Goal: Communication & Community: Ask a question

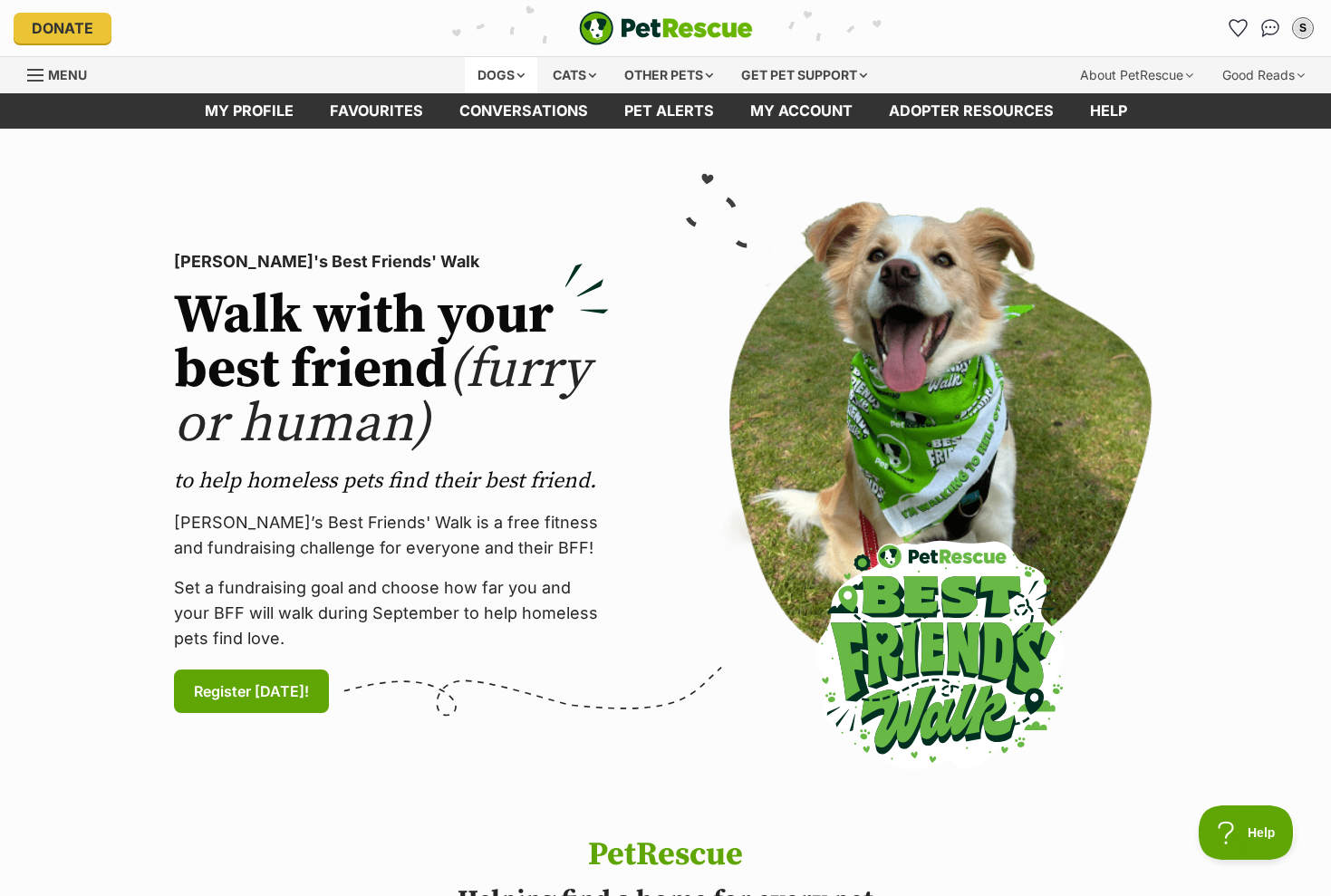
click at [509, 72] on div "Dogs" at bounding box center [501, 75] width 73 height 36
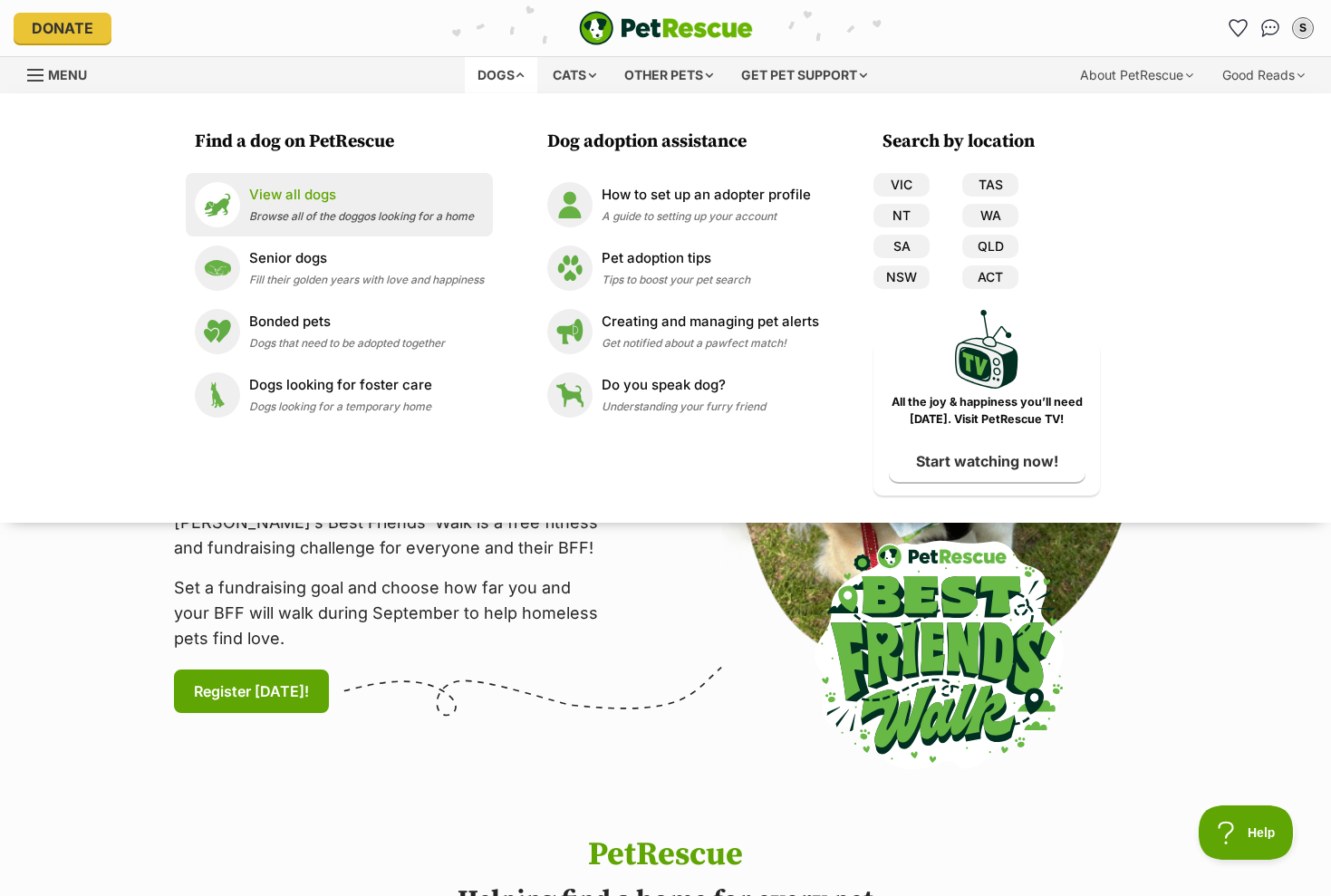
click at [396, 209] on span "Browse all of the doggos looking for a home" at bounding box center [361, 216] width 224 height 14
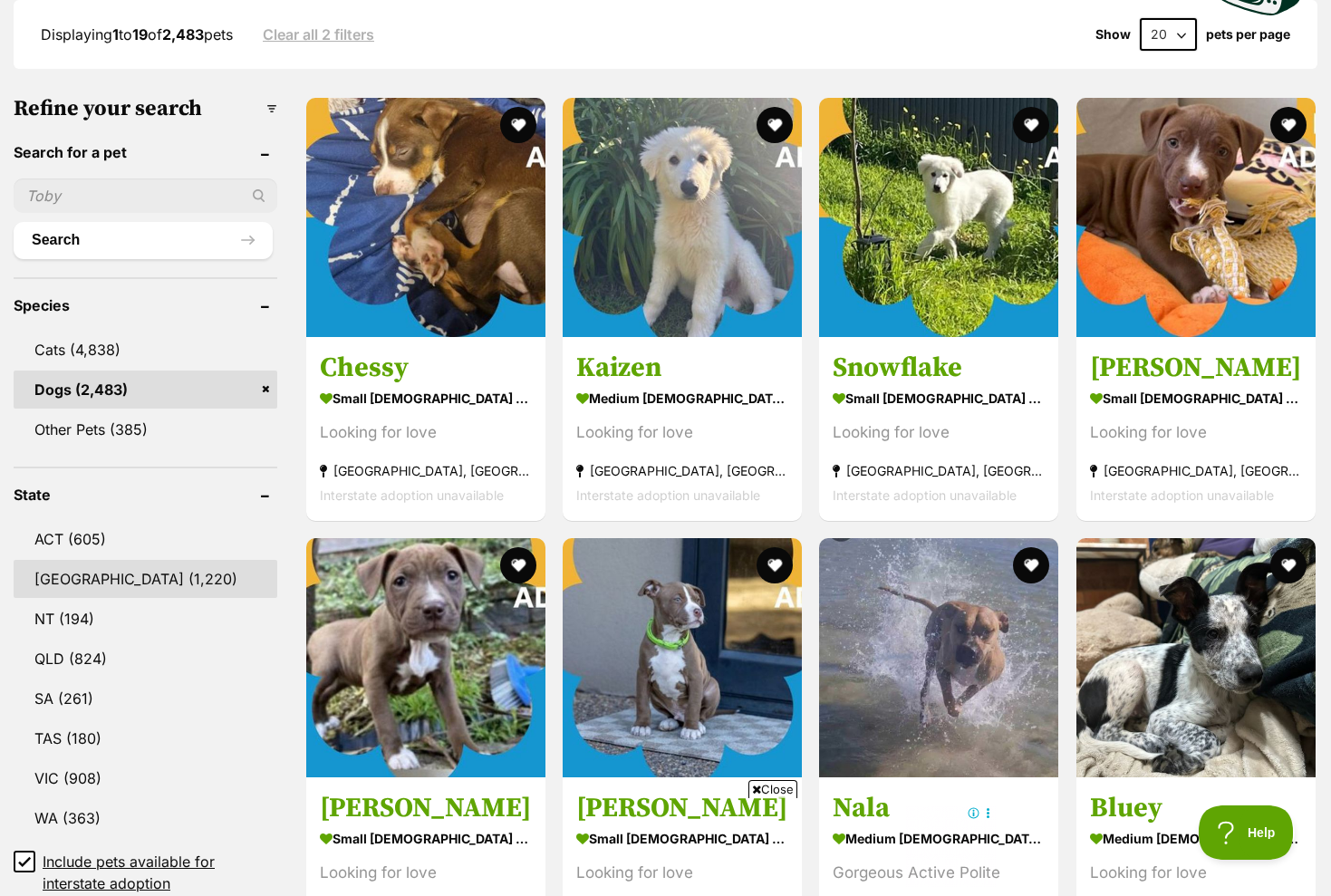
click at [91, 571] on link "NSW (1,220)" at bounding box center [146, 579] width 264 height 38
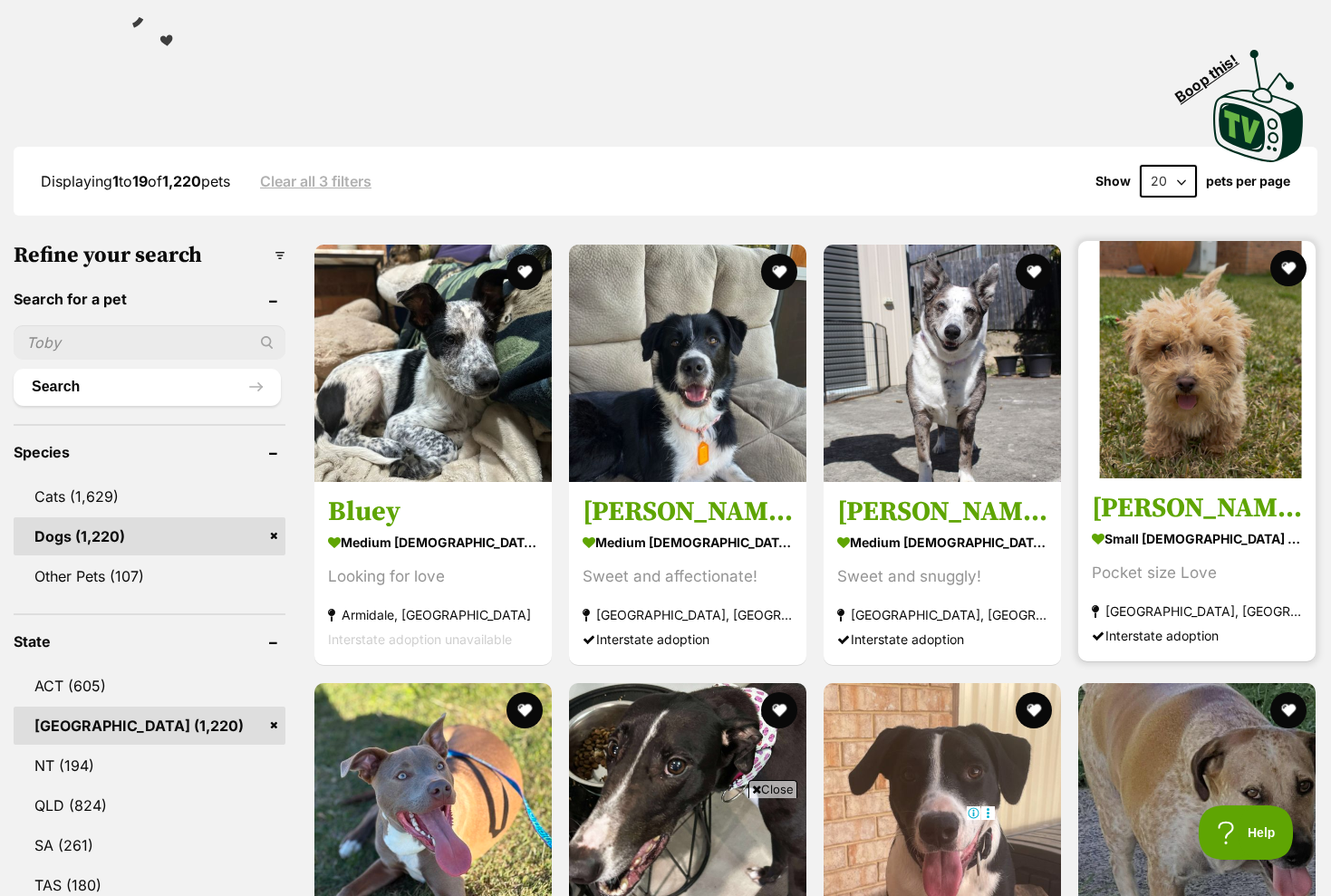
click at [1164, 429] on img at bounding box center [1196, 359] width 237 height 237
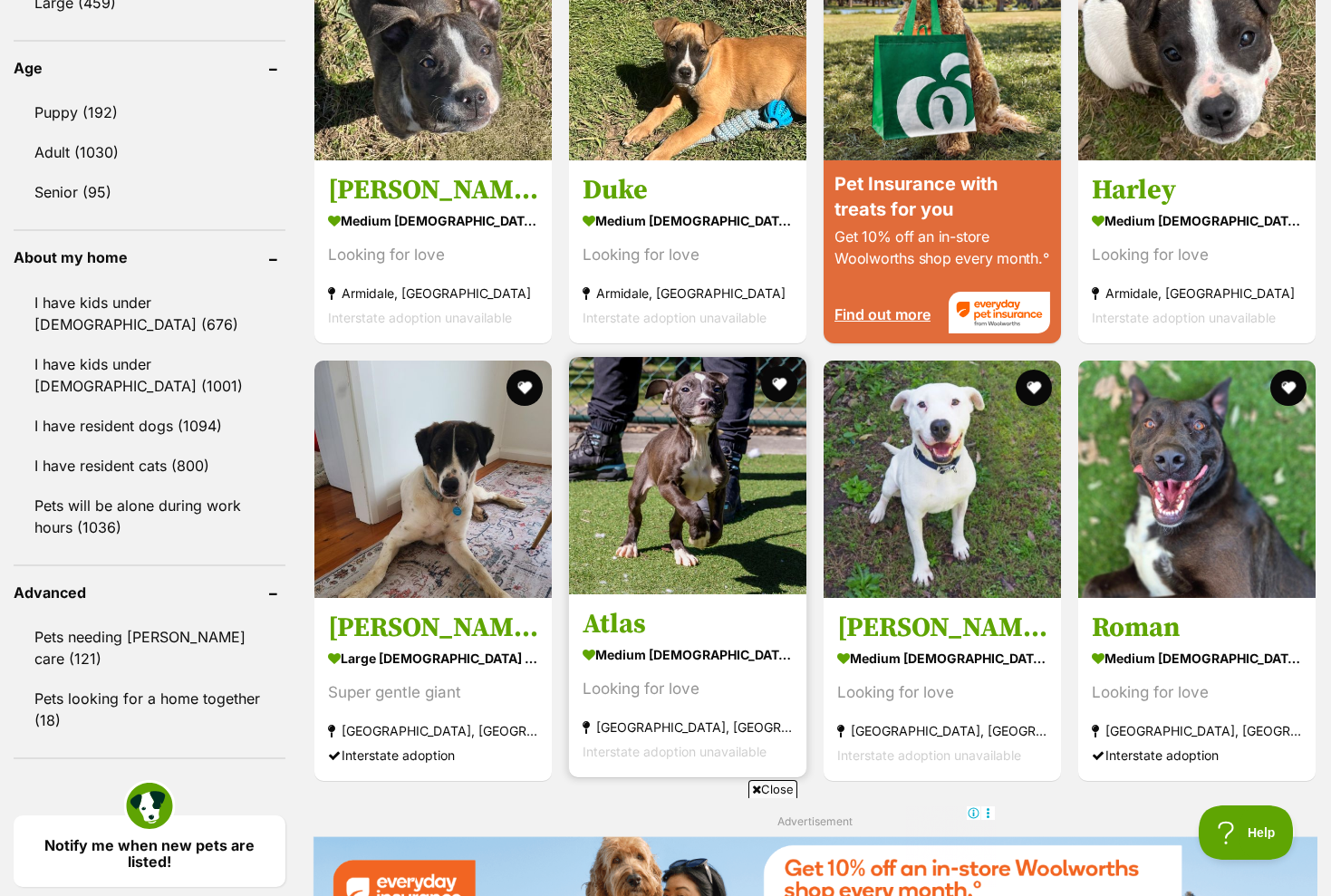
scroll to position [1859, 0]
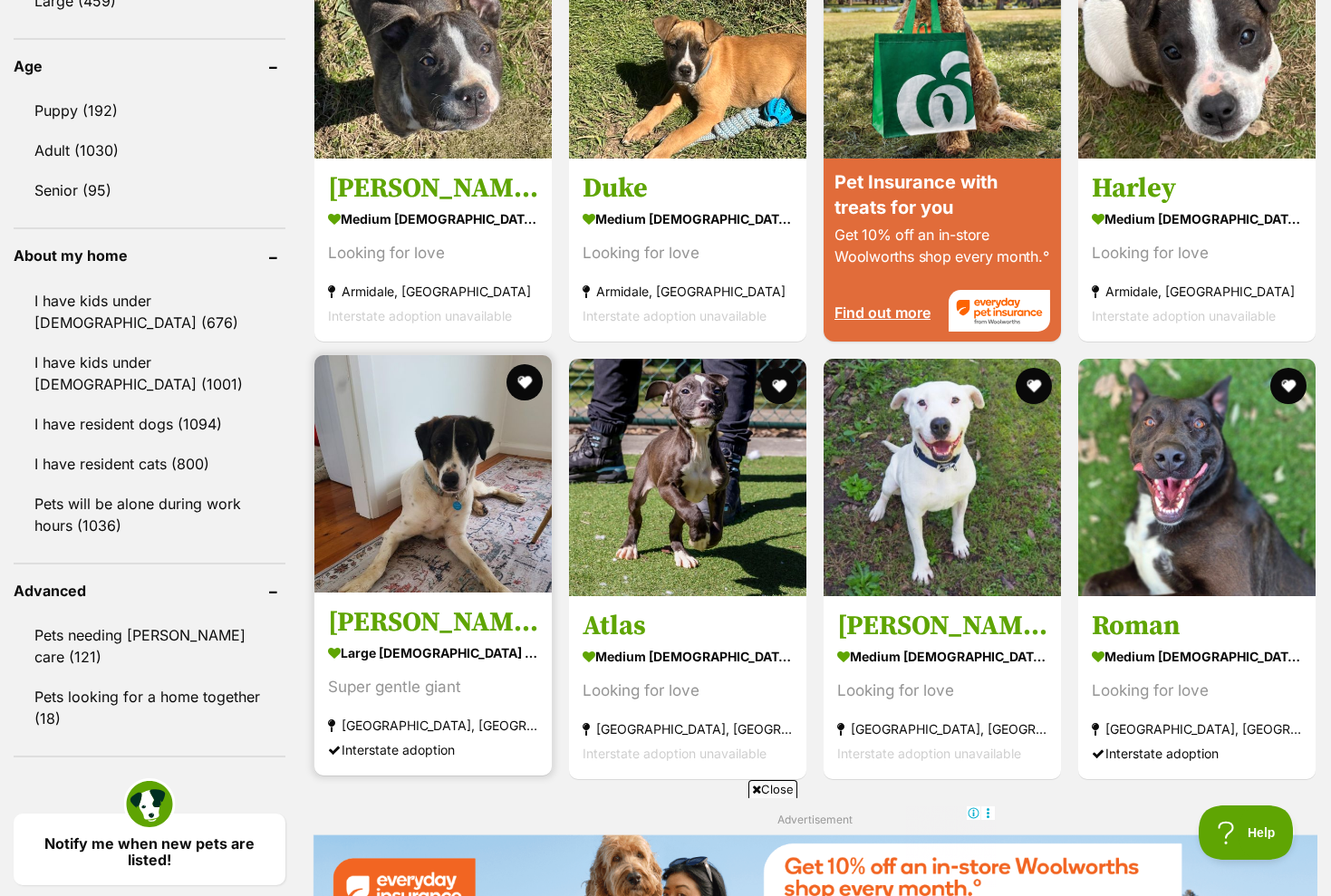
click at [452, 512] on img at bounding box center [433, 473] width 237 height 237
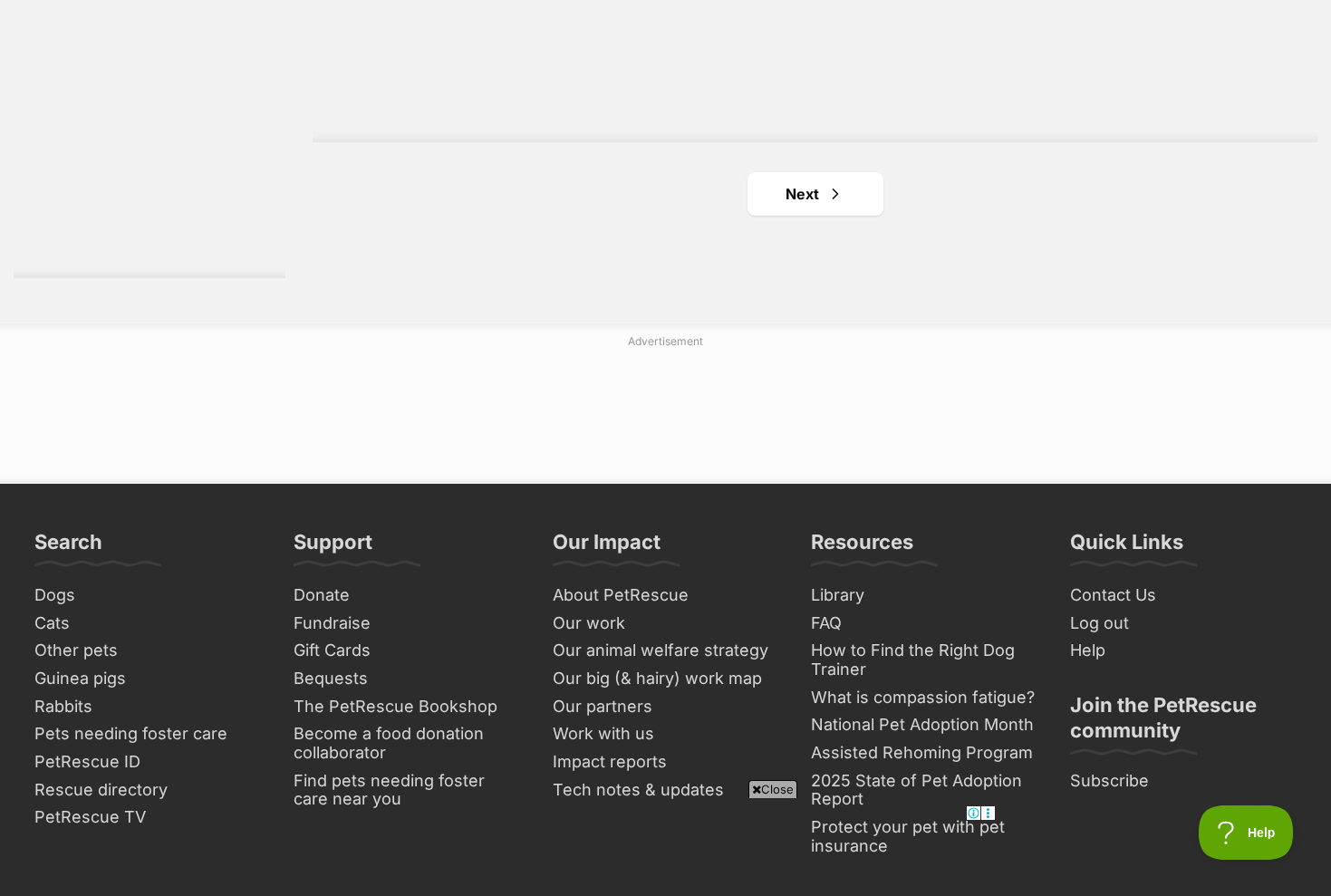
scroll to position [3514, 0]
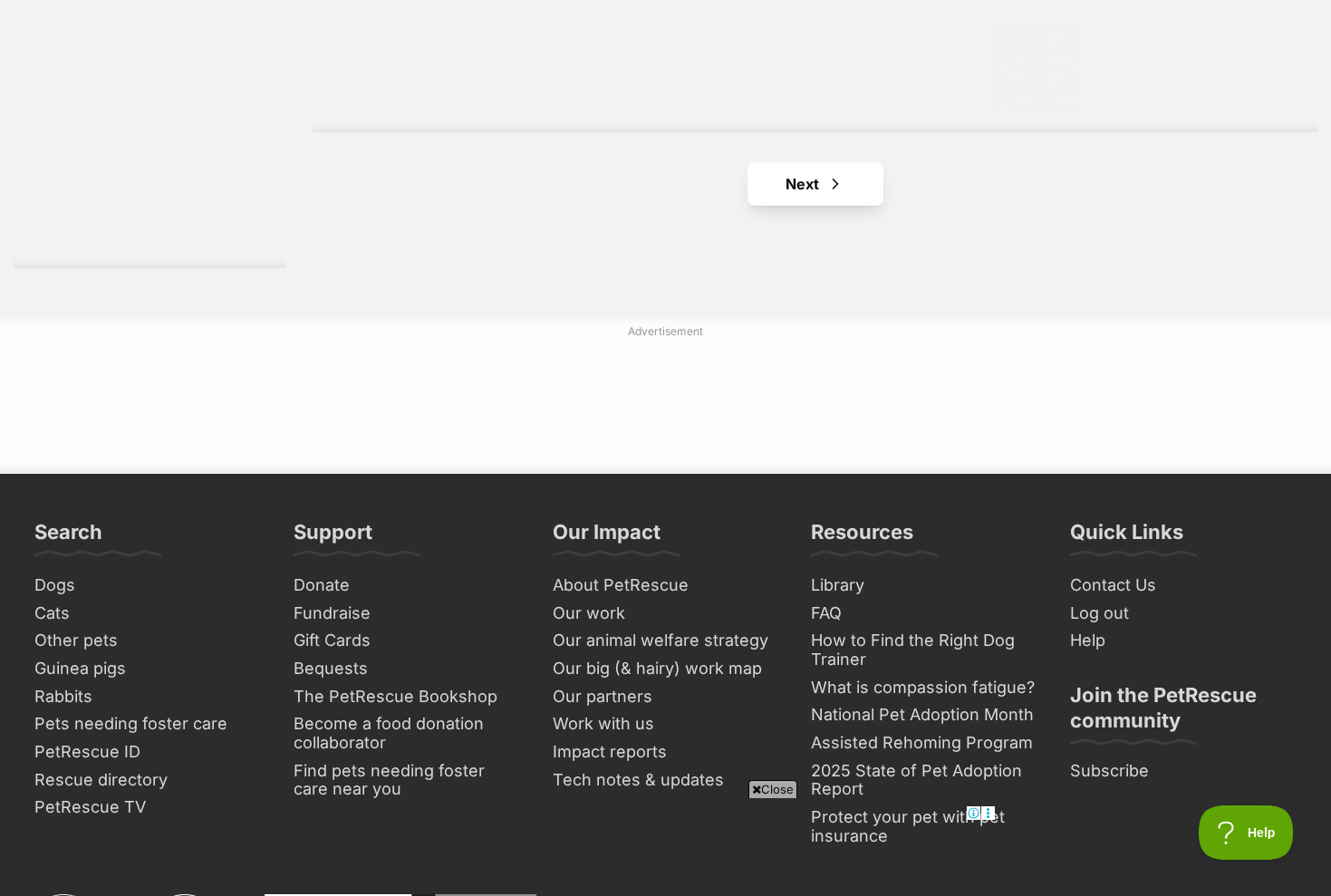
click at [849, 168] on link "Next" at bounding box center [815, 184] width 136 height 43
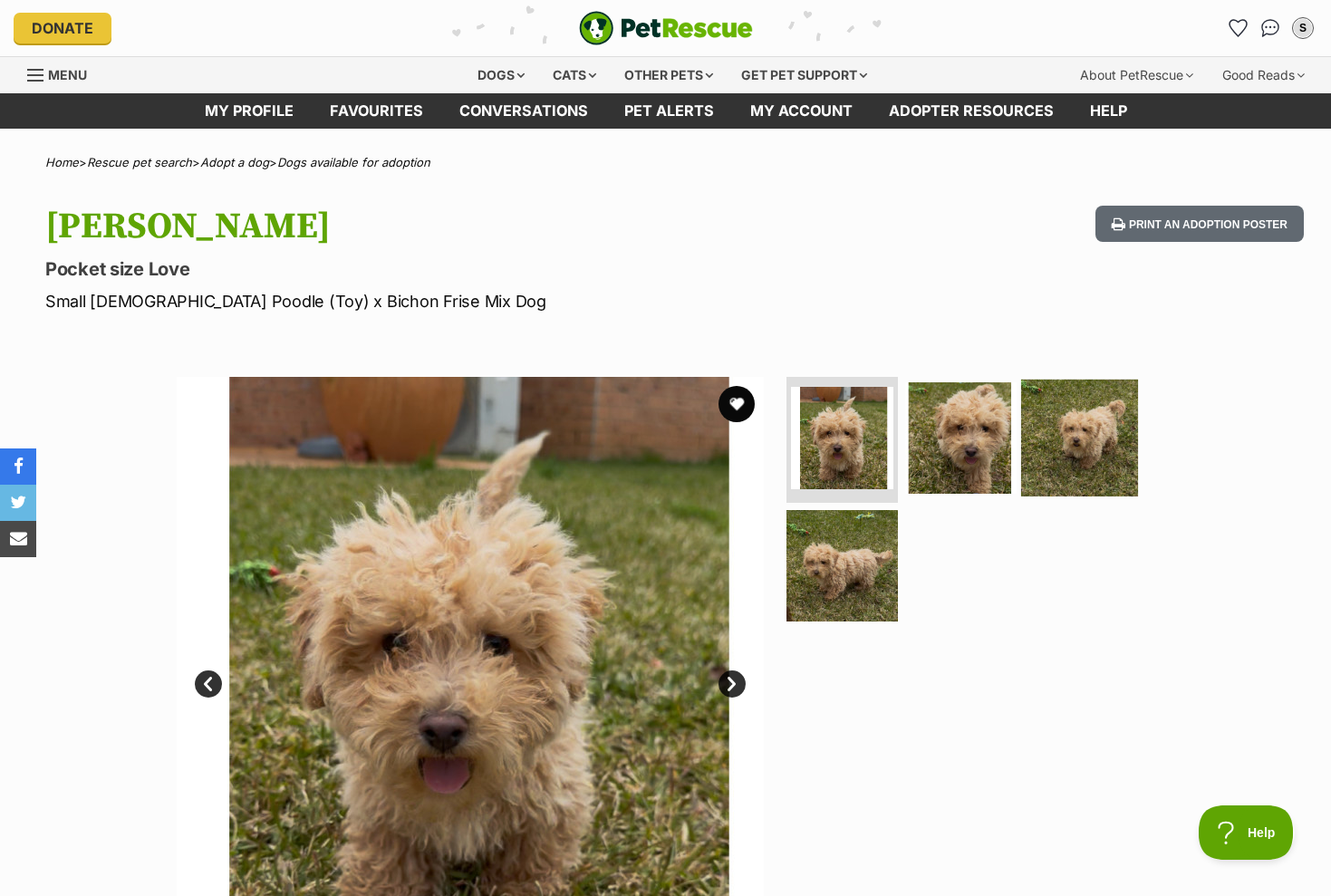
click at [1071, 457] on img at bounding box center [1079, 436] width 117 height 117
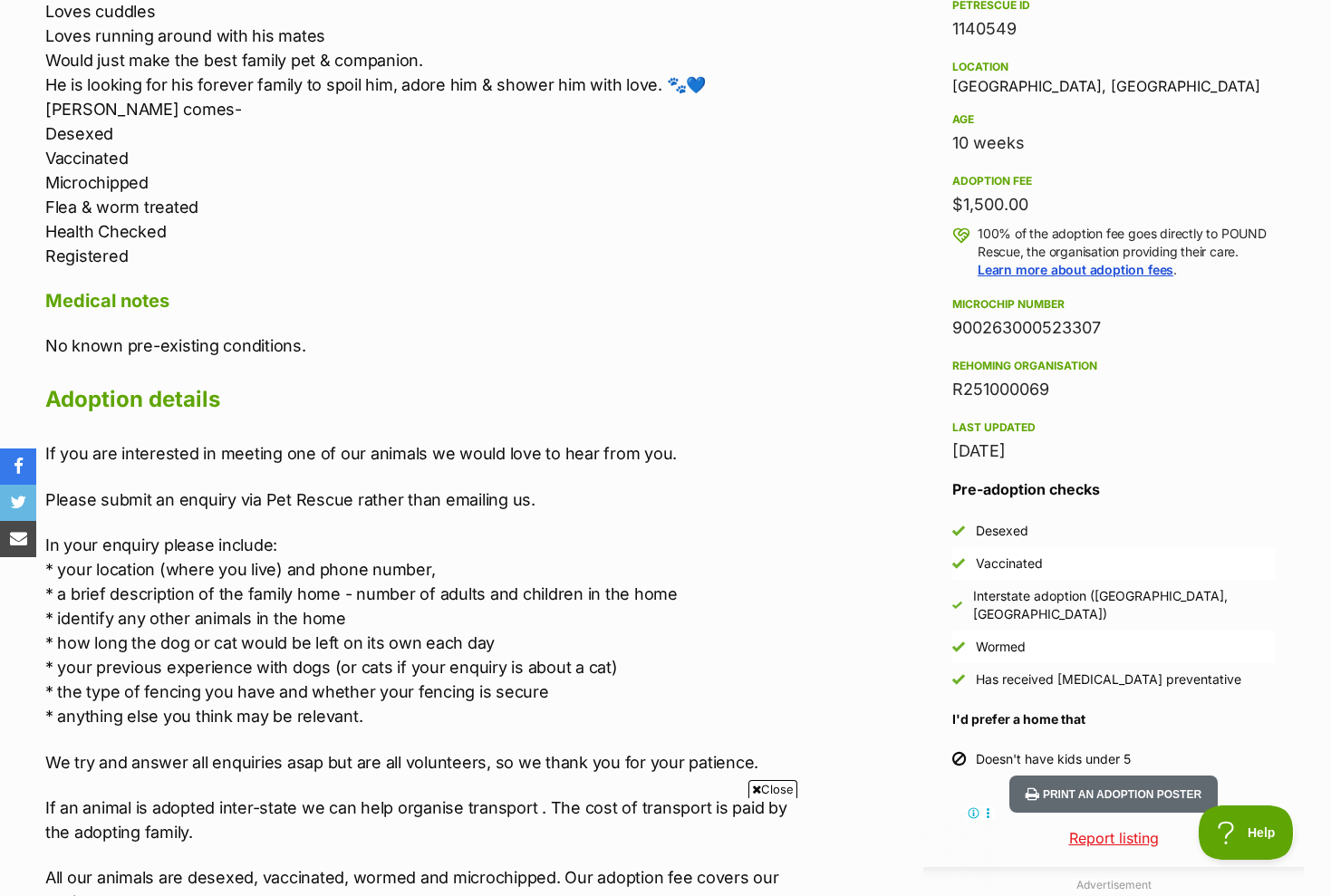
scroll to position [961, 0]
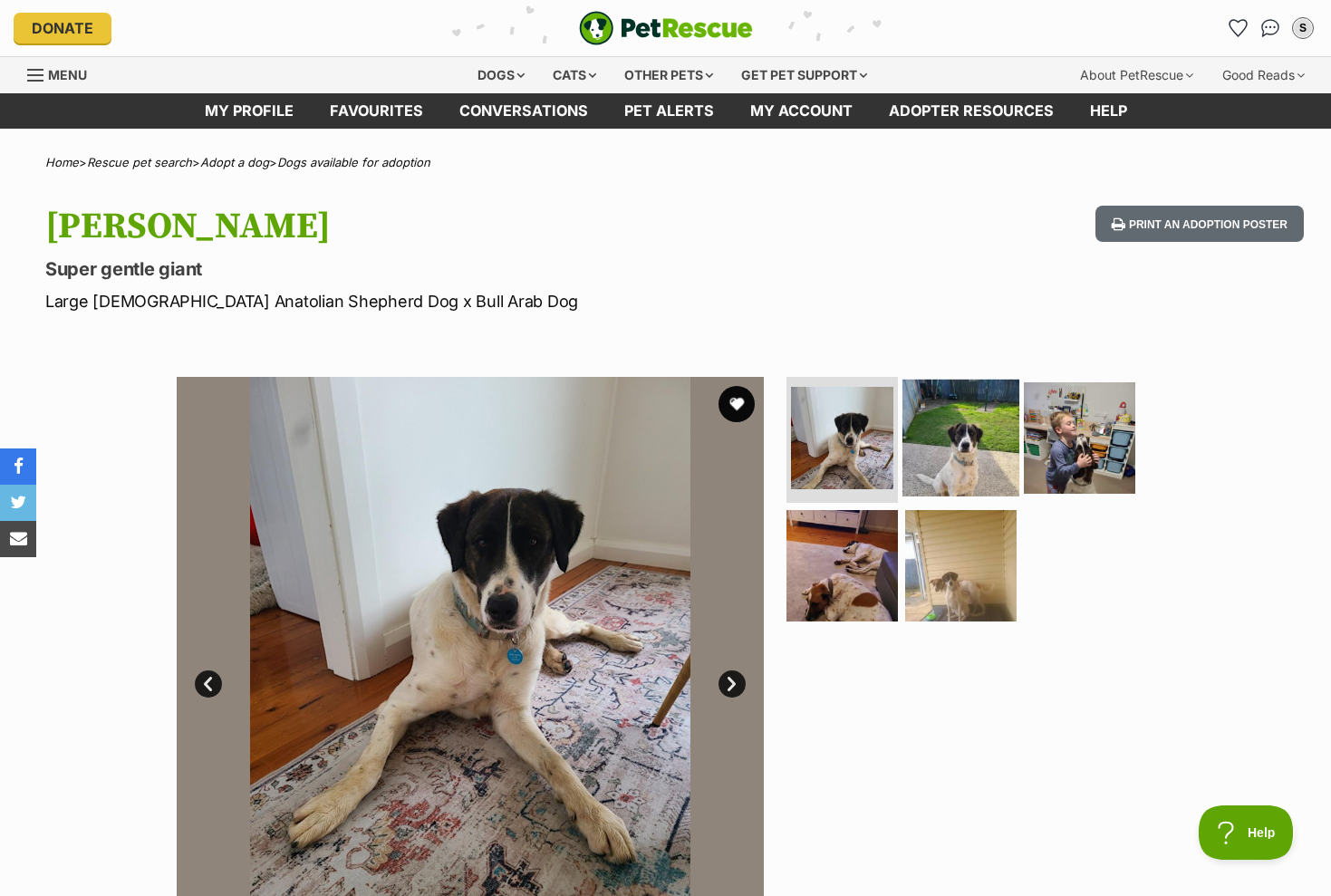
click at [965, 460] on img at bounding box center [961, 436] width 117 height 117
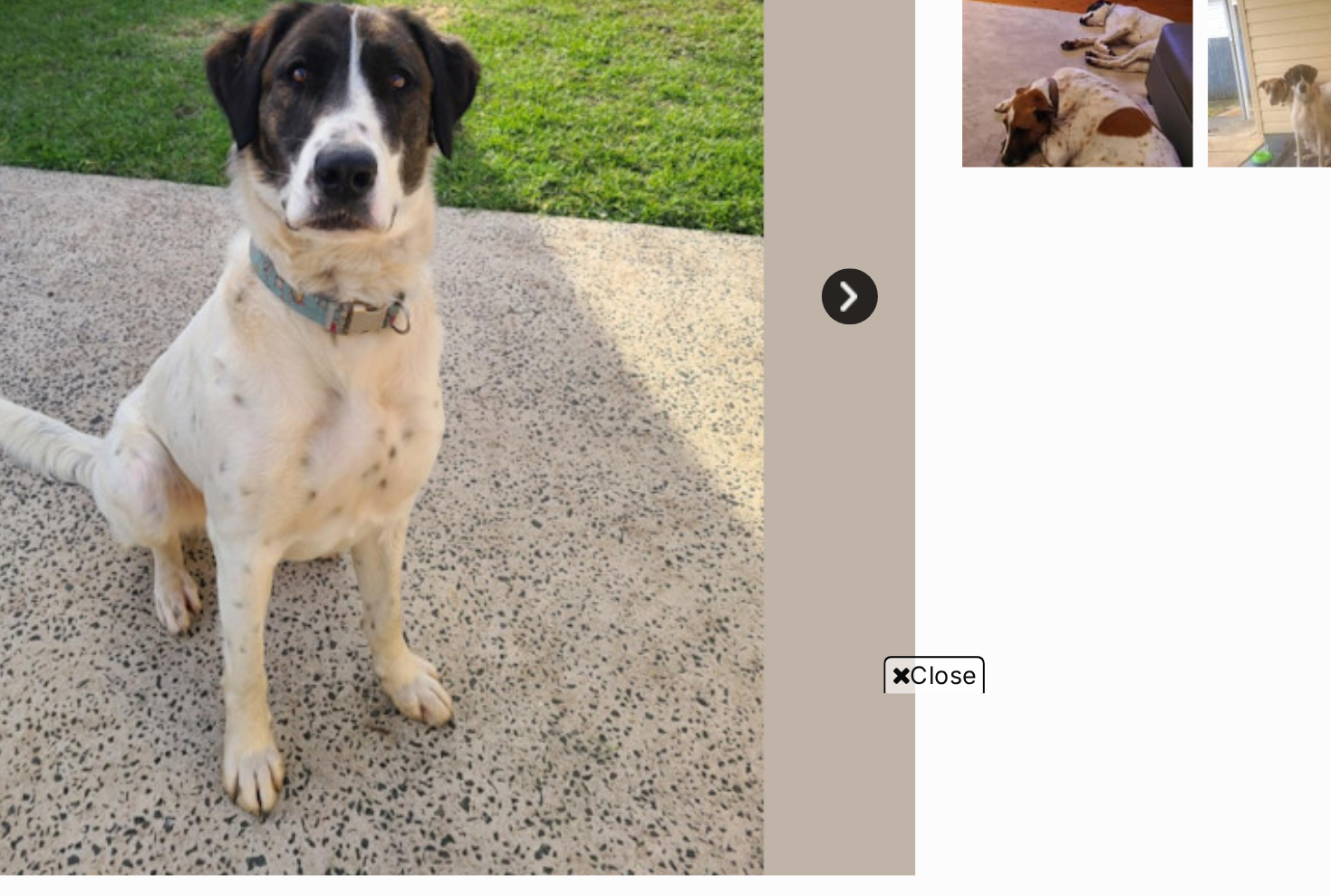
scroll to position [338, 0]
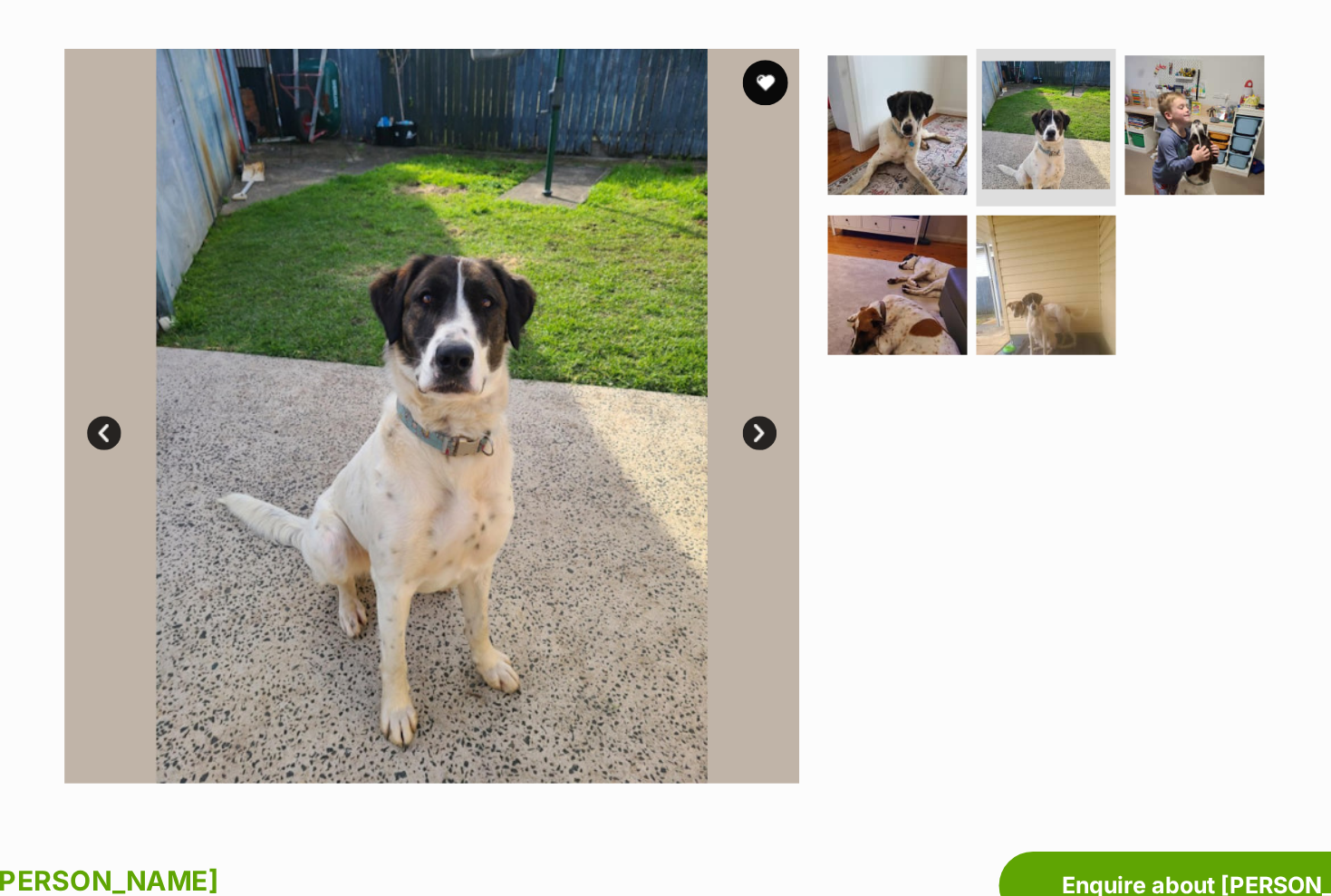
click at [718, 335] on link "Next" at bounding box center [731, 345] width 27 height 27
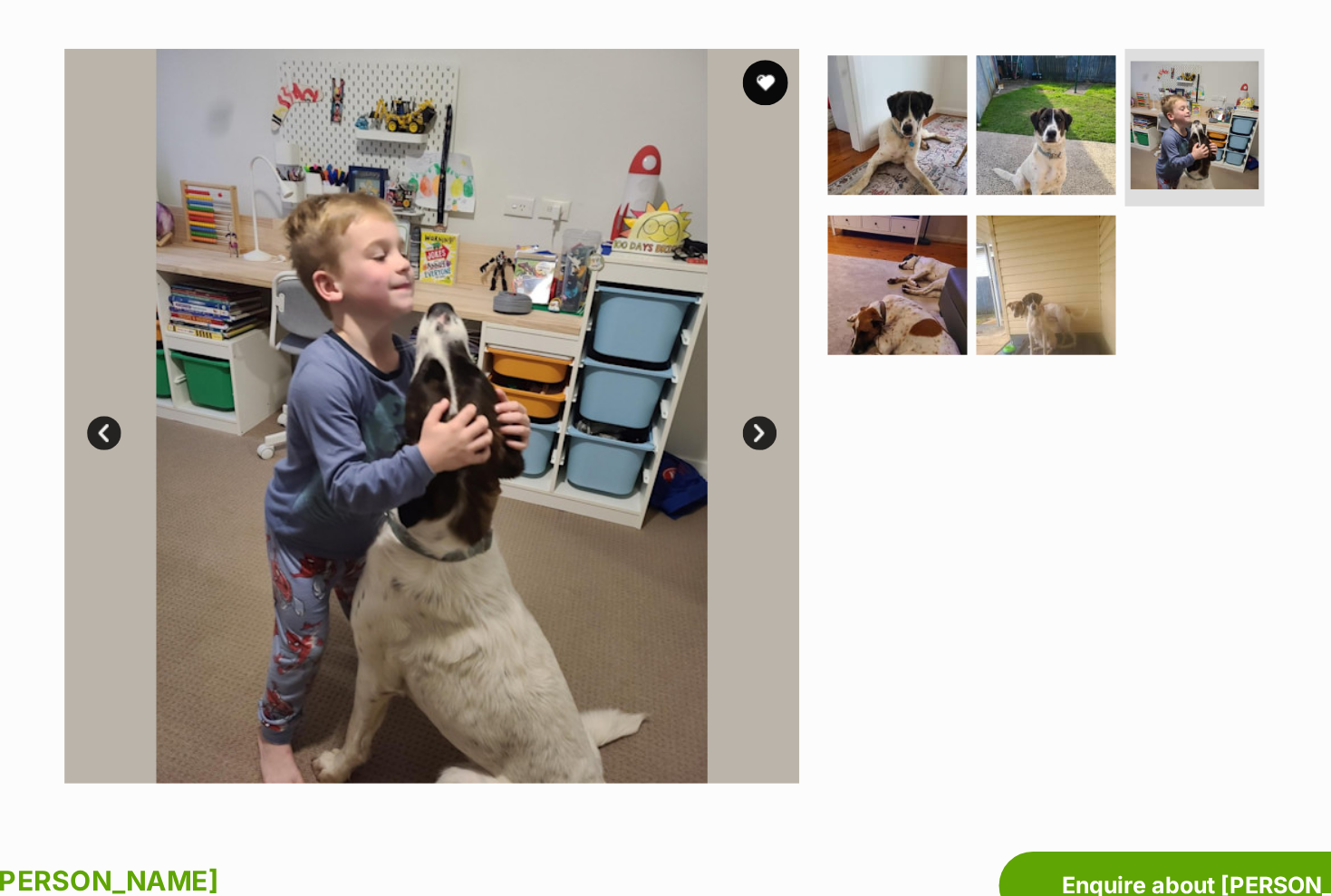
click at [718, 335] on link "Next" at bounding box center [731, 345] width 27 height 27
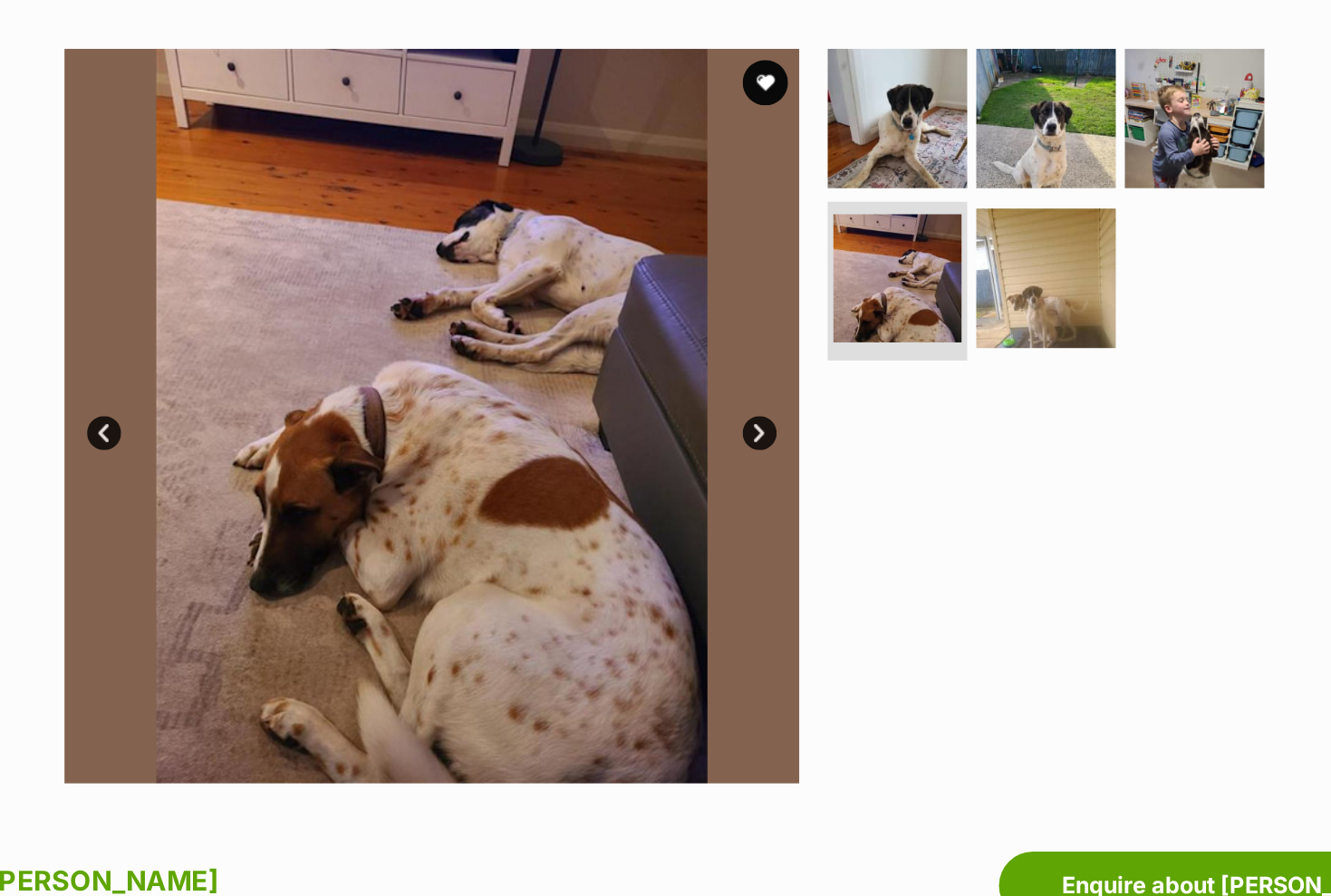
click at [718, 335] on link "Next" at bounding box center [731, 345] width 27 height 27
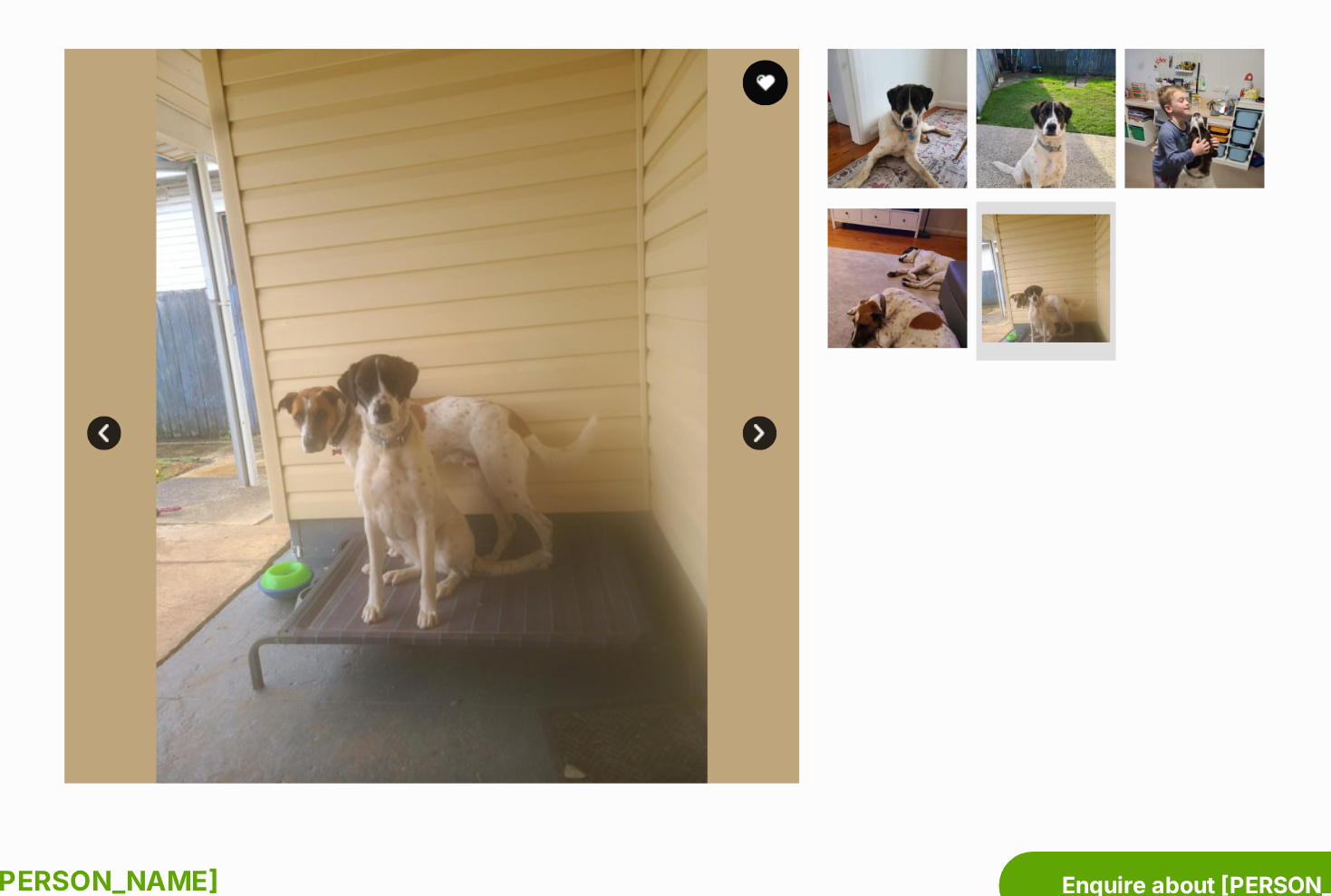
click at [718, 335] on link "Next" at bounding box center [731, 345] width 27 height 27
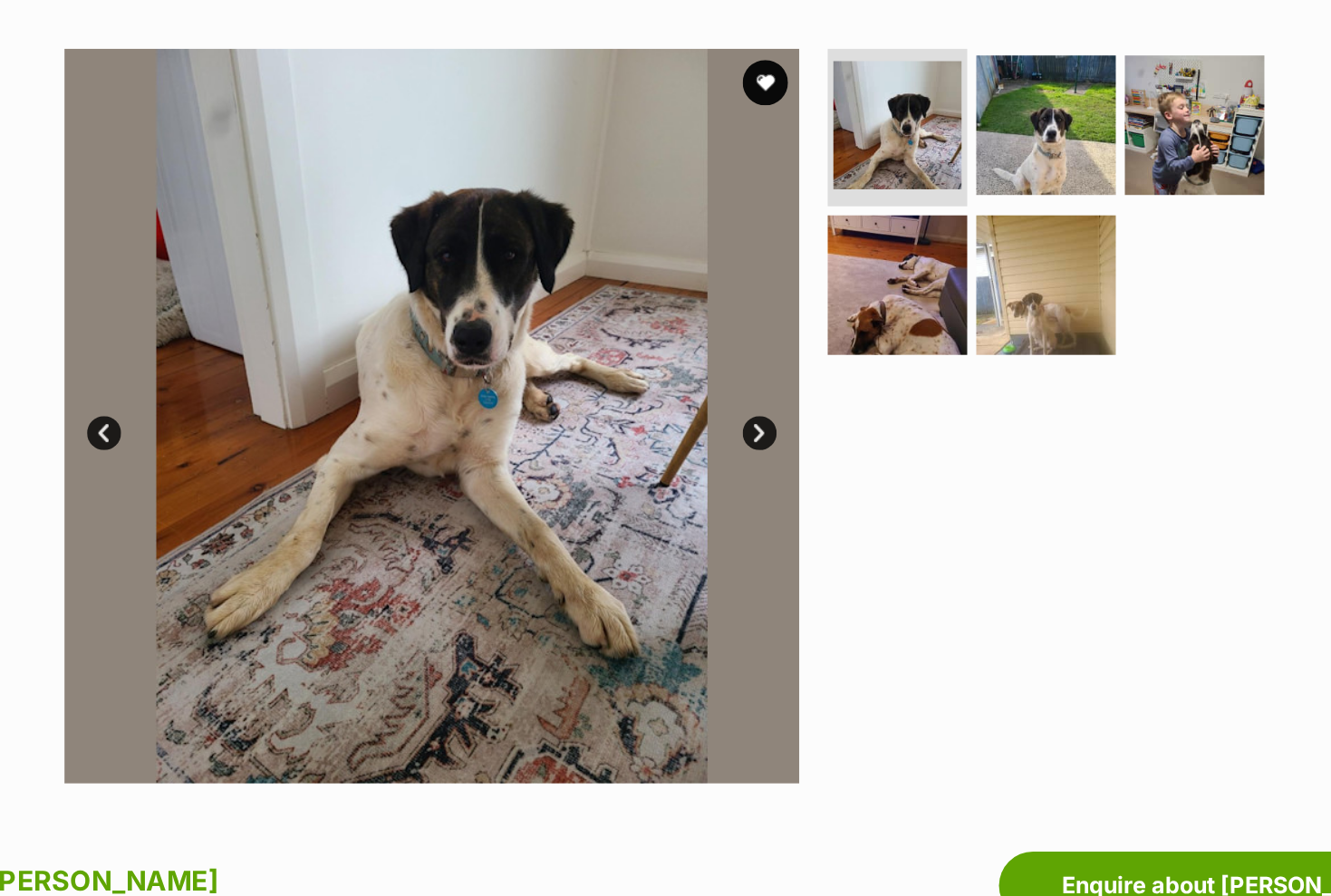
click at [833, 420] on div at bounding box center [968, 332] width 372 height 587
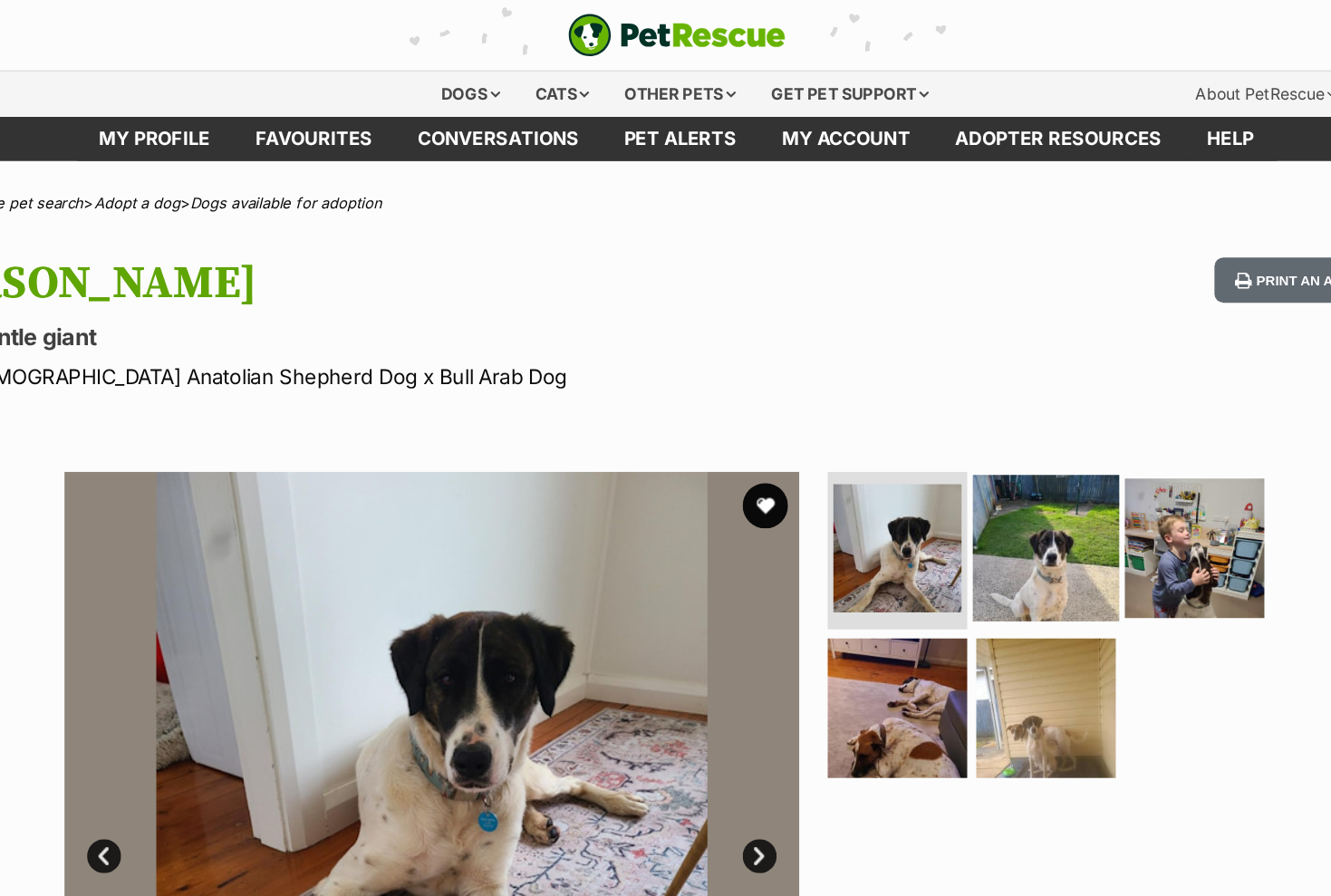
scroll to position [0, 0]
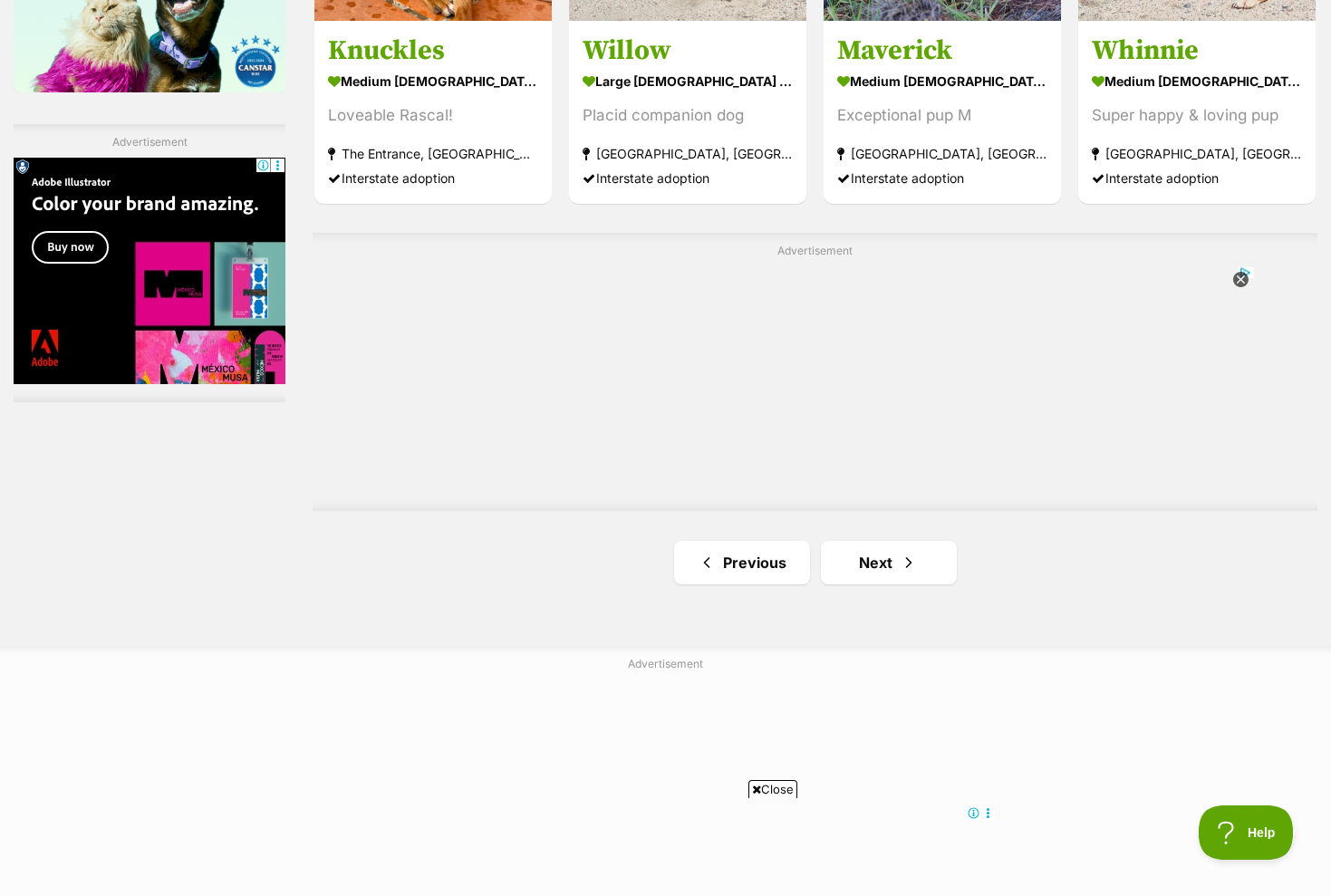
scroll to position [3211, 0]
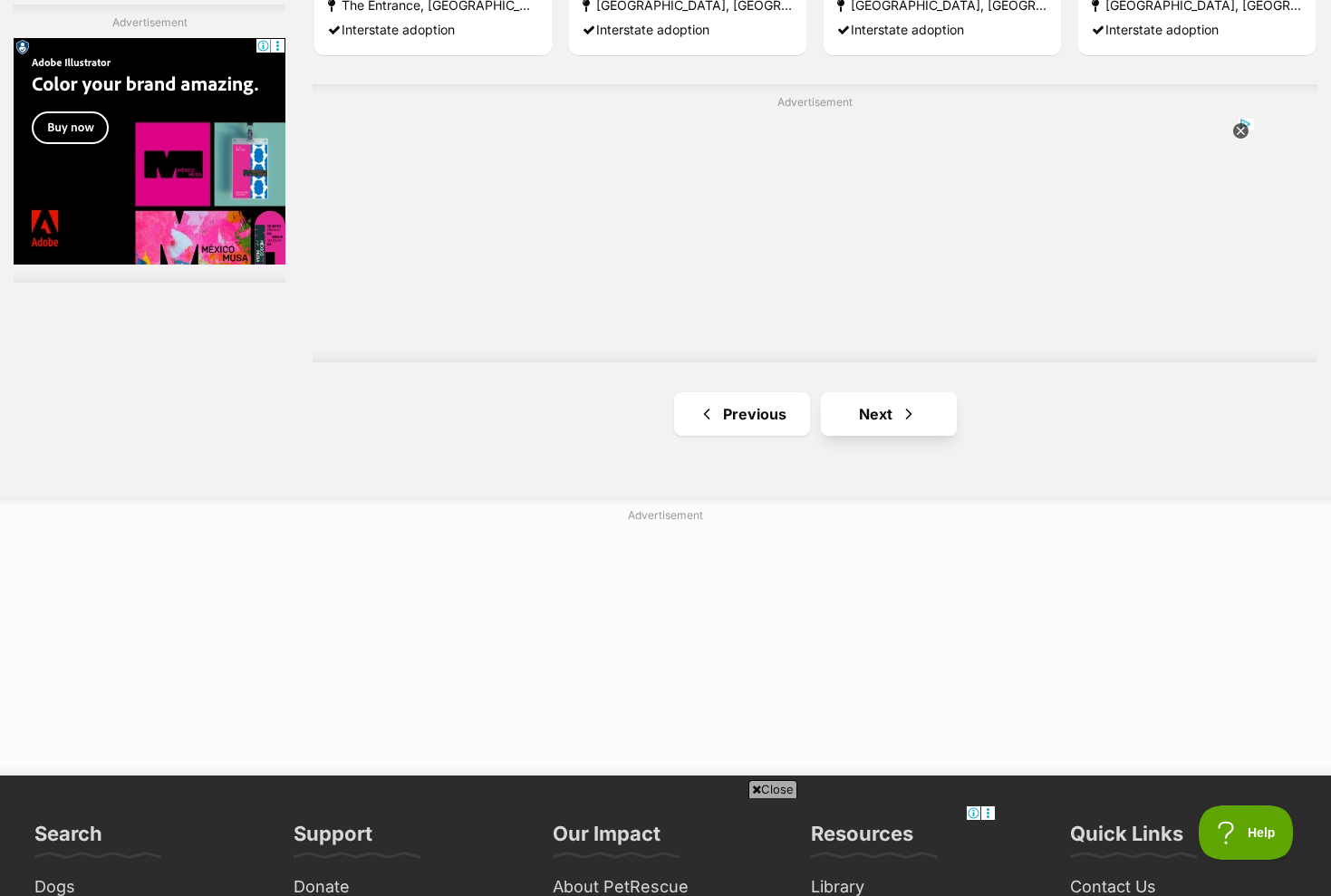
click at [881, 399] on link "Next" at bounding box center [888, 413] width 136 height 43
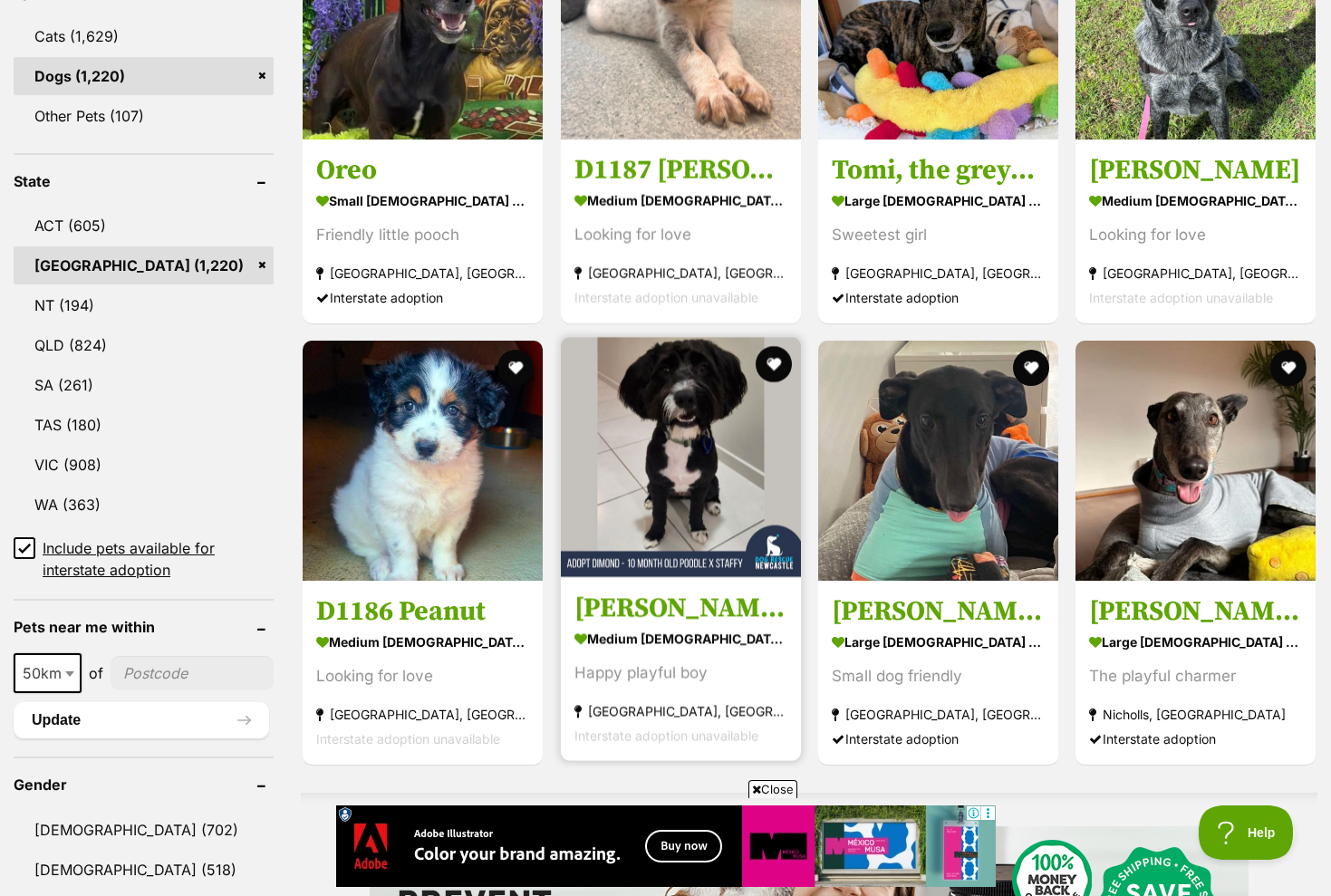
scroll to position [535, 0]
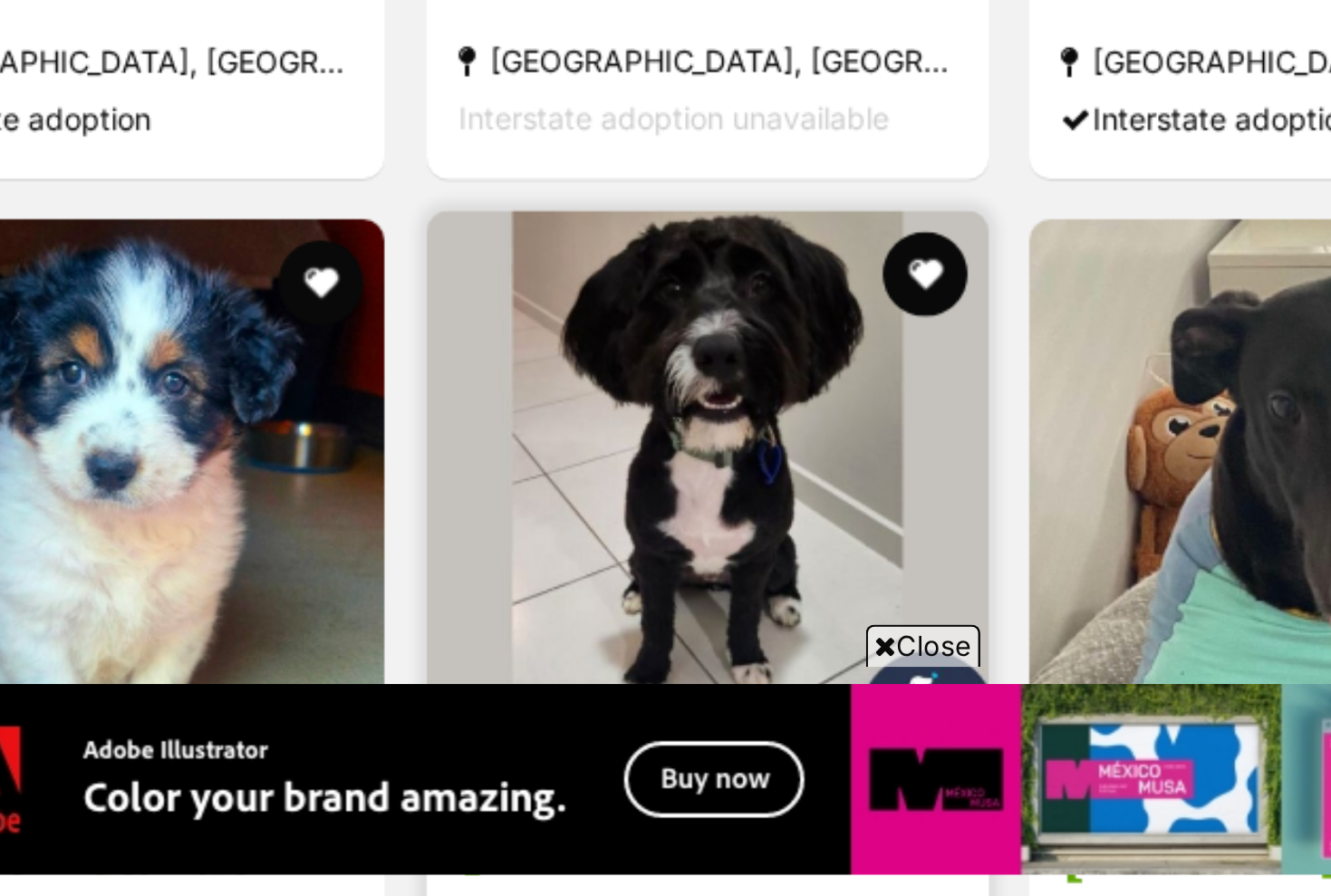
click at [561, 603] on img at bounding box center [681, 723] width 240 height 240
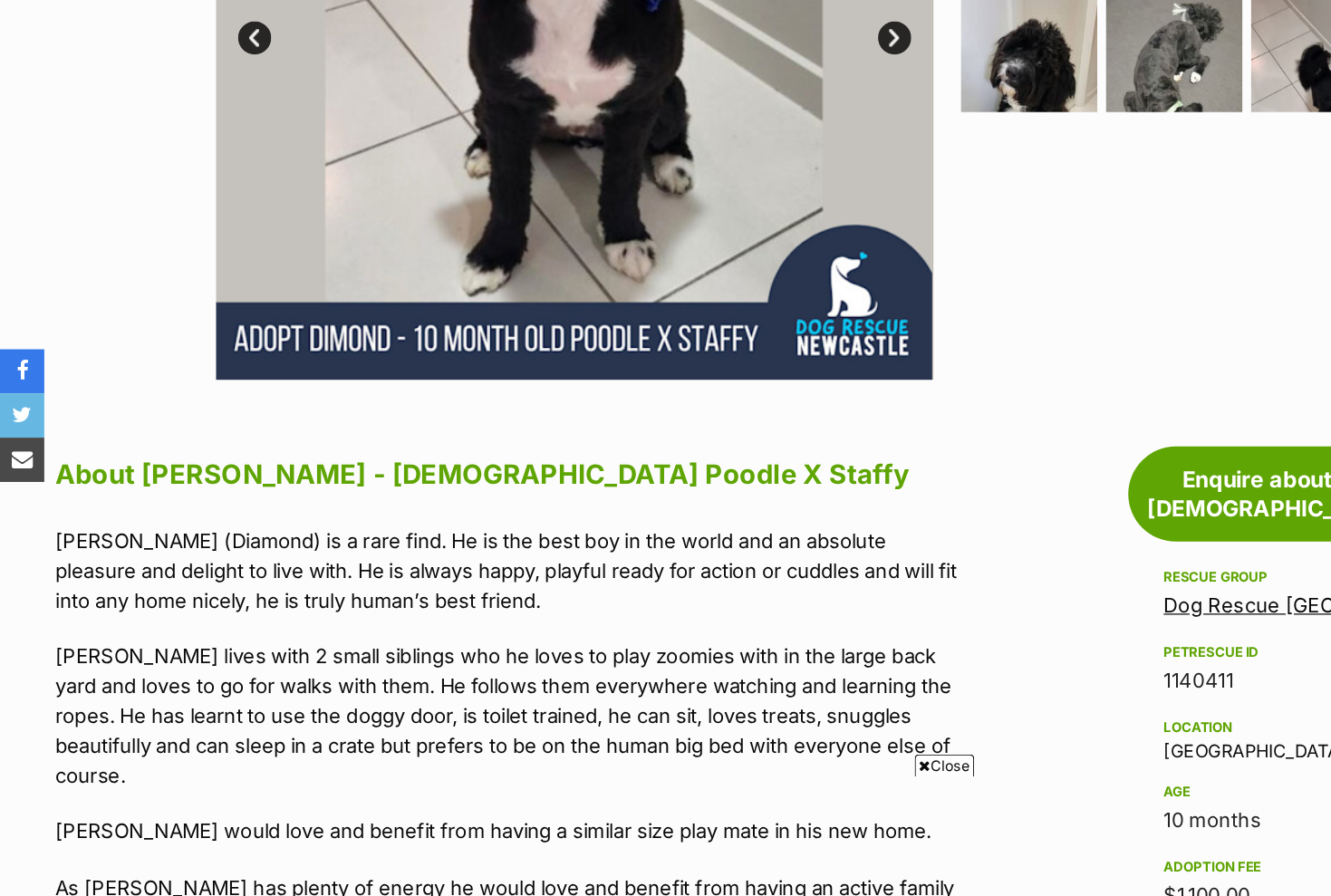
scroll to position [172, 0]
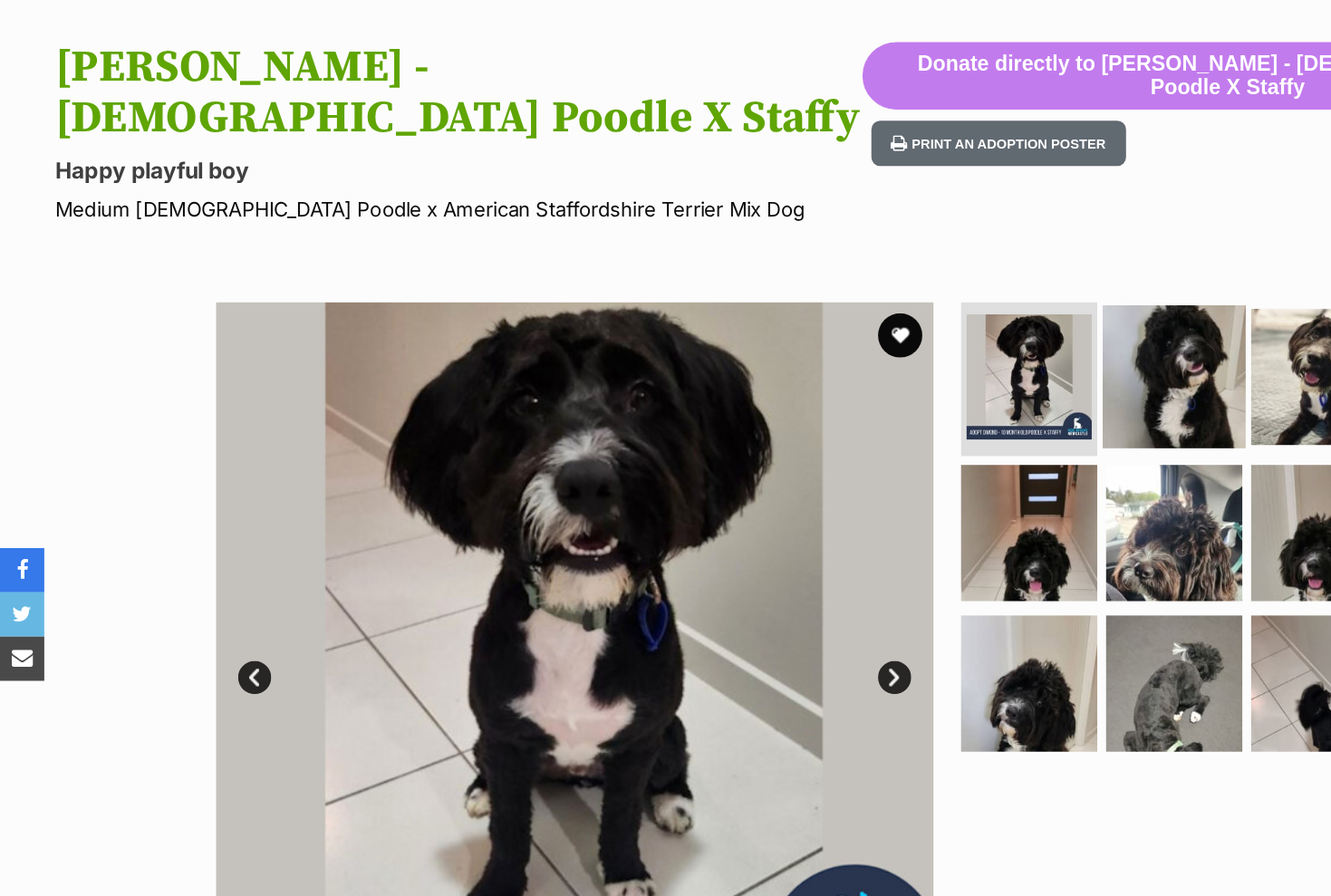
click at [970, 257] on img at bounding box center [961, 307] width 117 height 117
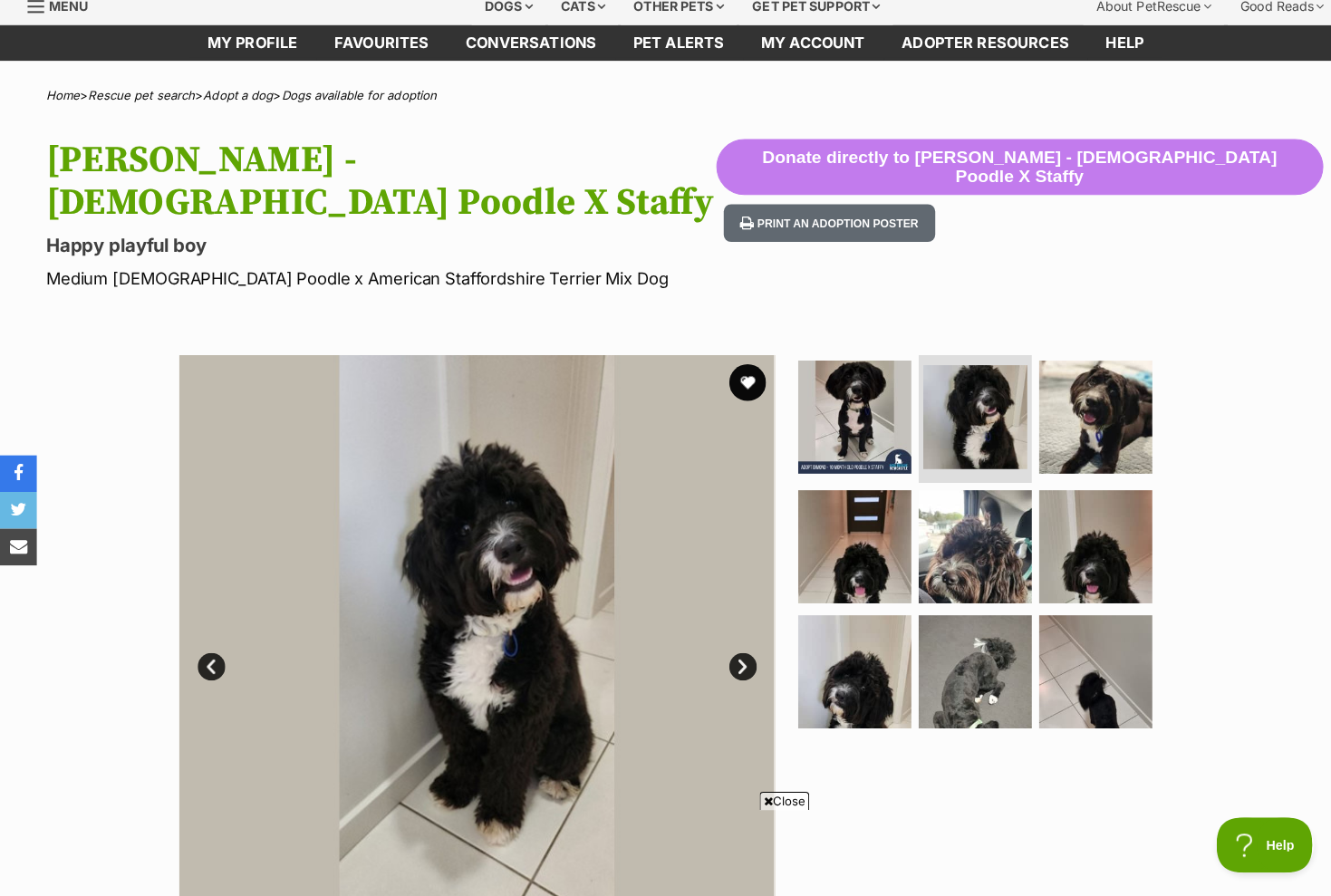
scroll to position [0, 0]
click at [963, 518] on img at bounding box center [961, 538] width 117 height 117
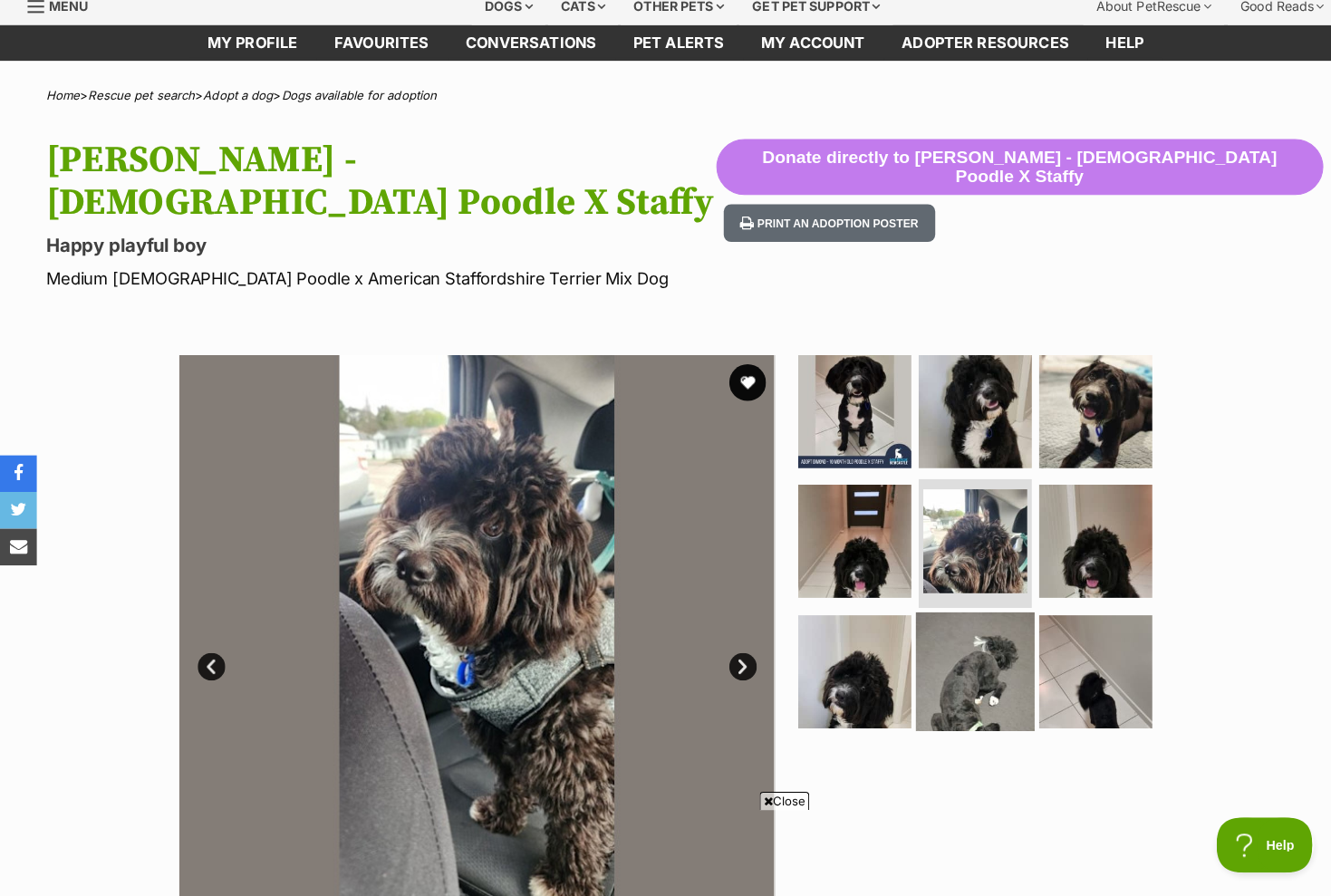
click at [972, 616] on img at bounding box center [961, 662] width 117 height 117
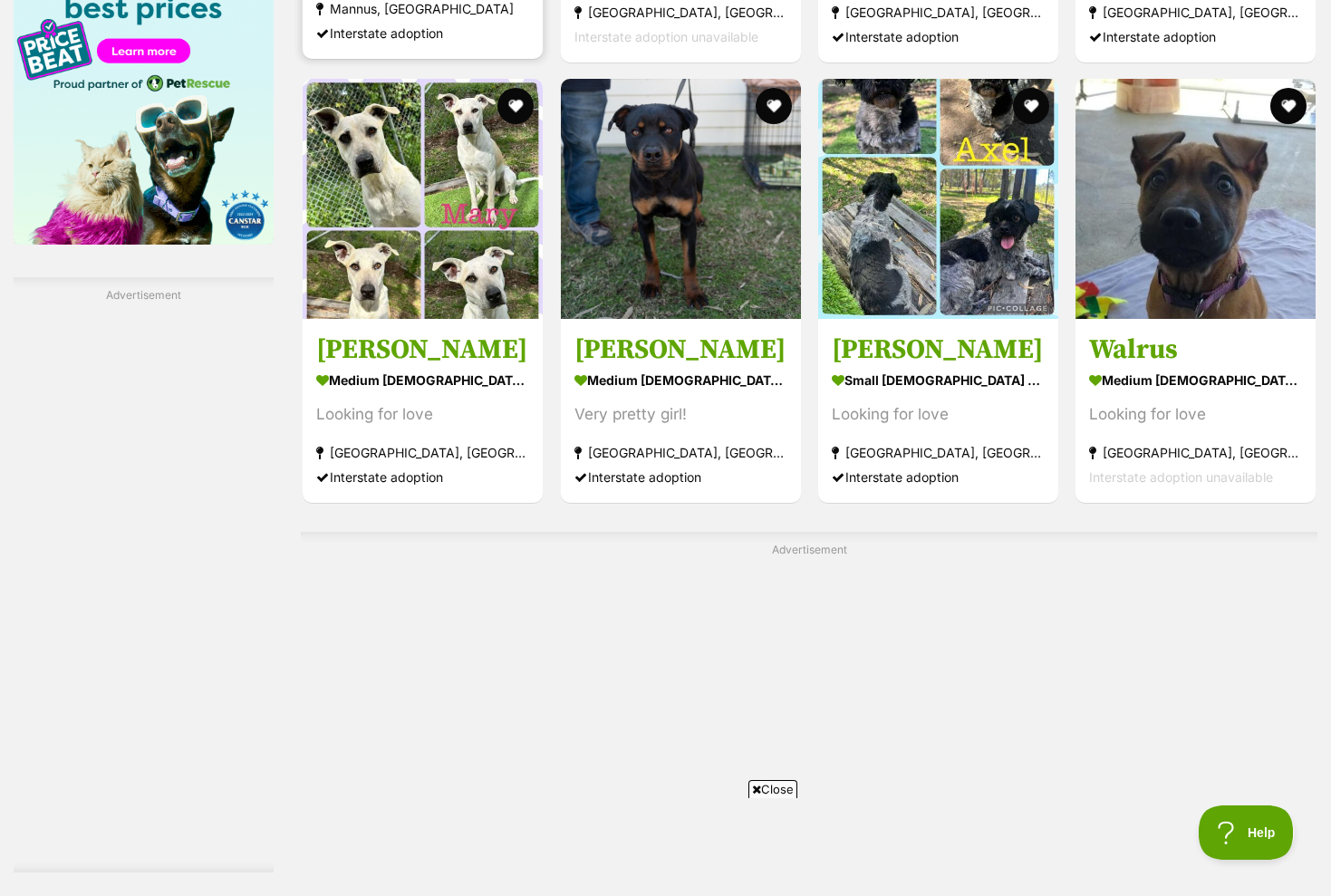
scroll to position [2897, 0]
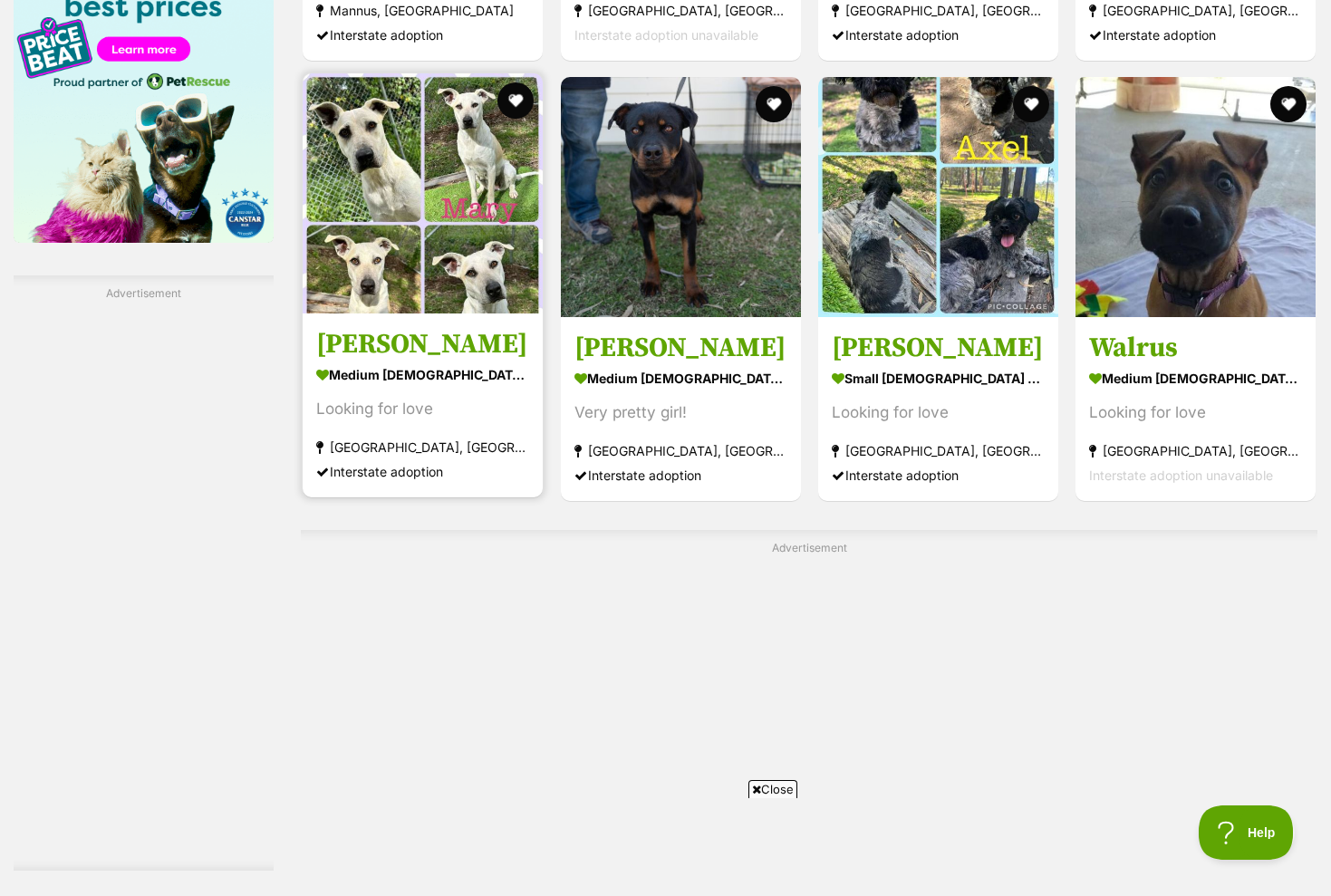
click at [361, 287] on img at bounding box center [423, 194] width 240 height 240
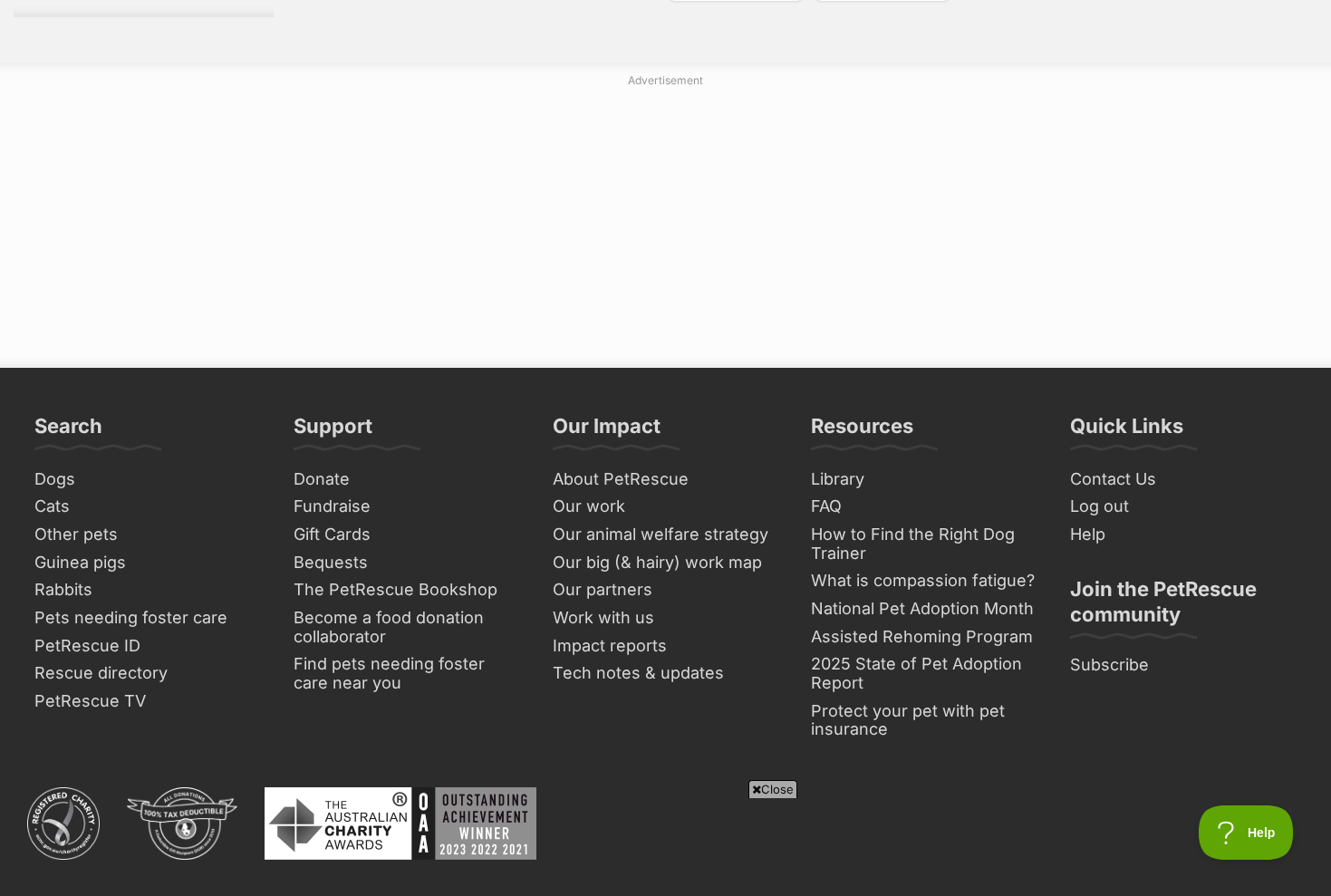
scroll to position [3786, 0]
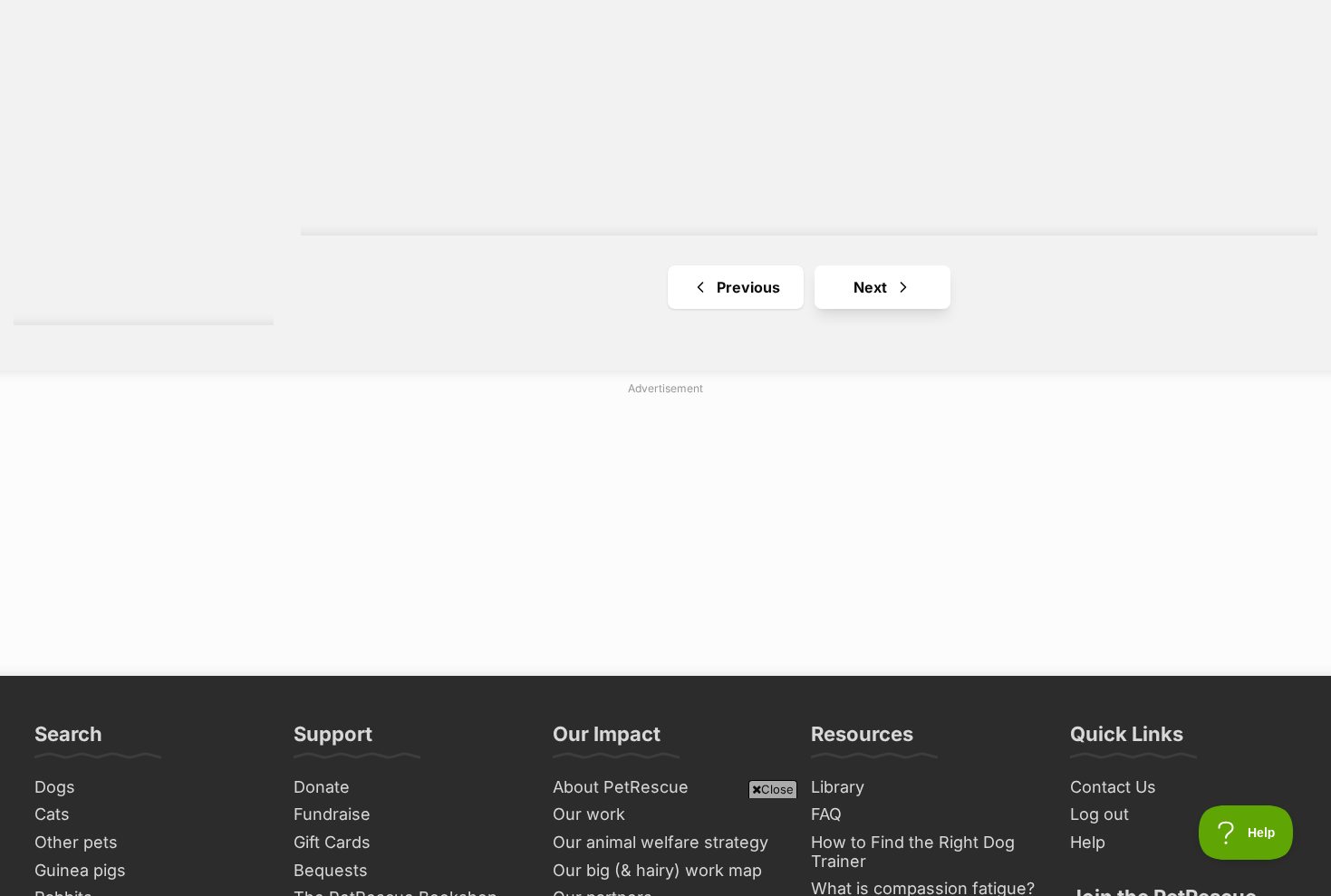
click at [894, 298] on span "Next page" at bounding box center [904, 287] width 18 height 22
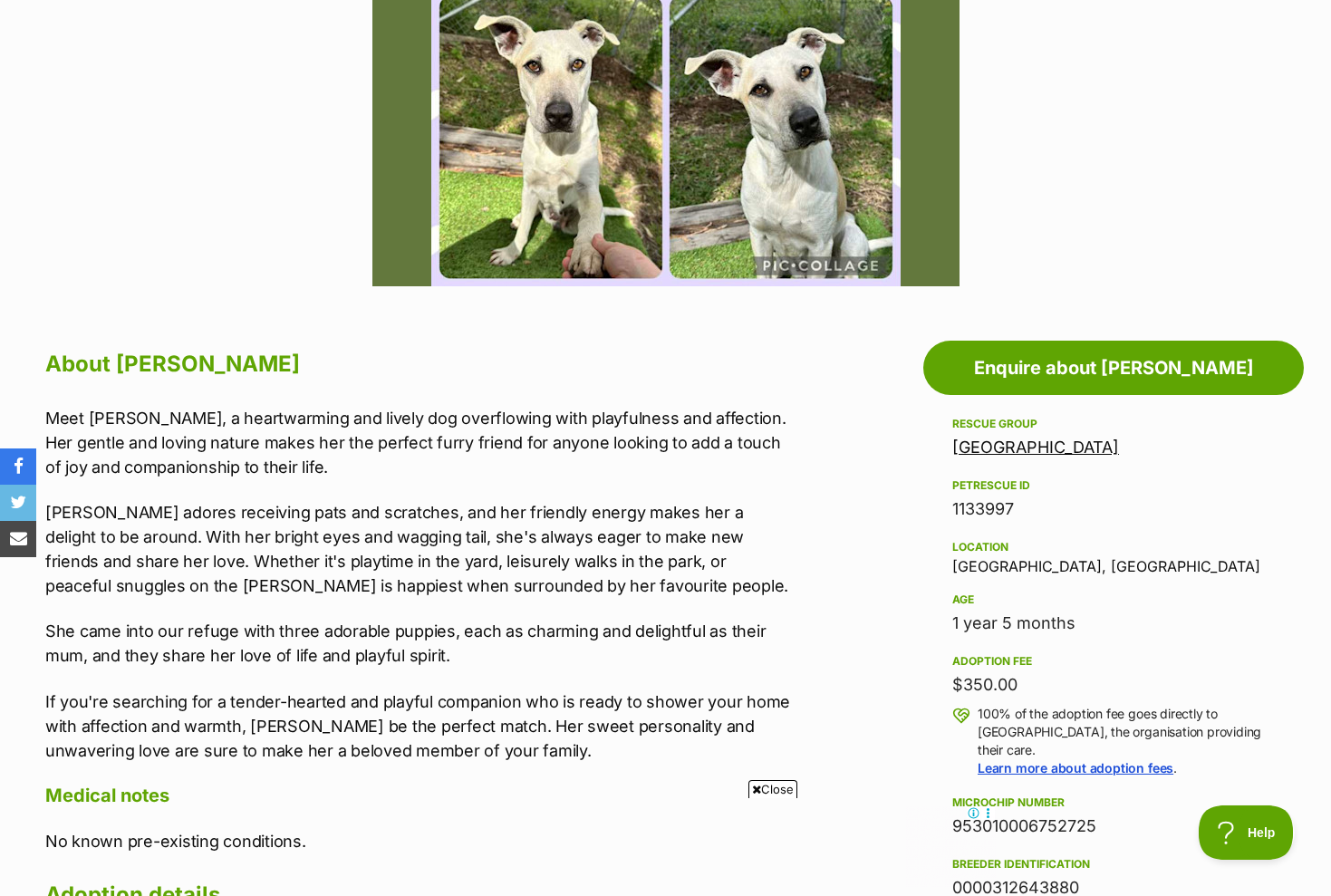
scroll to position [719, 0]
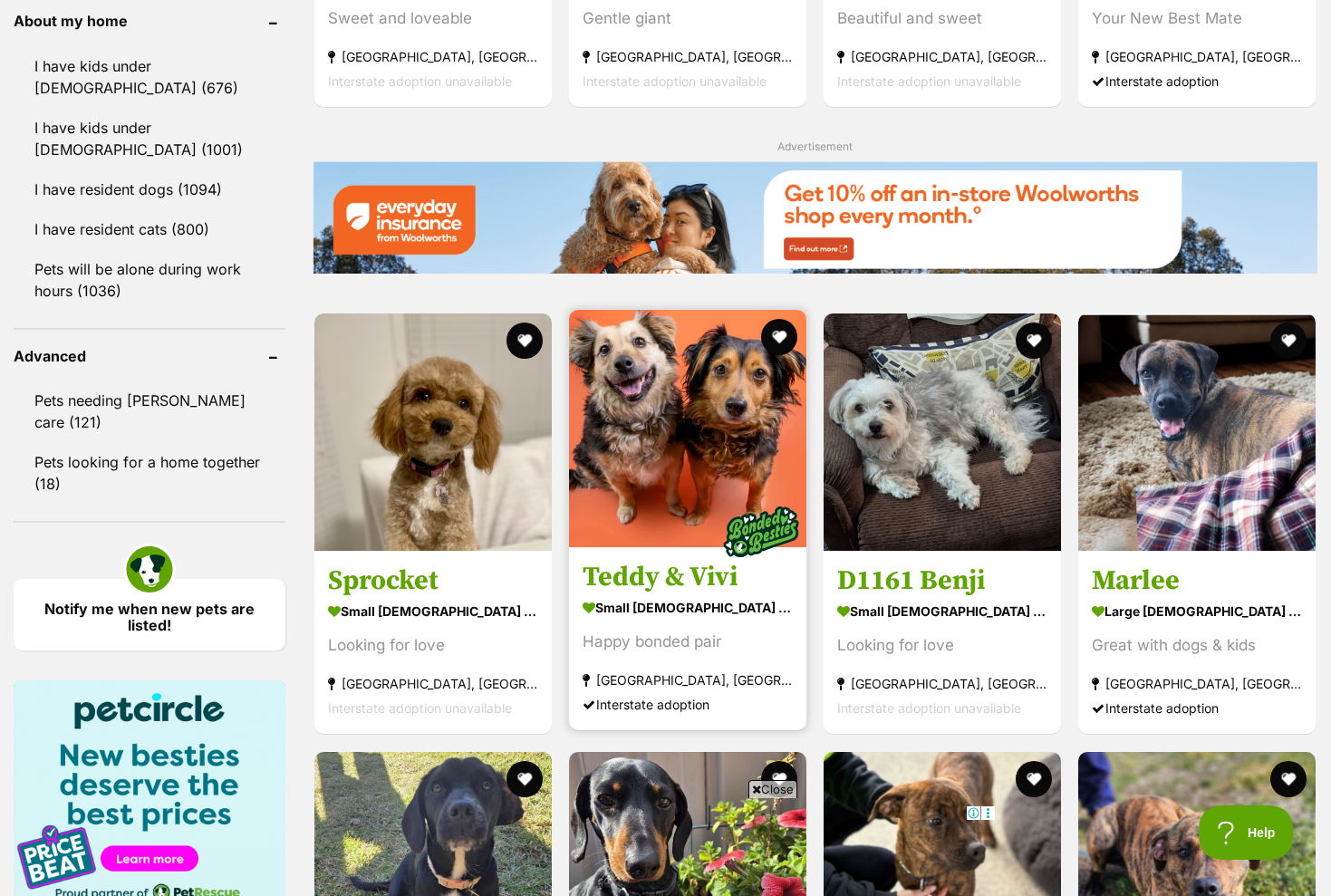
scroll to position [1860, 0]
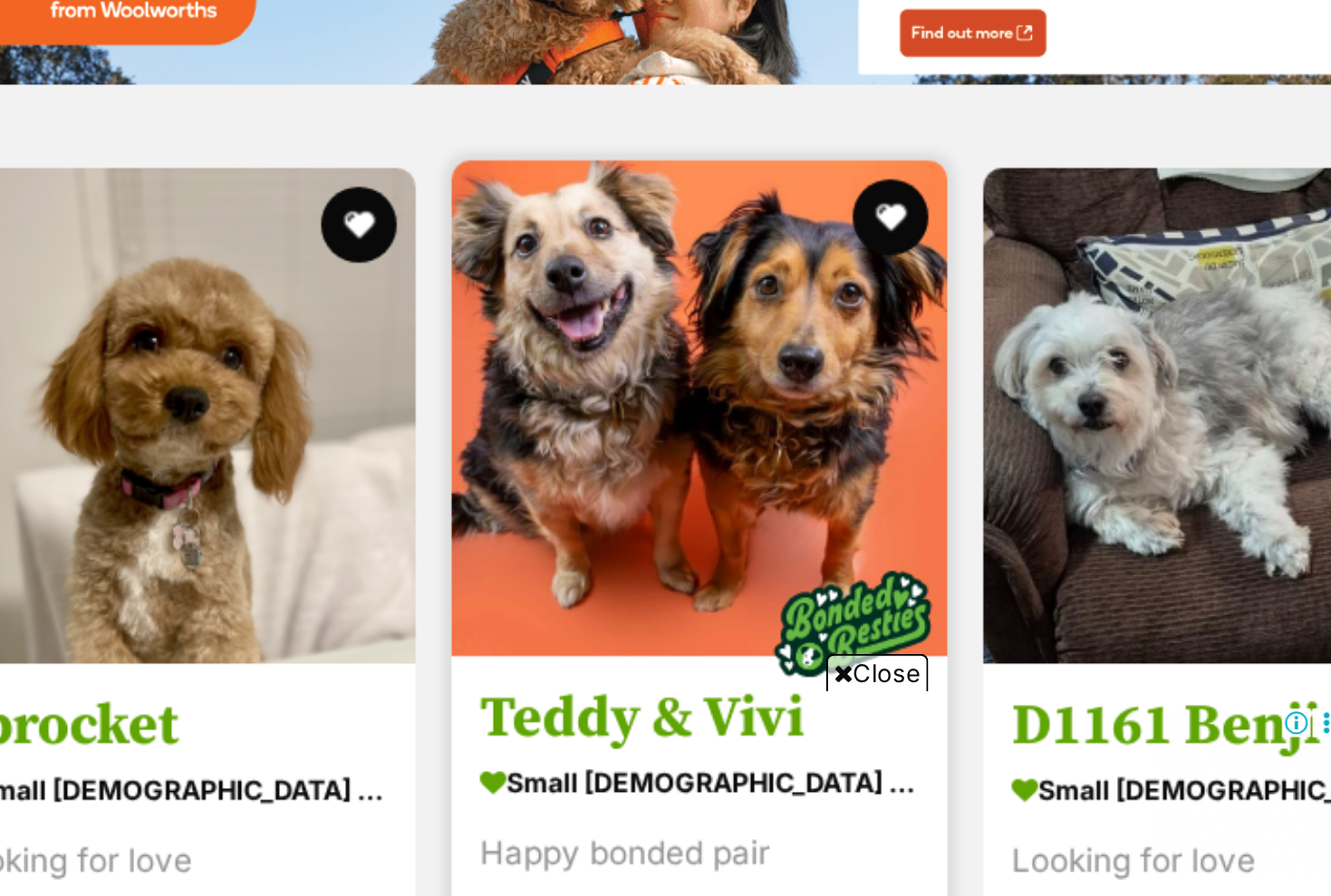
click at [570, 544] on img at bounding box center [688, 662] width 237 height 237
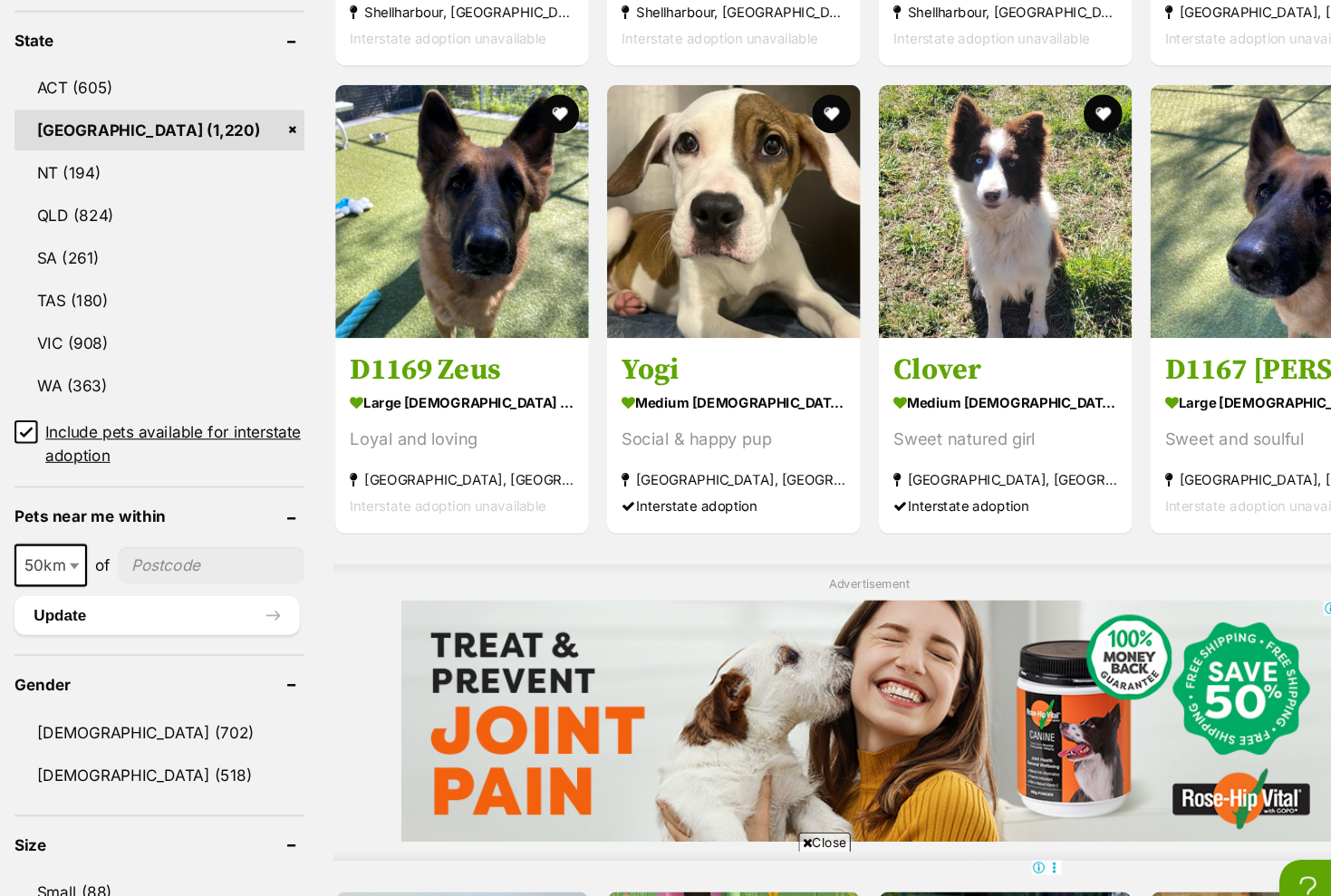
scroll to position [938, 0]
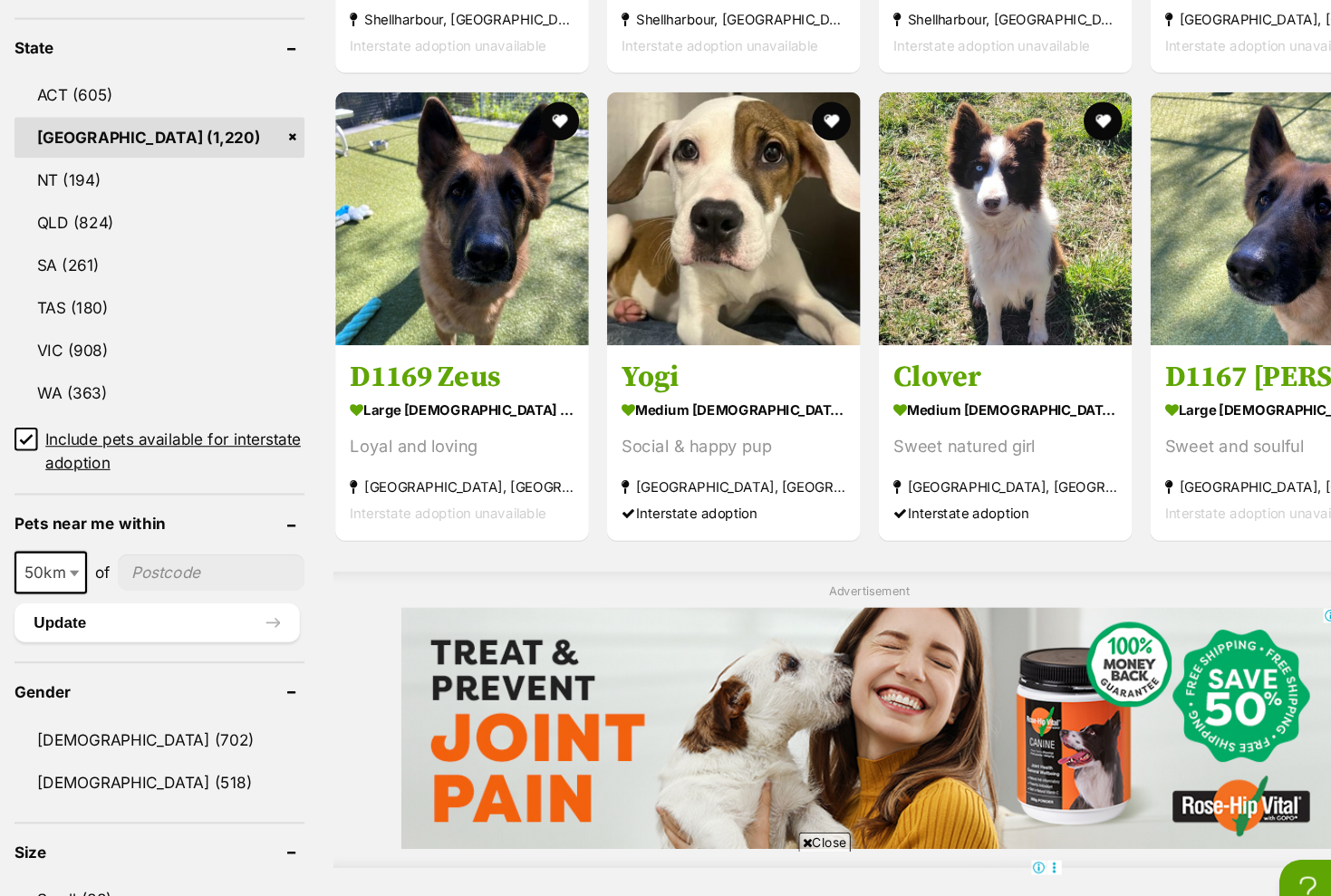
click at [23, 412] on icon at bounding box center [25, 412] width 11 height 8
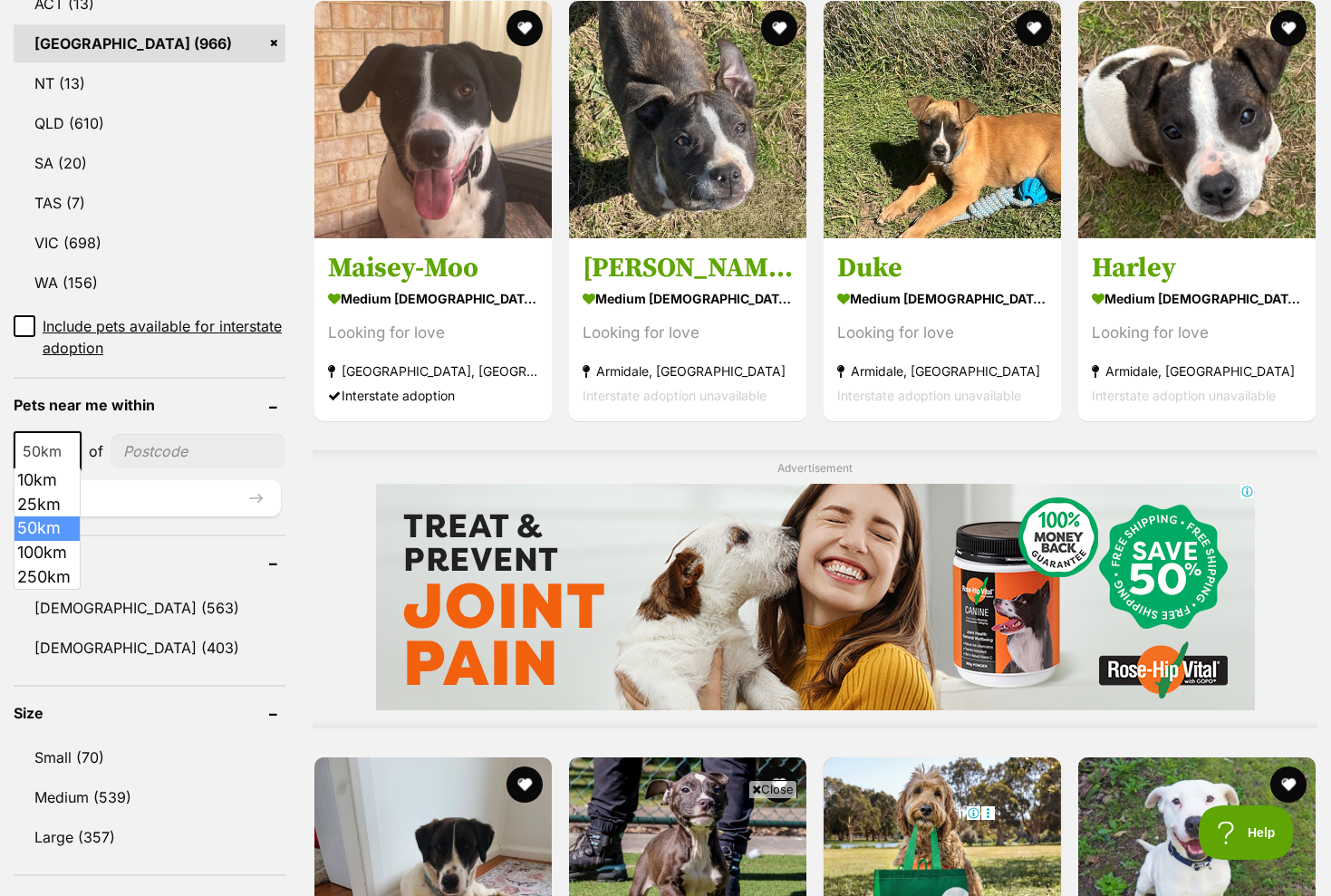
click at [75, 445] on span at bounding box center [72, 450] width 18 height 40
select select "250"
click at [147, 499] on button "Update" at bounding box center [148, 497] width 268 height 36
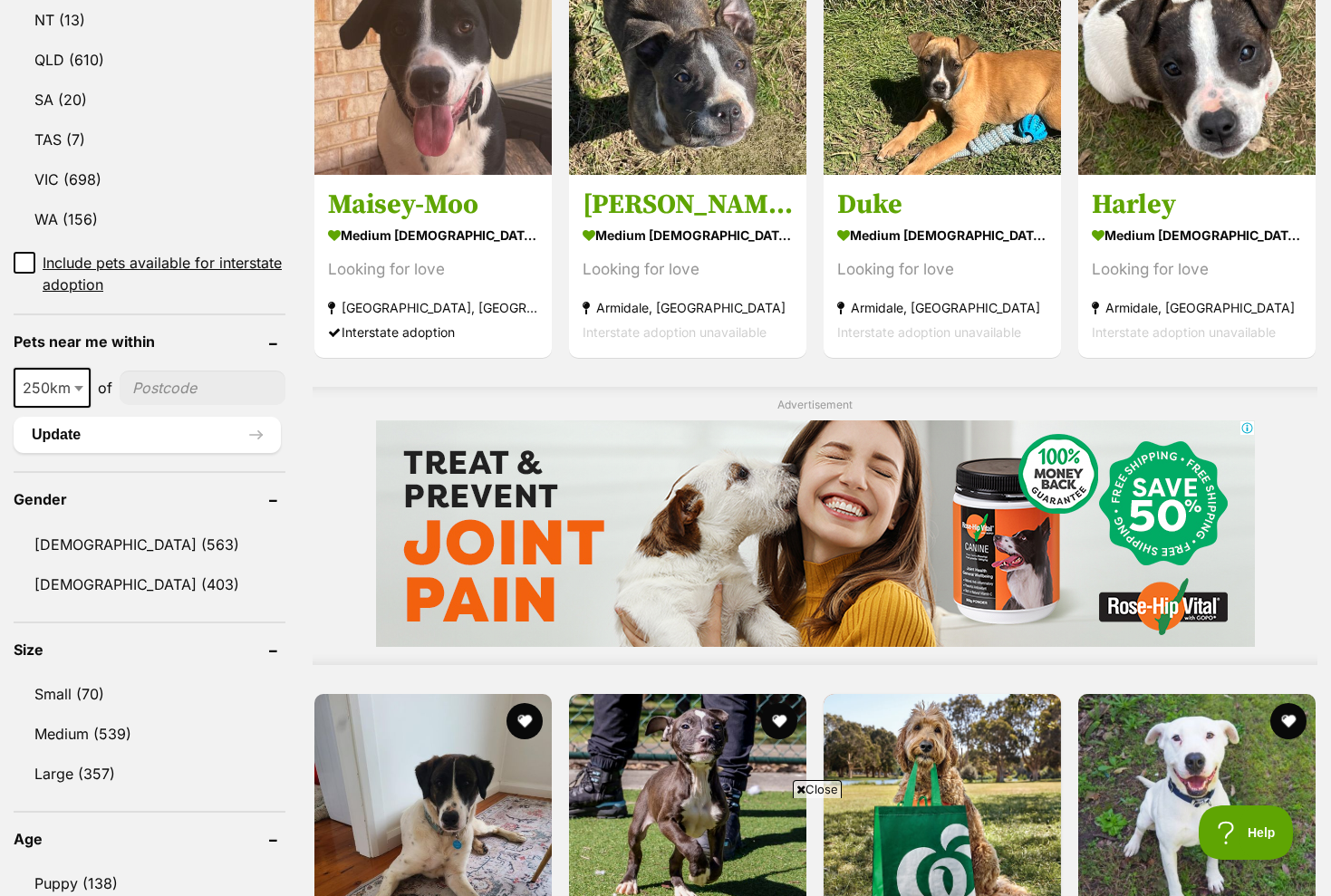
click at [190, 380] on input"] "postcode" at bounding box center [203, 388] width 166 height 34
type input"] "2257"
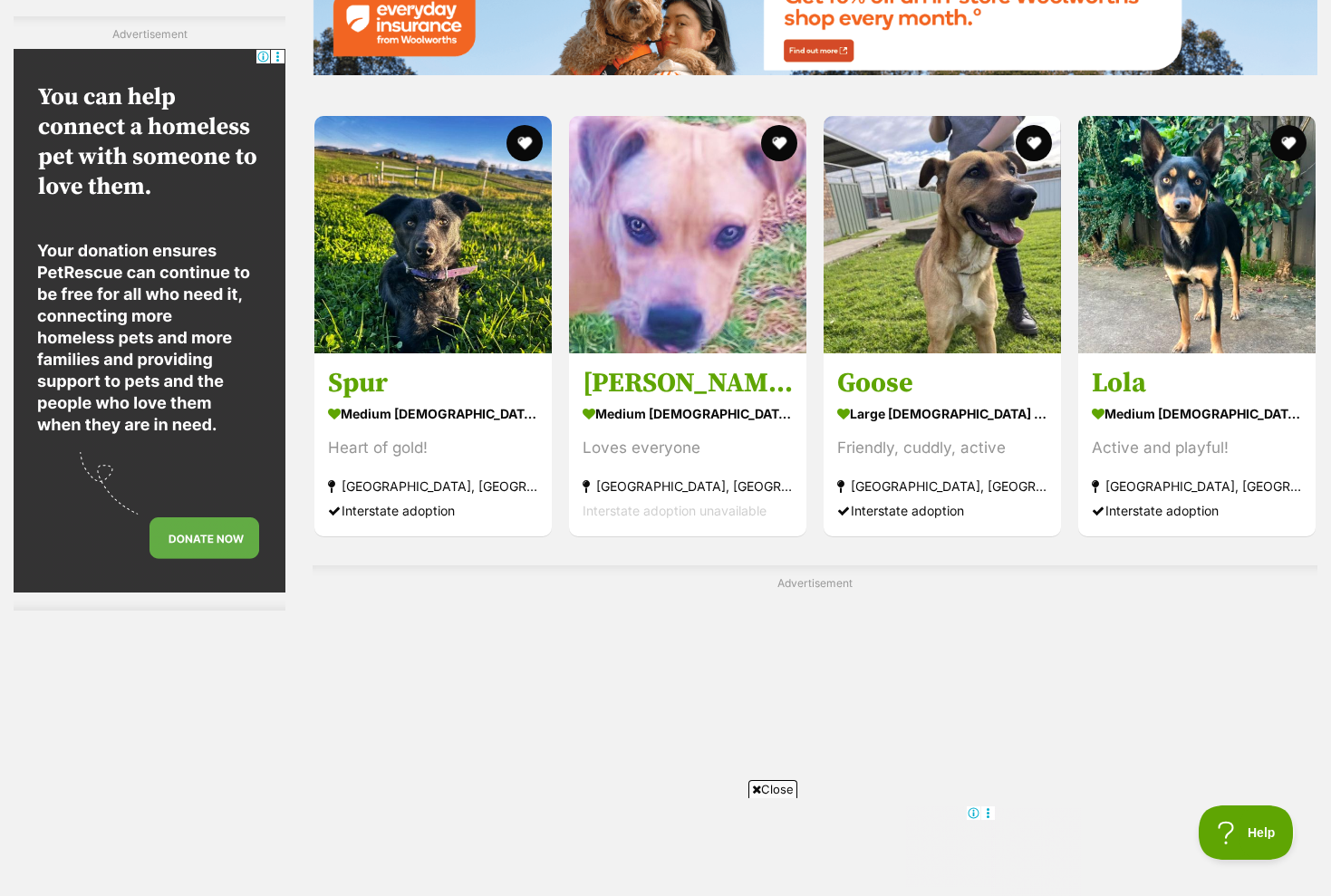
scroll to position [2691, 0]
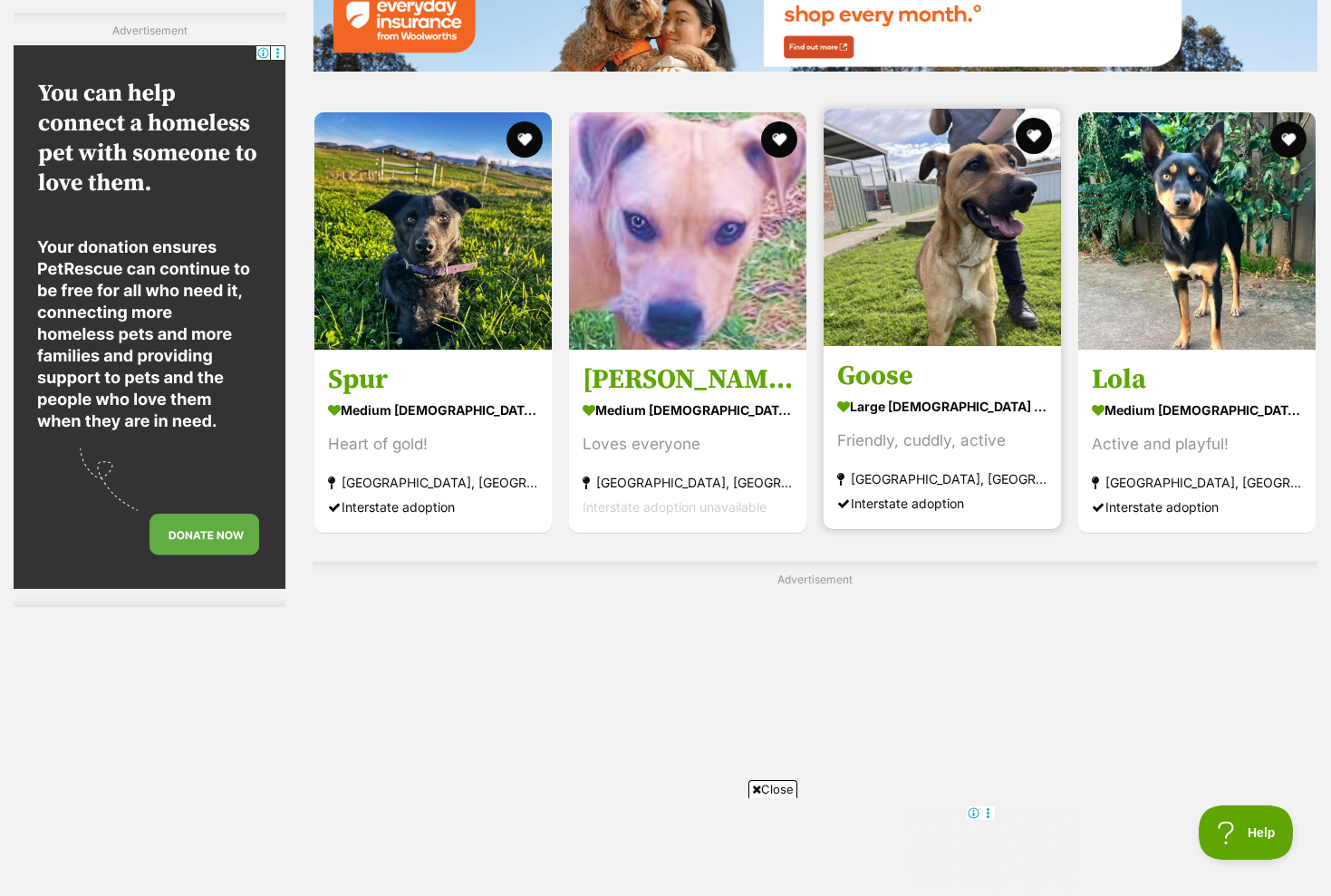
click at [1007, 192] on img at bounding box center [941, 227] width 237 height 237
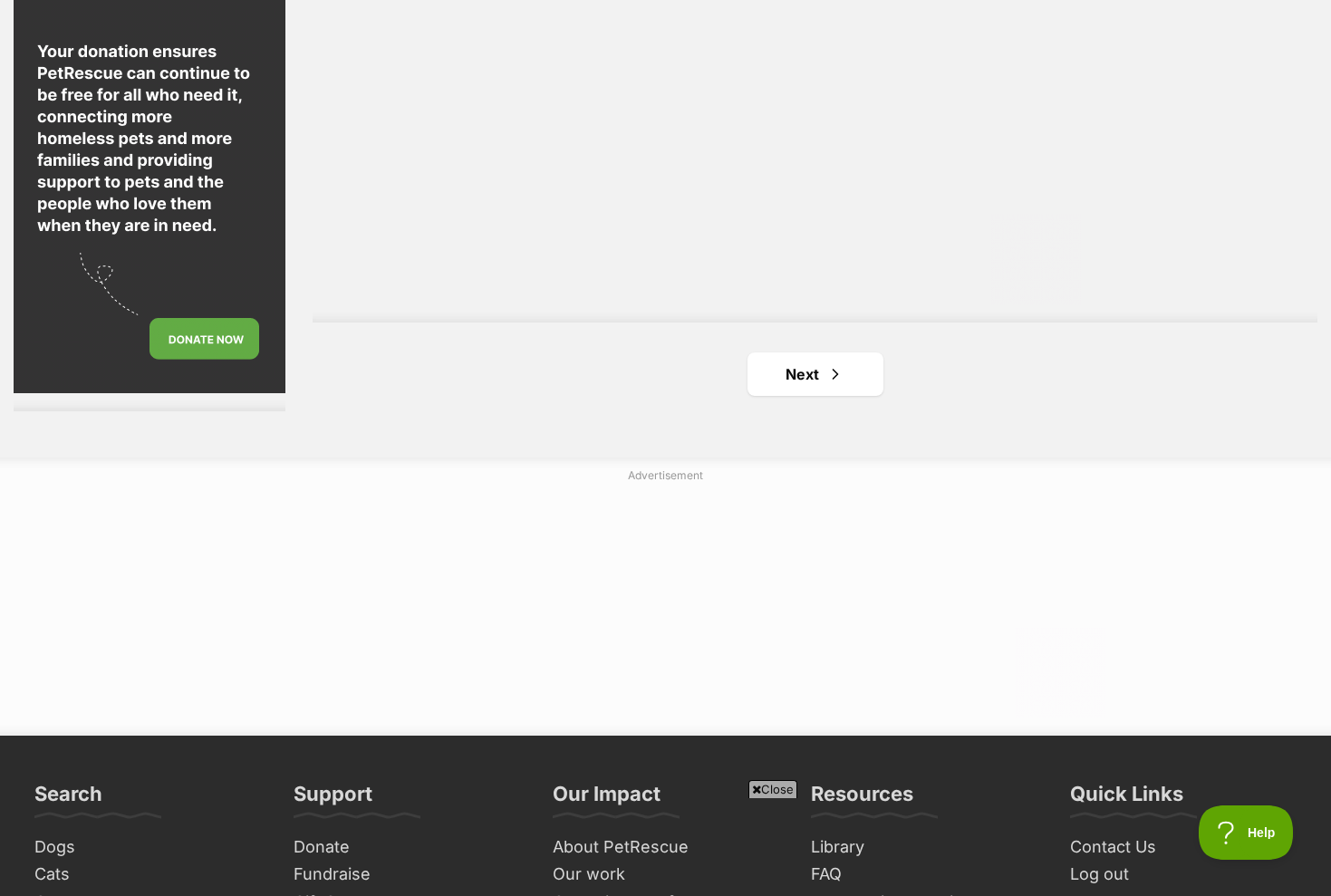
scroll to position [0, 0]
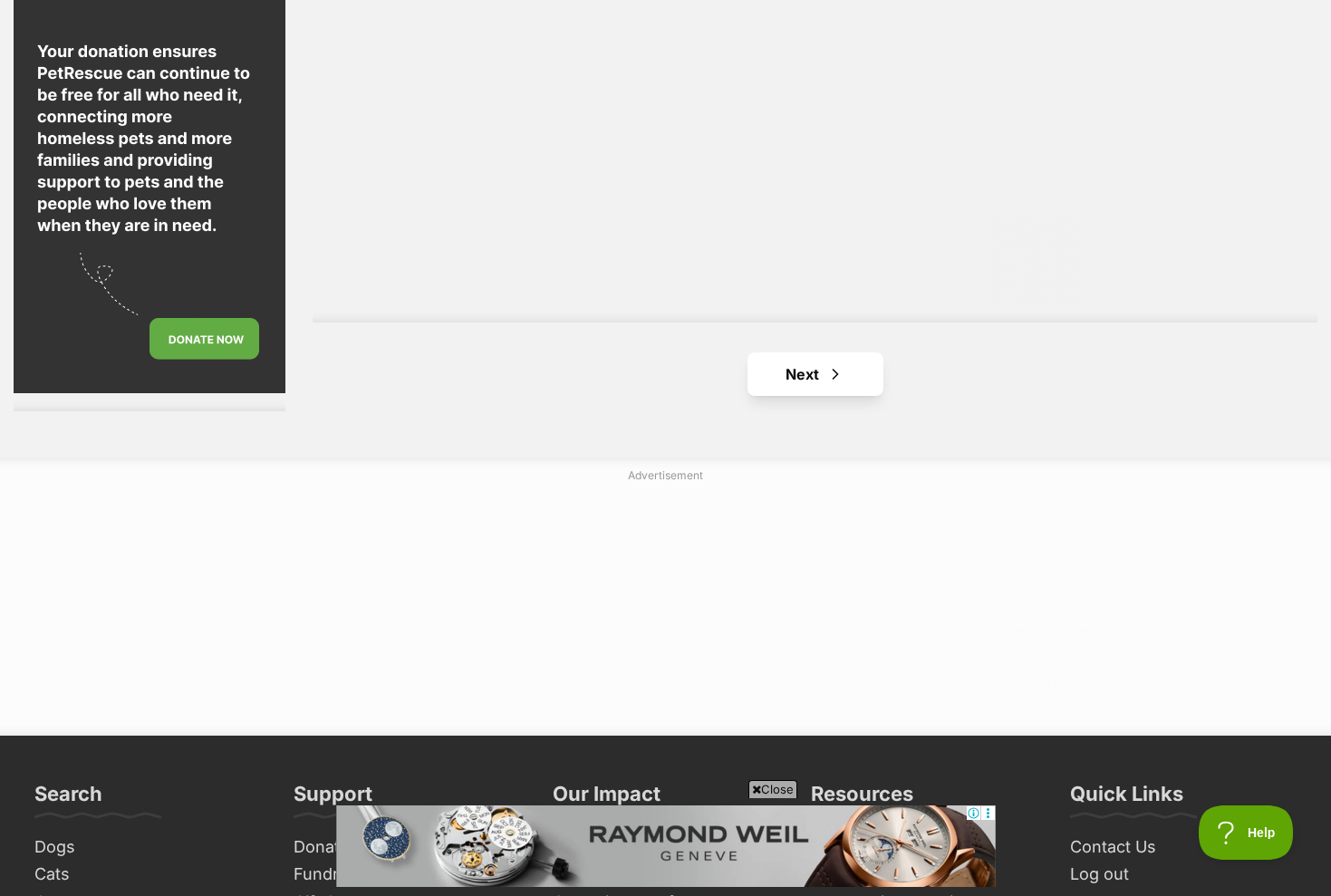
click at [843, 364] on span "Next page" at bounding box center [835, 375] width 18 height 22
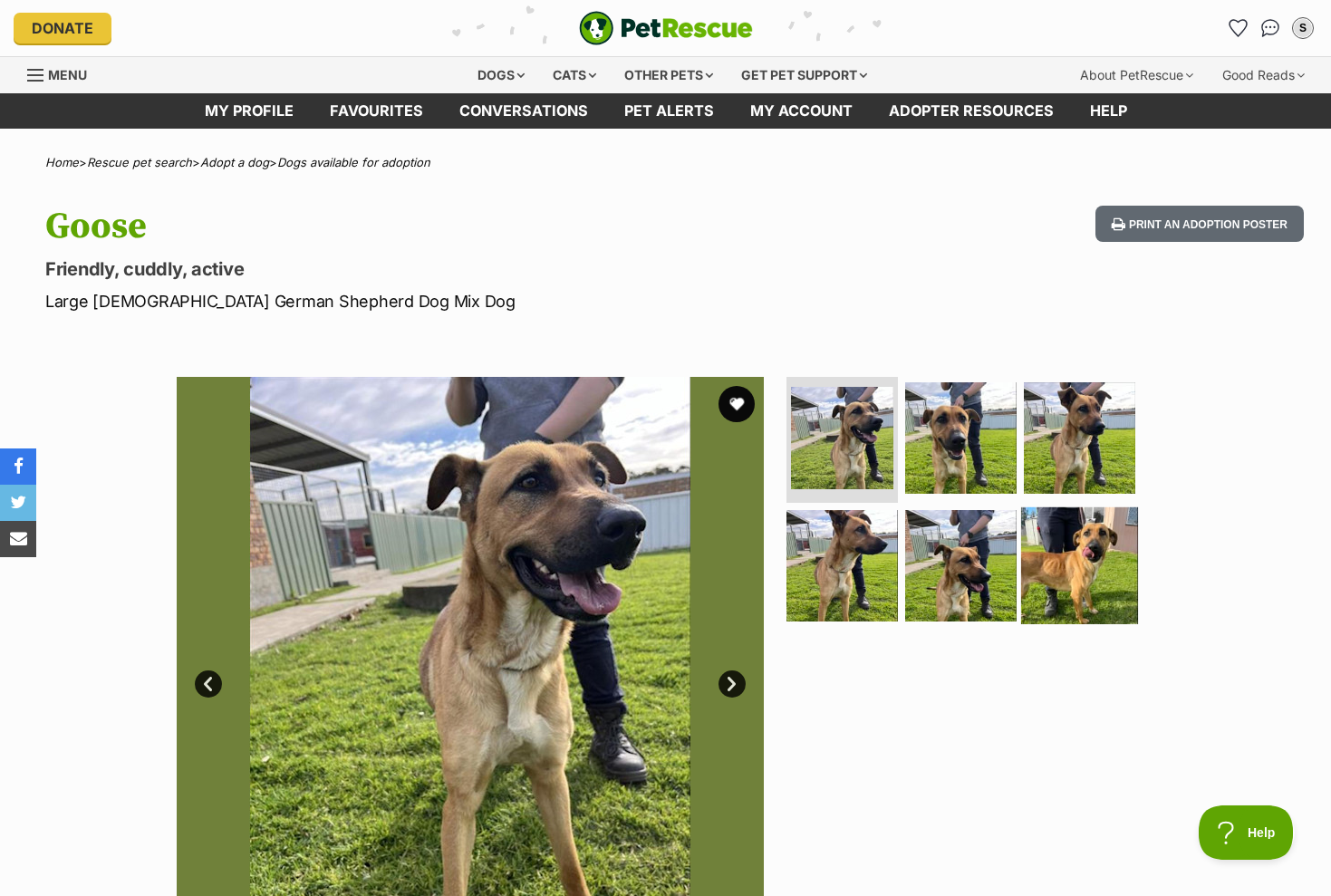
click at [1097, 535] on img at bounding box center [1079, 566] width 117 height 117
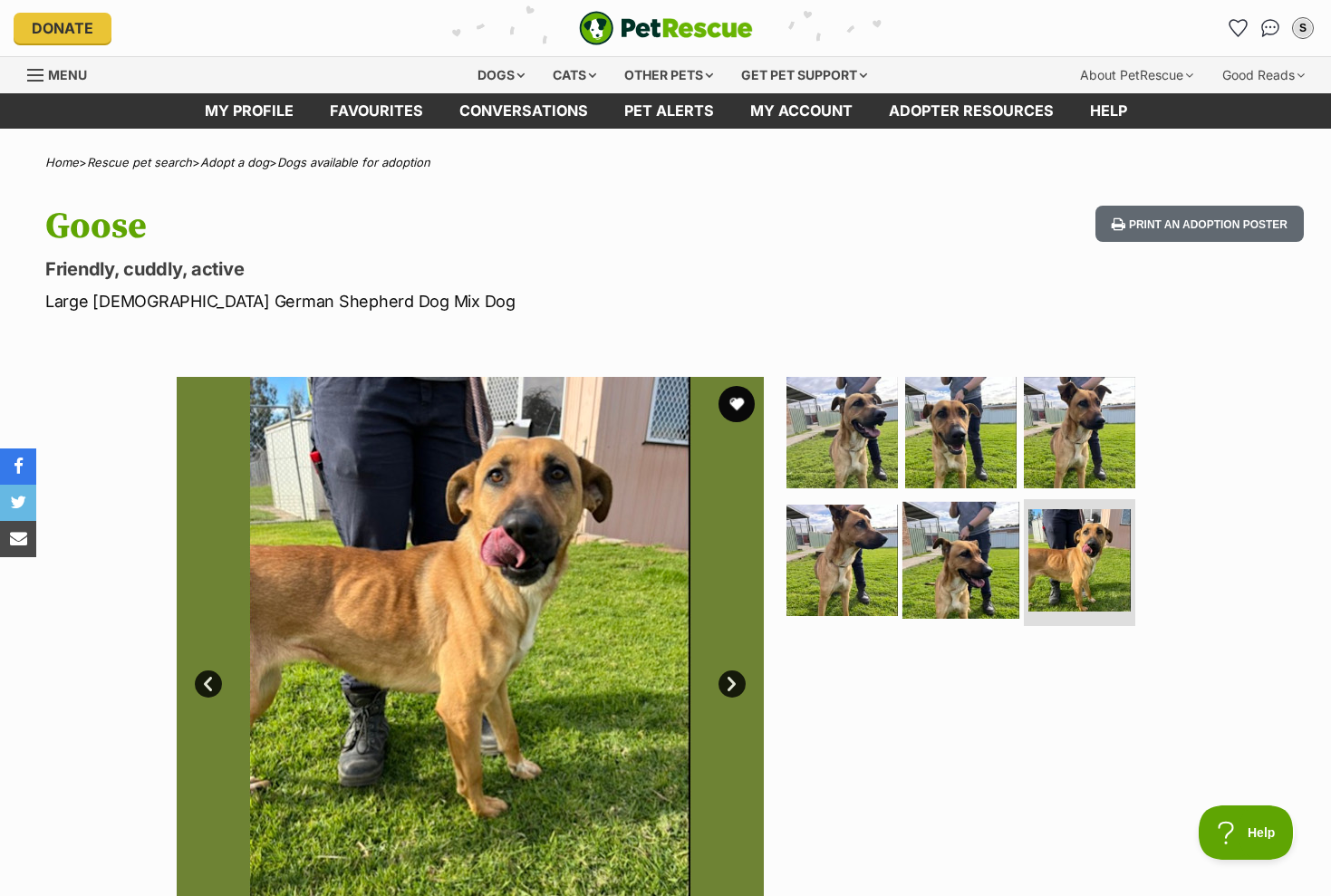
click at [964, 554] on img at bounding box center [961, 560] width 117 height 117
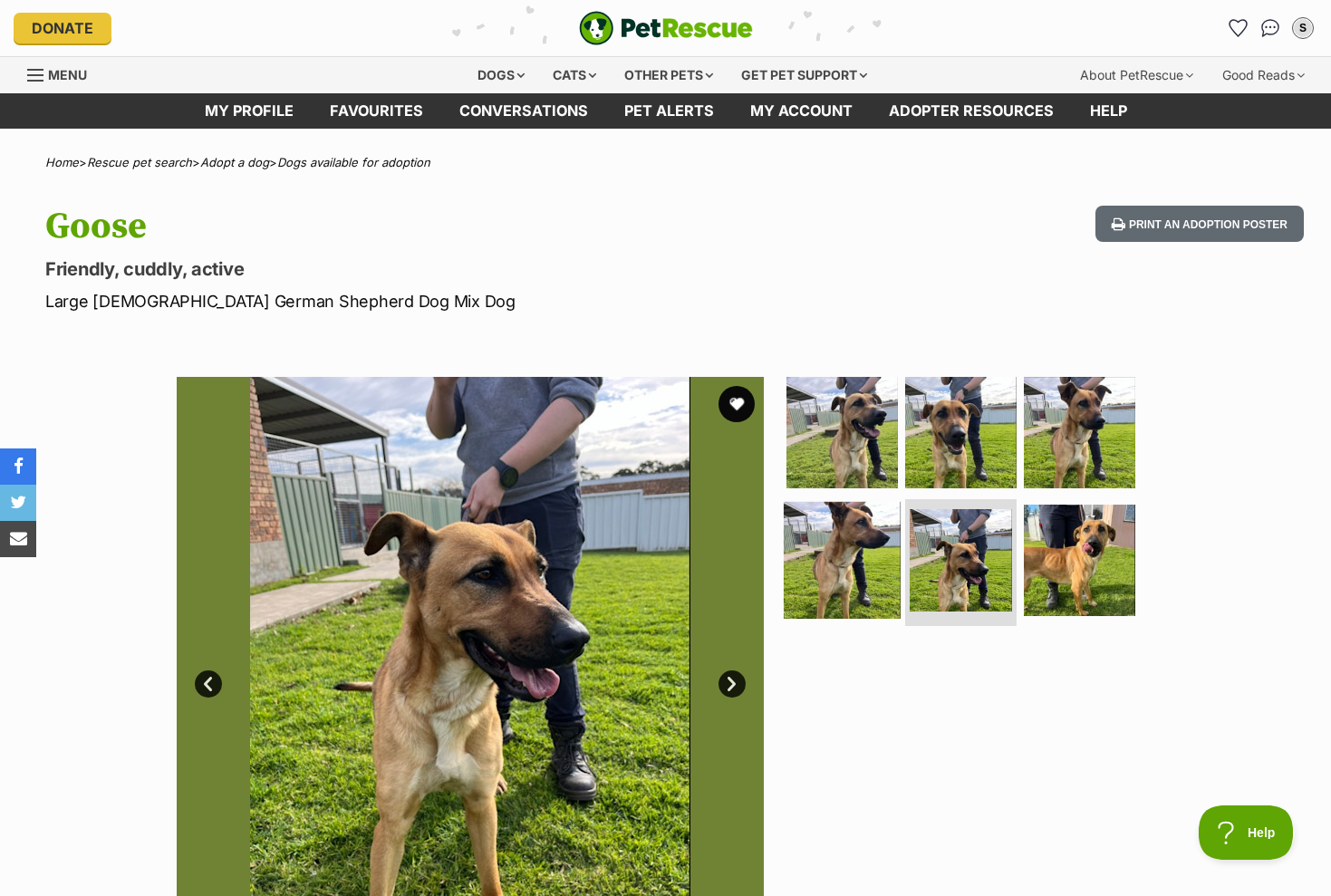
click at [880, 552] on img at bounding box center [842, 560] width 117 height 117
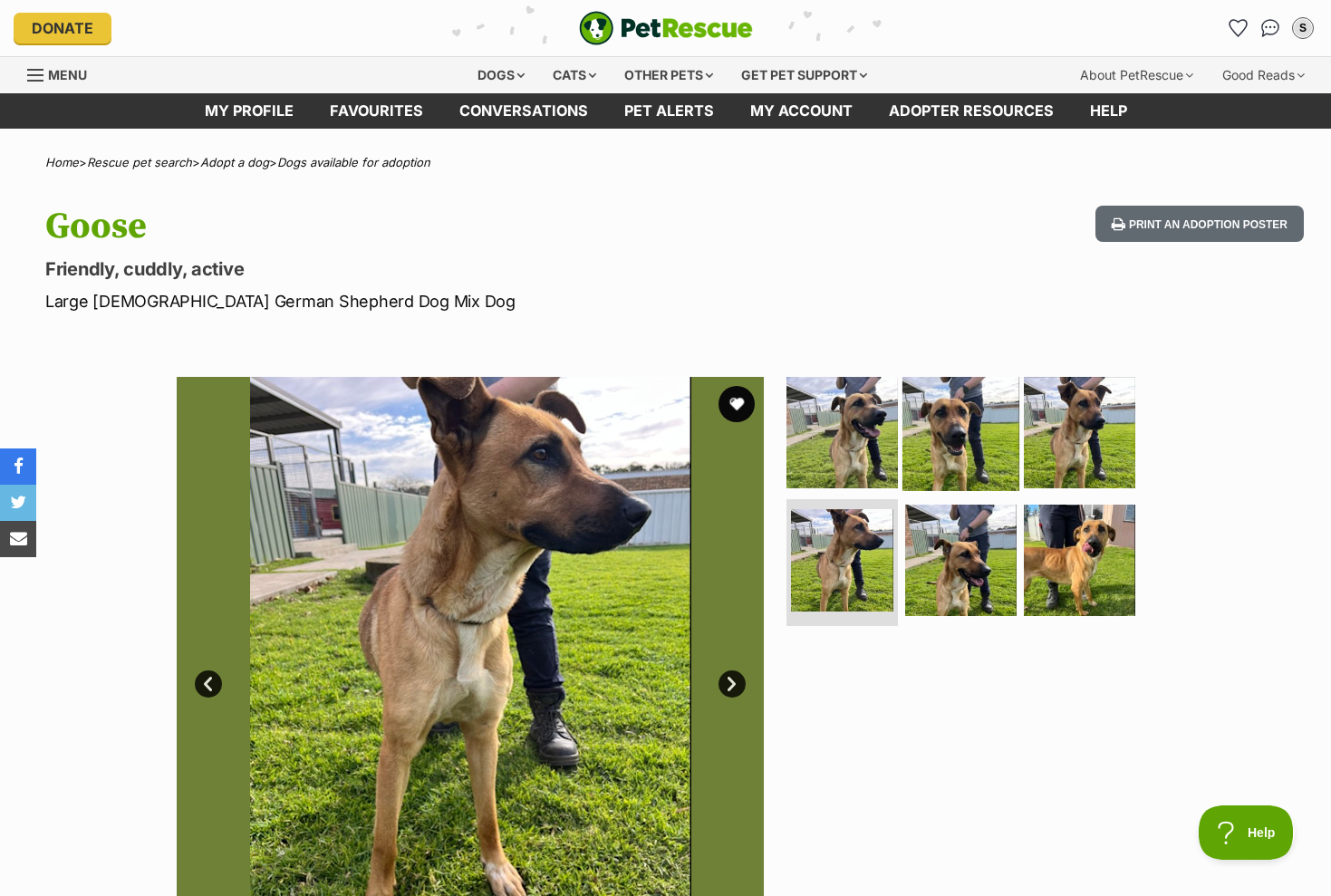
click at [964, 435] on img at bounding box center [961, 431] width 117 height 117
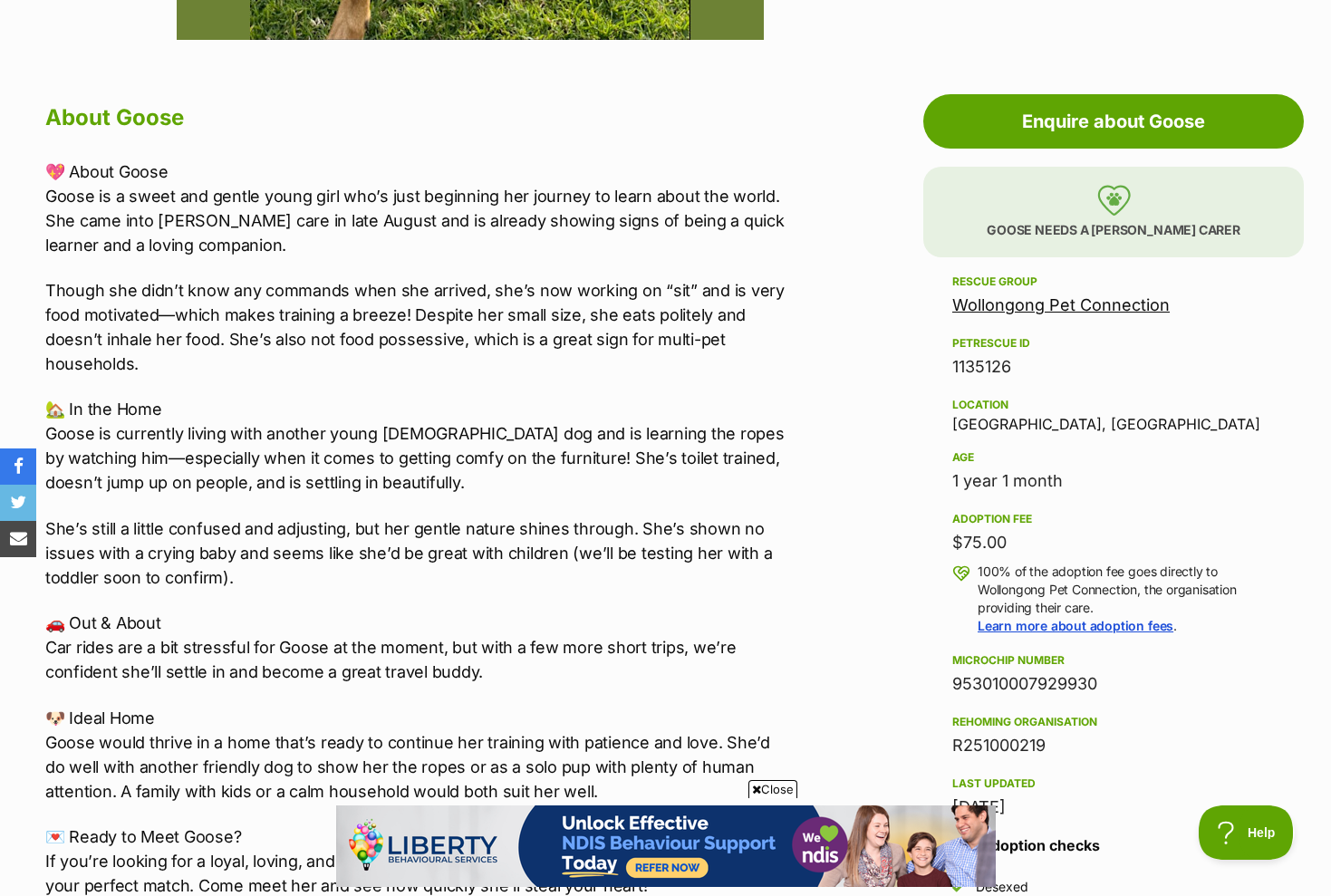
scroll to position [924, 0]
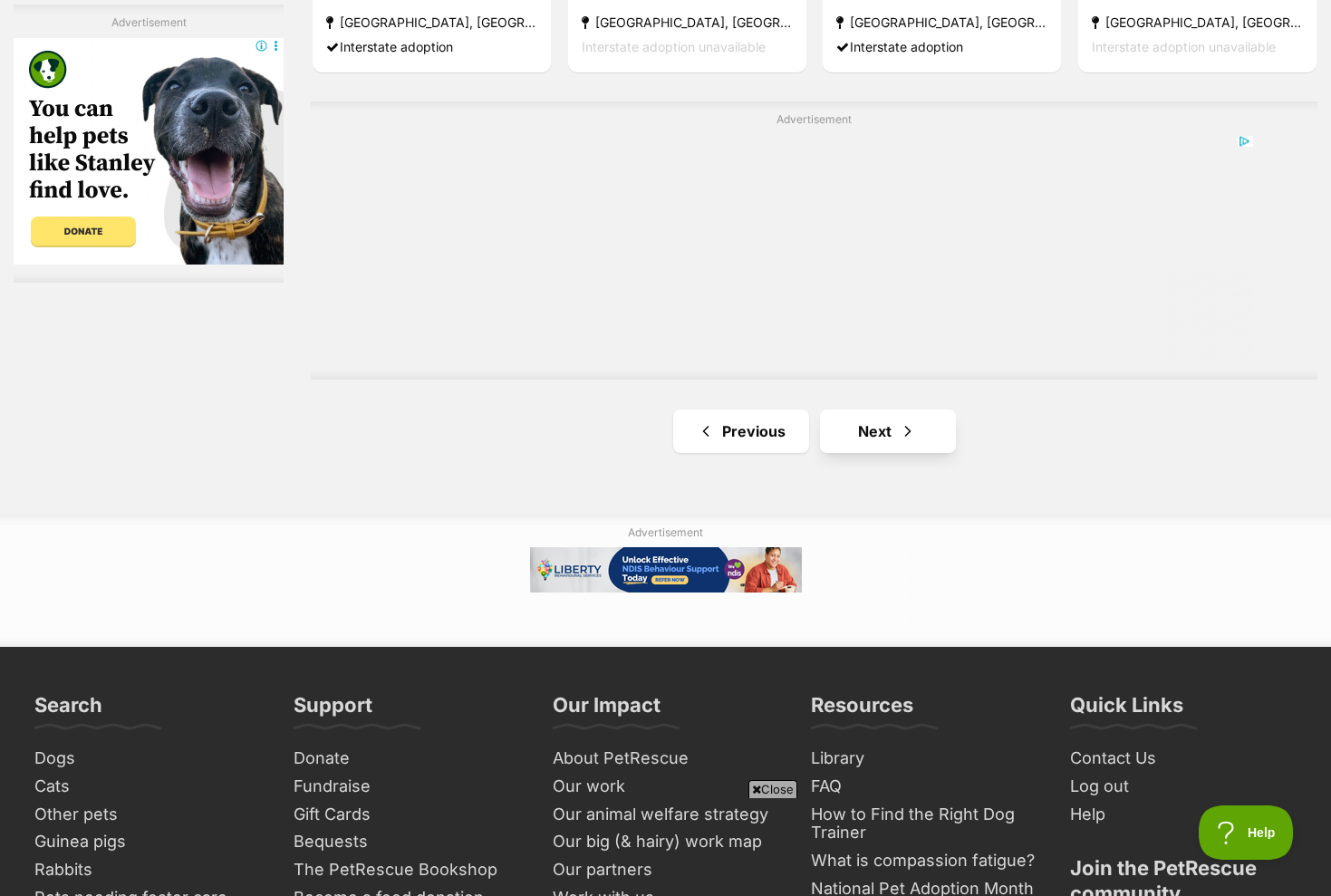
scroll to position [3154, 0]
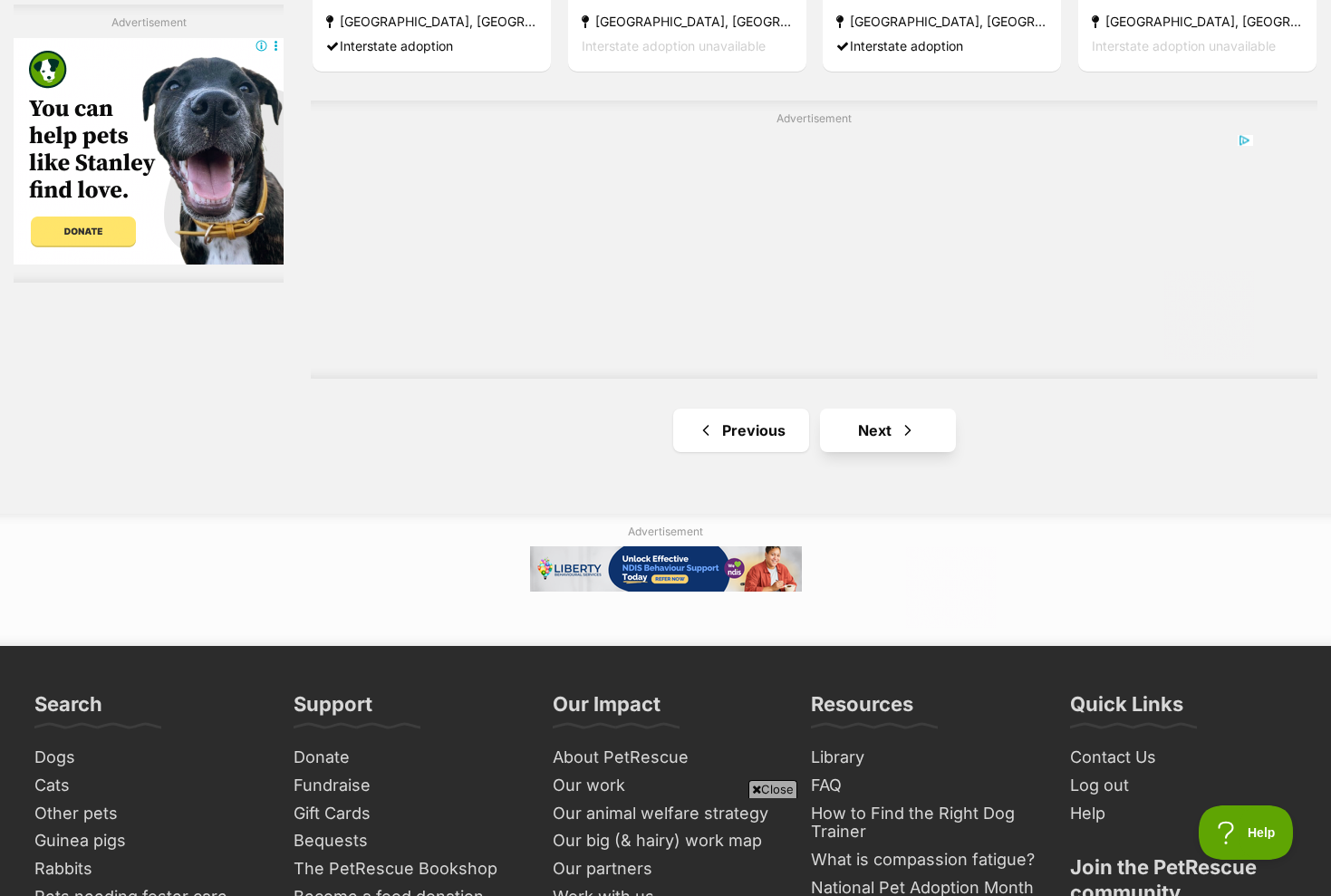
click at [899, 424] on span "Next page" at bounding box center [908, 431] width 18 height 22
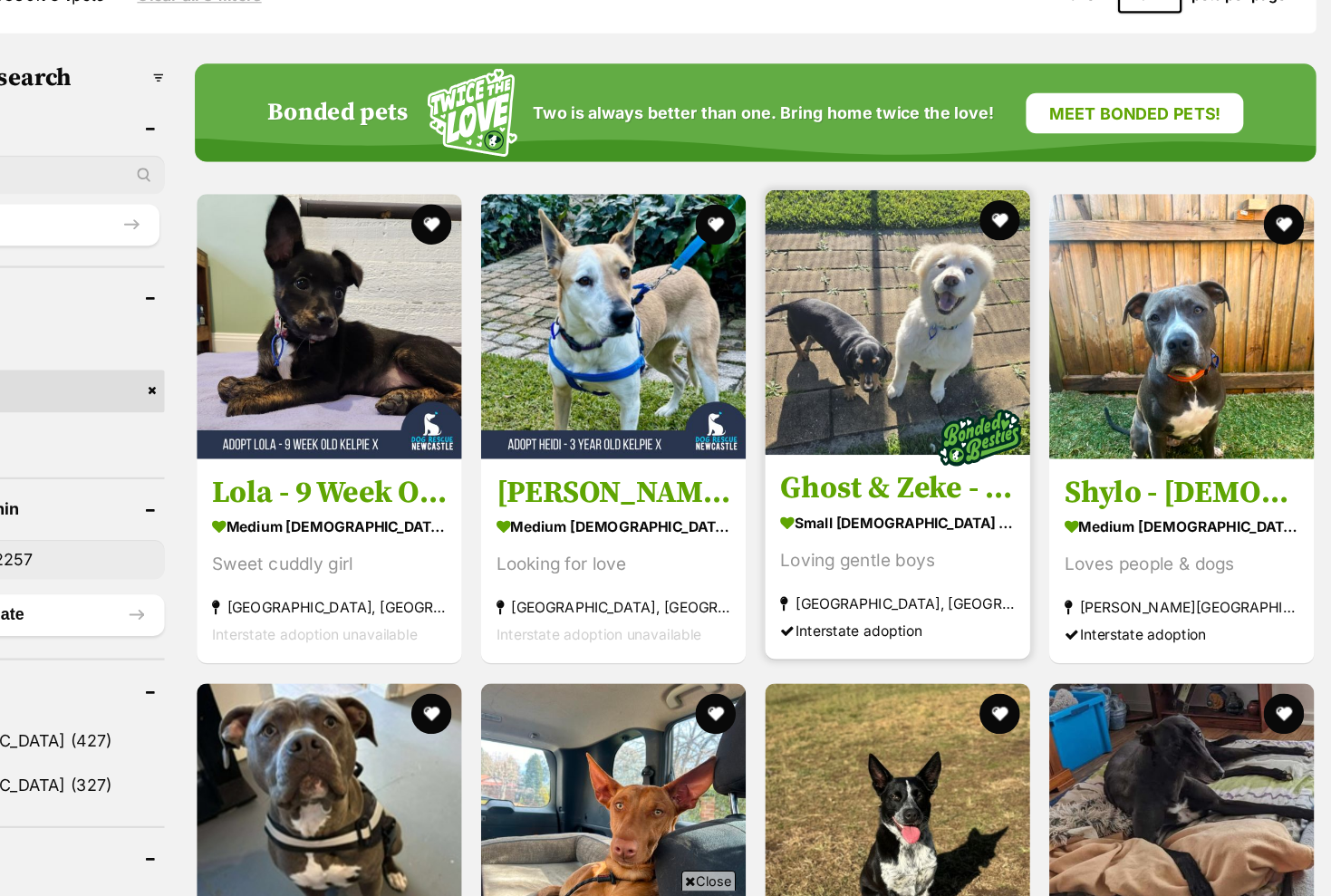
scroll to position [483, 0]
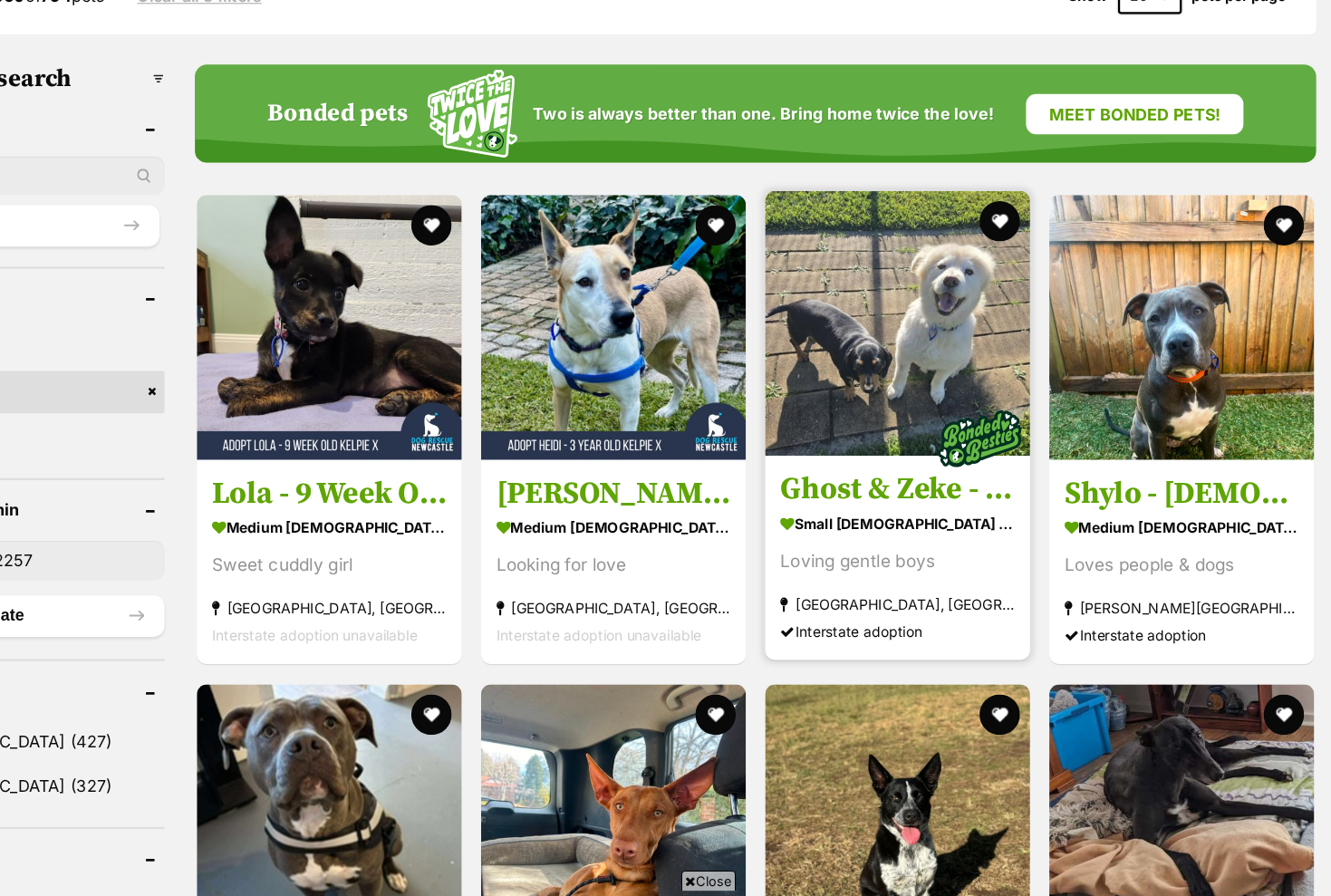
click at [838, 287] on img at bounding box center [941, 290] width 237 height 237
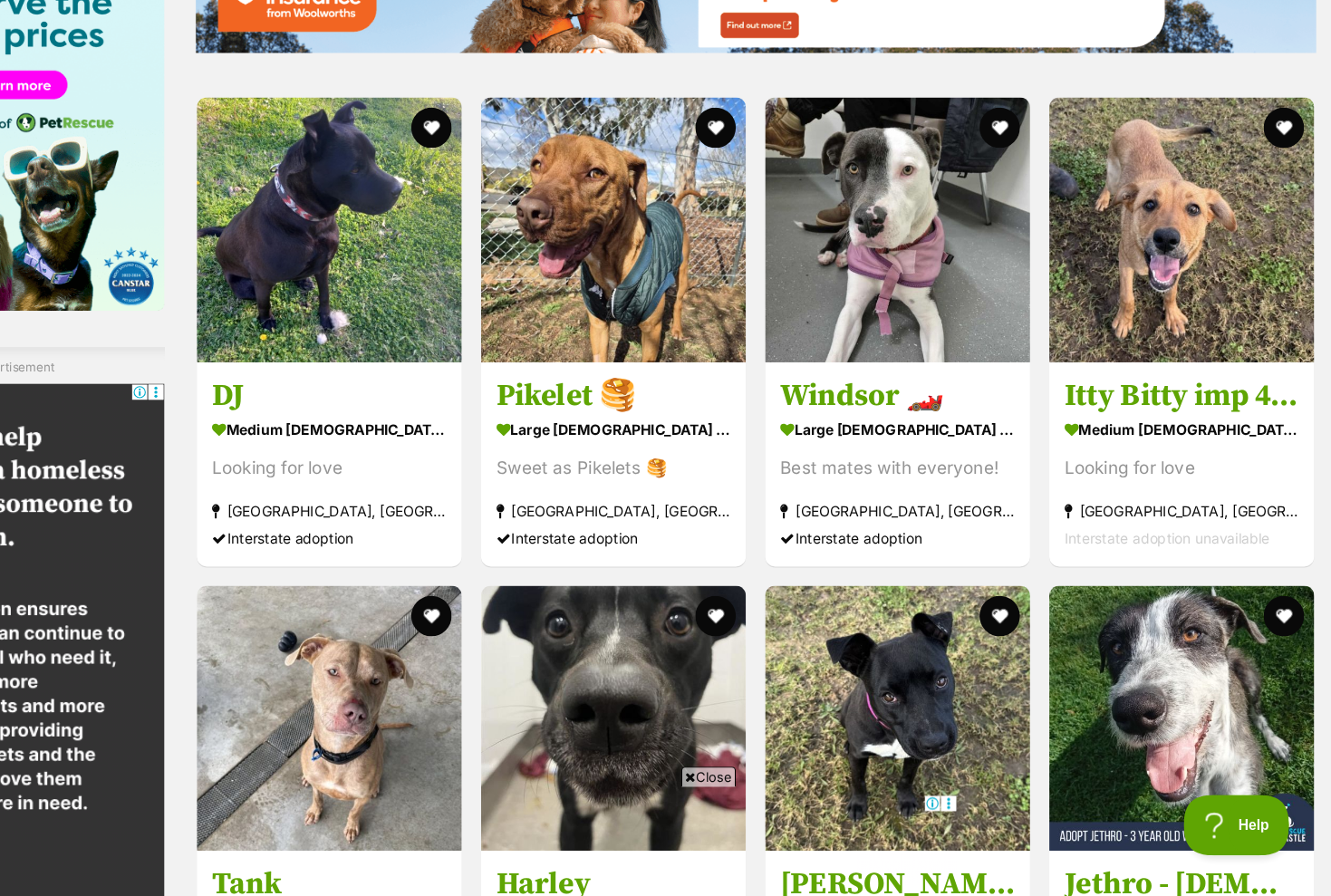
scroll to position [2300, 0]
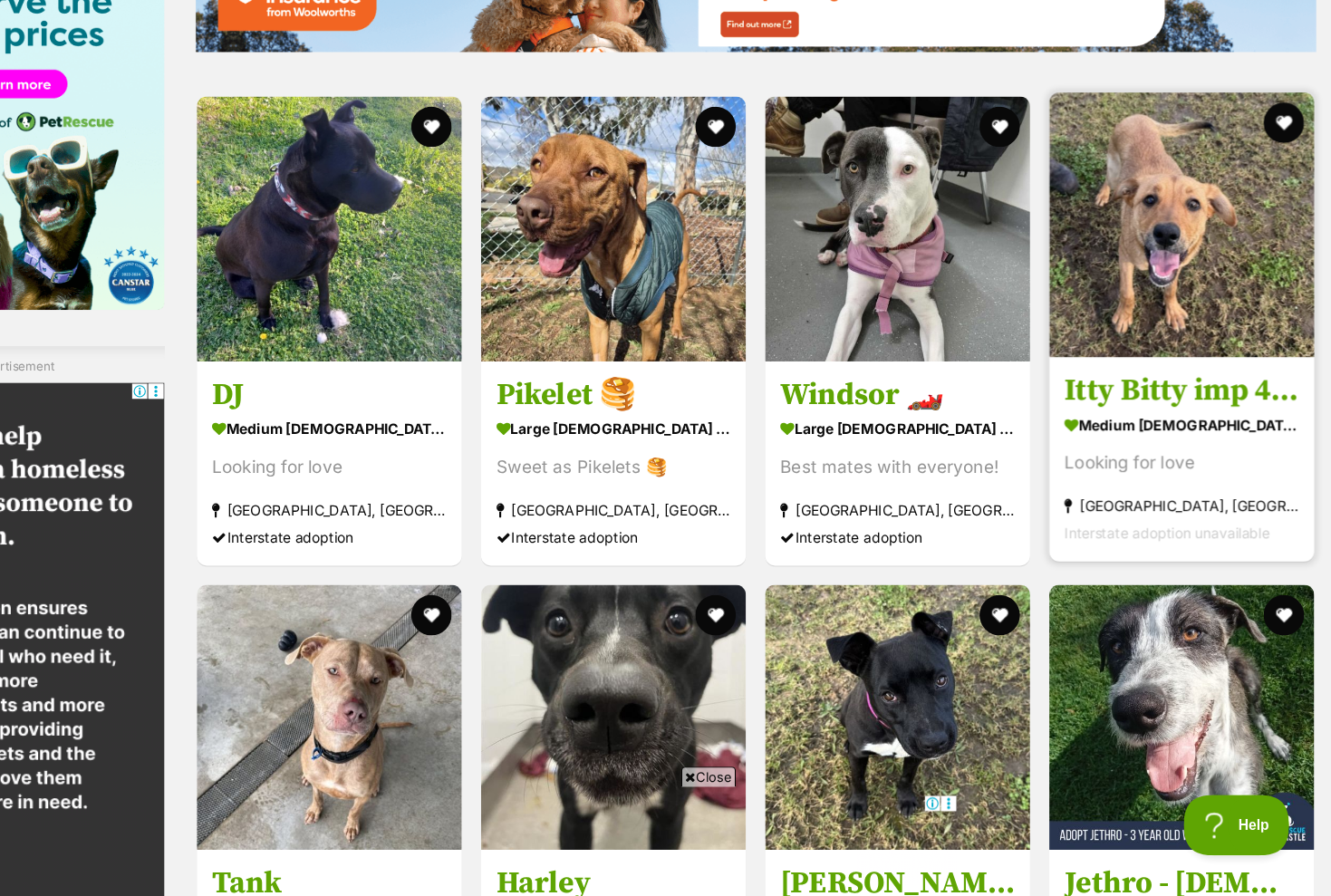
click at [1078, 260] on img at bounding box center [1196, 293] width 237 height 237
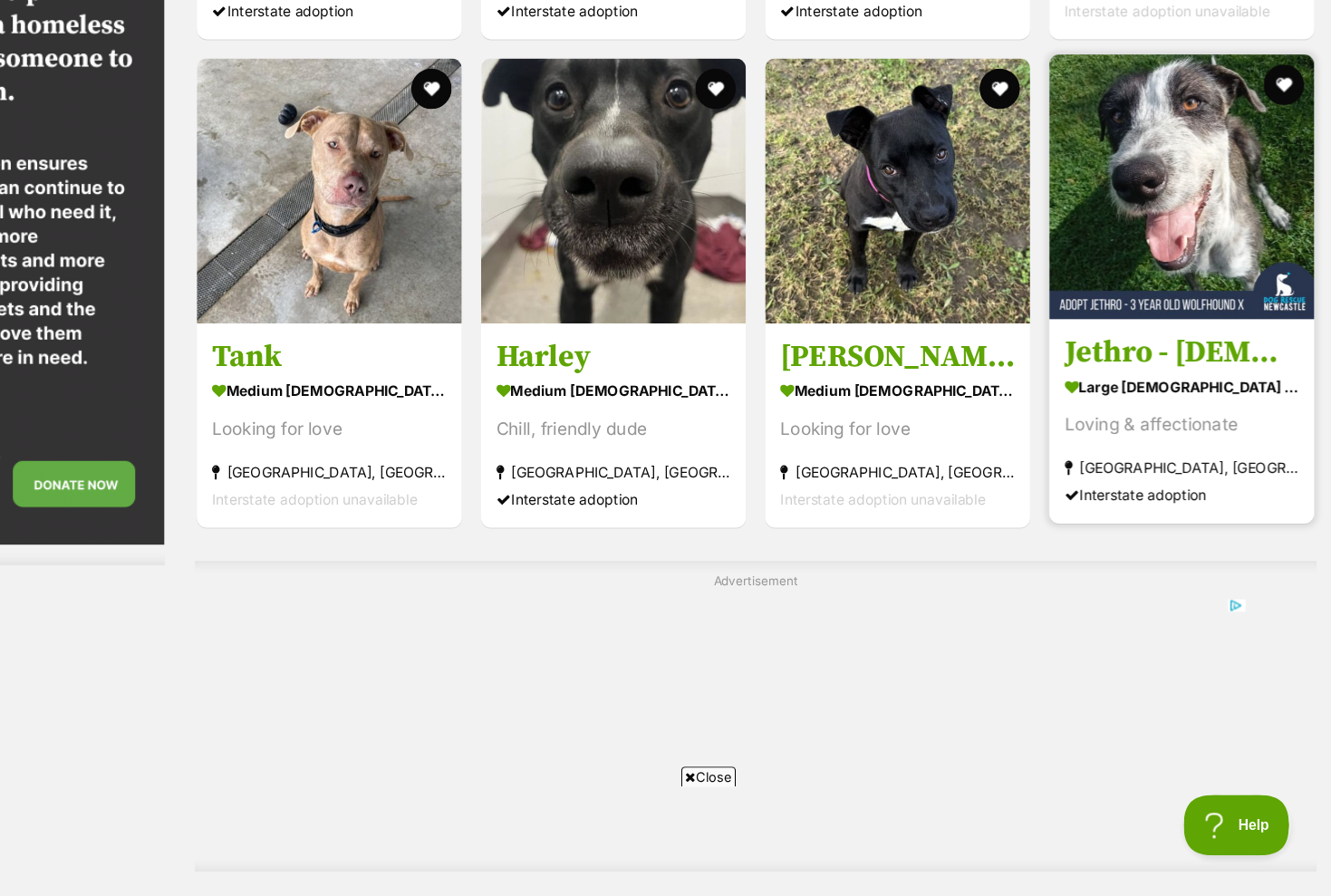
scroll to position [2773, 0]
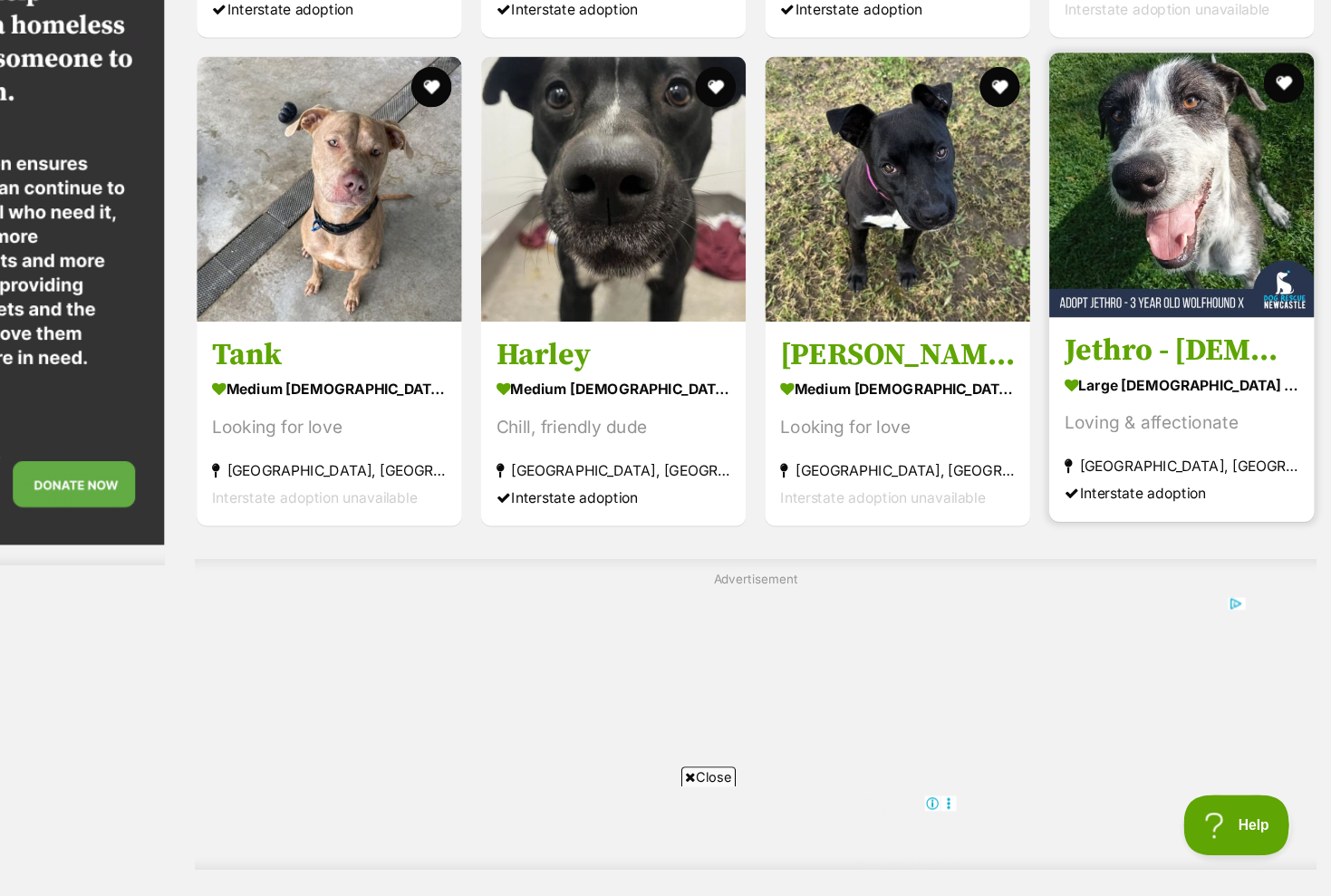
click at [1078, 173] on img at bounding box center [1196, 258] width 237 height 237
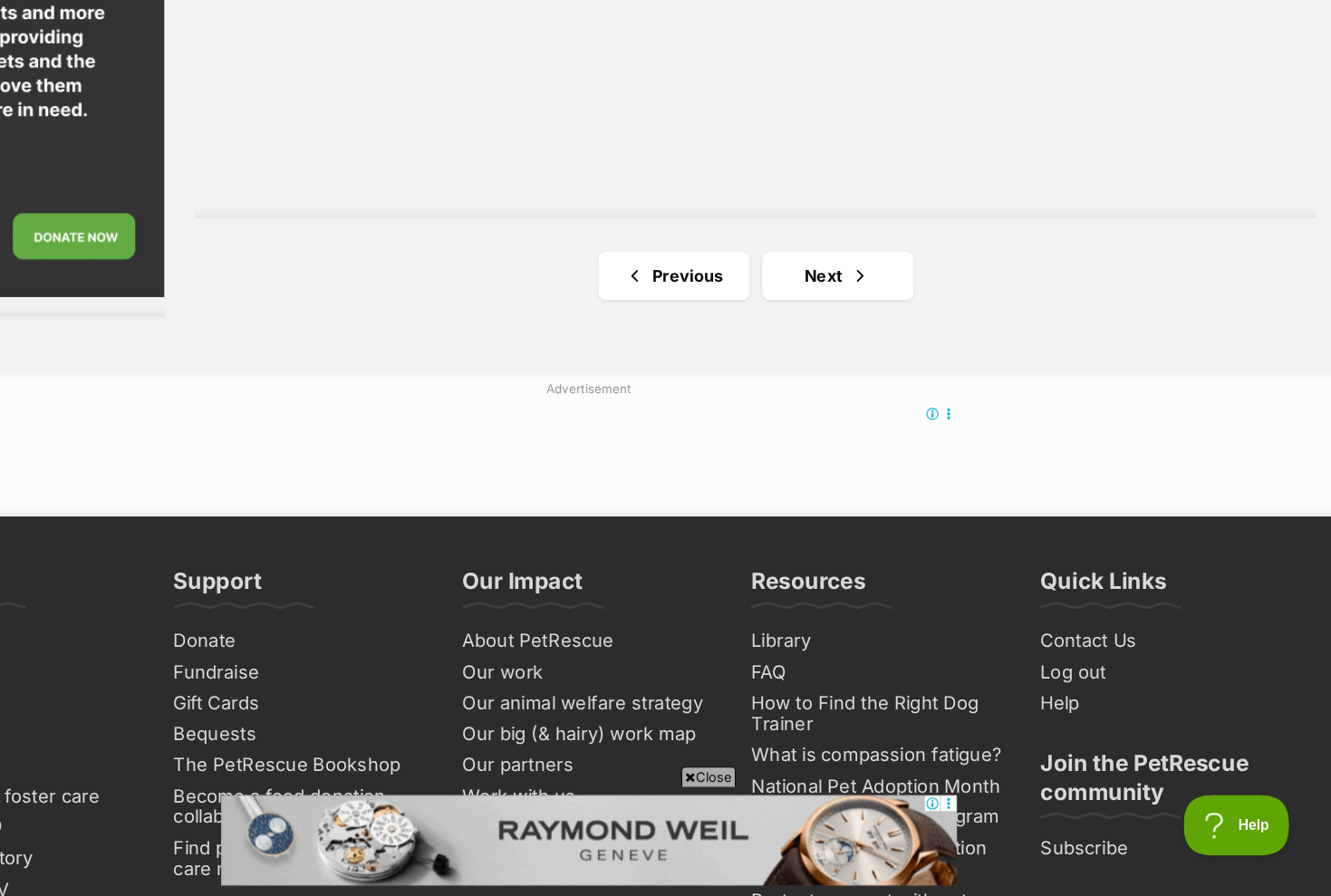
scroll to position [3571, 0]
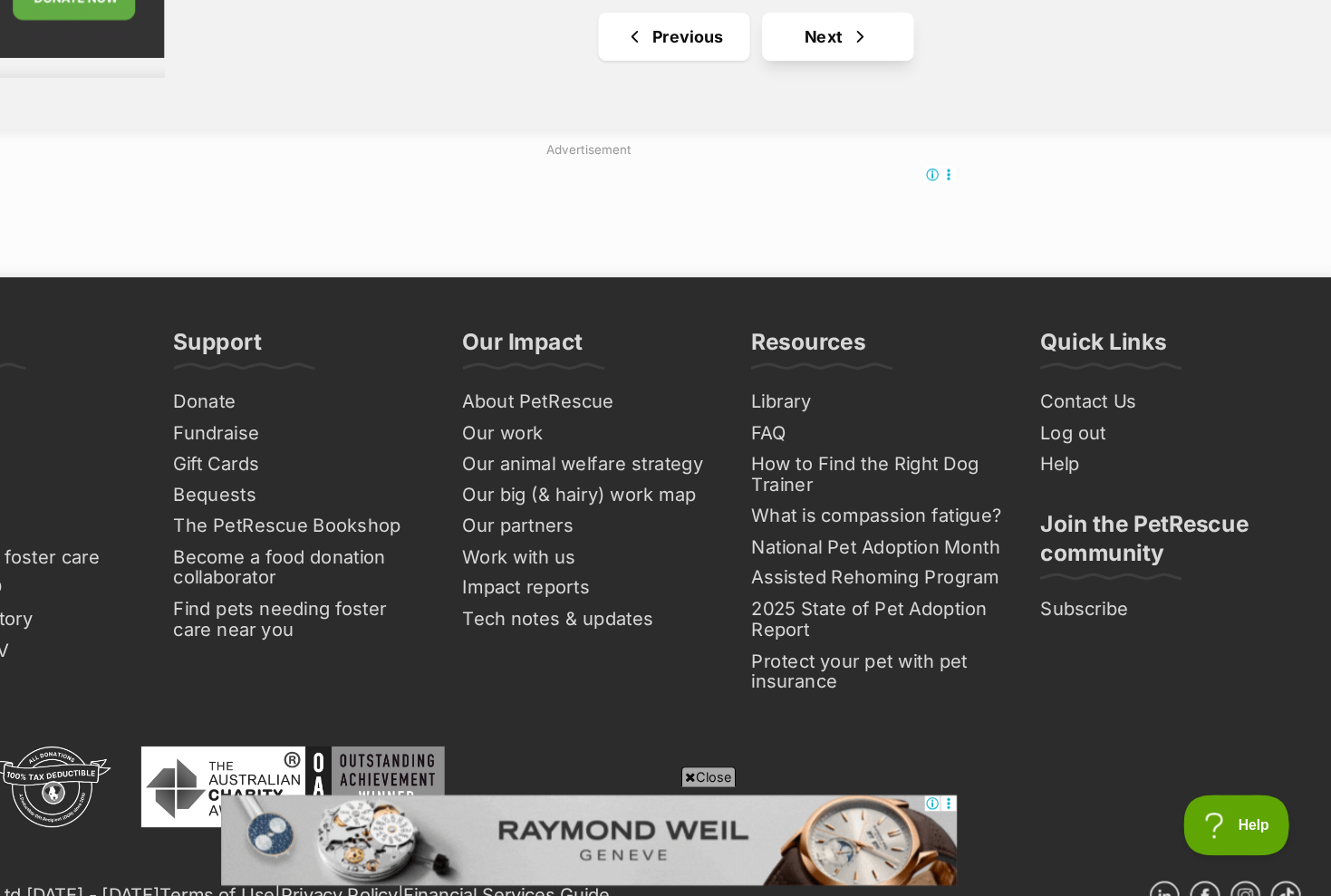
click at [821, 104] on link "Next" at bounding box center [888, 125] width 136 height 43
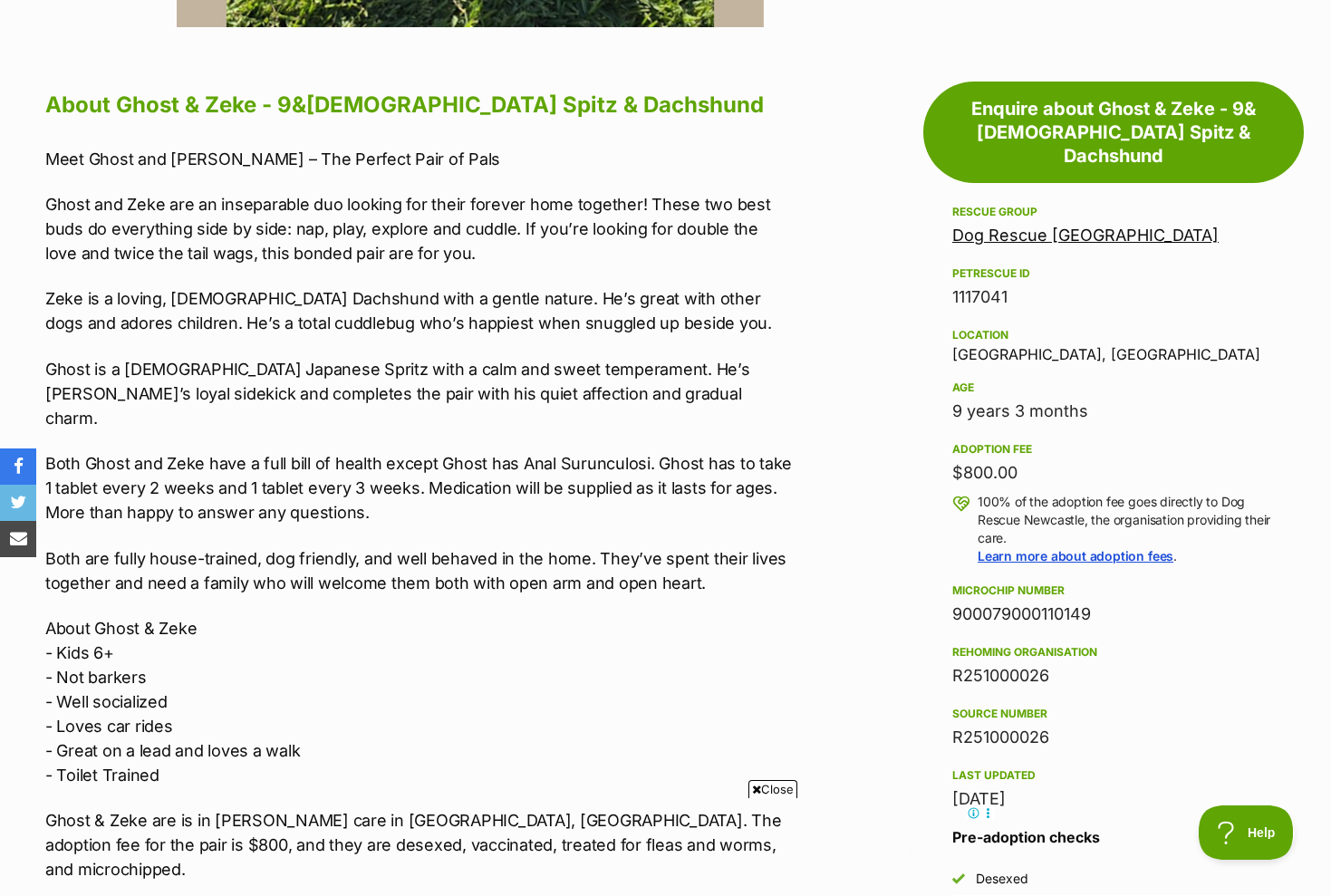
scroll to position [1015, 0]
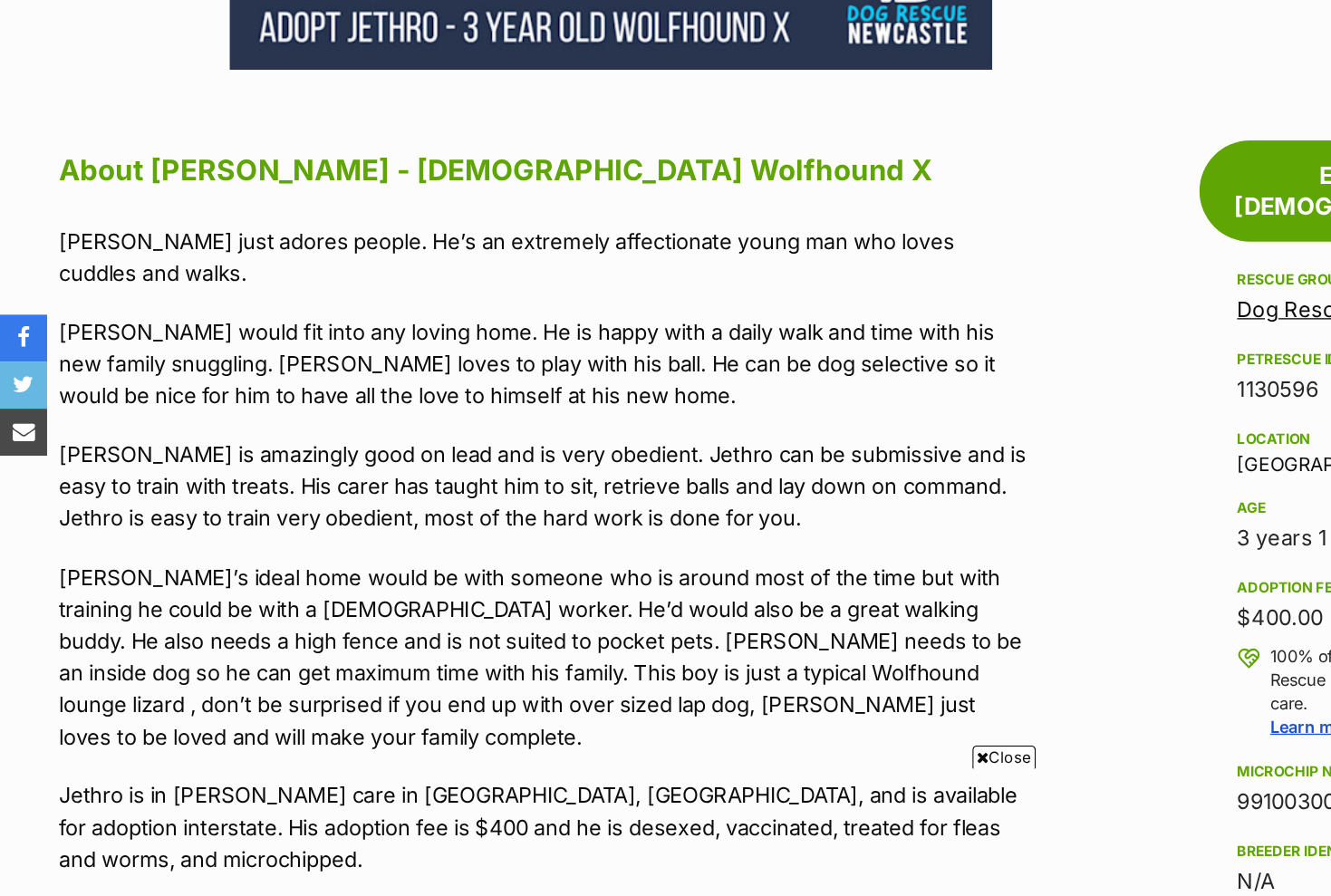
scroll to position [750, 0]
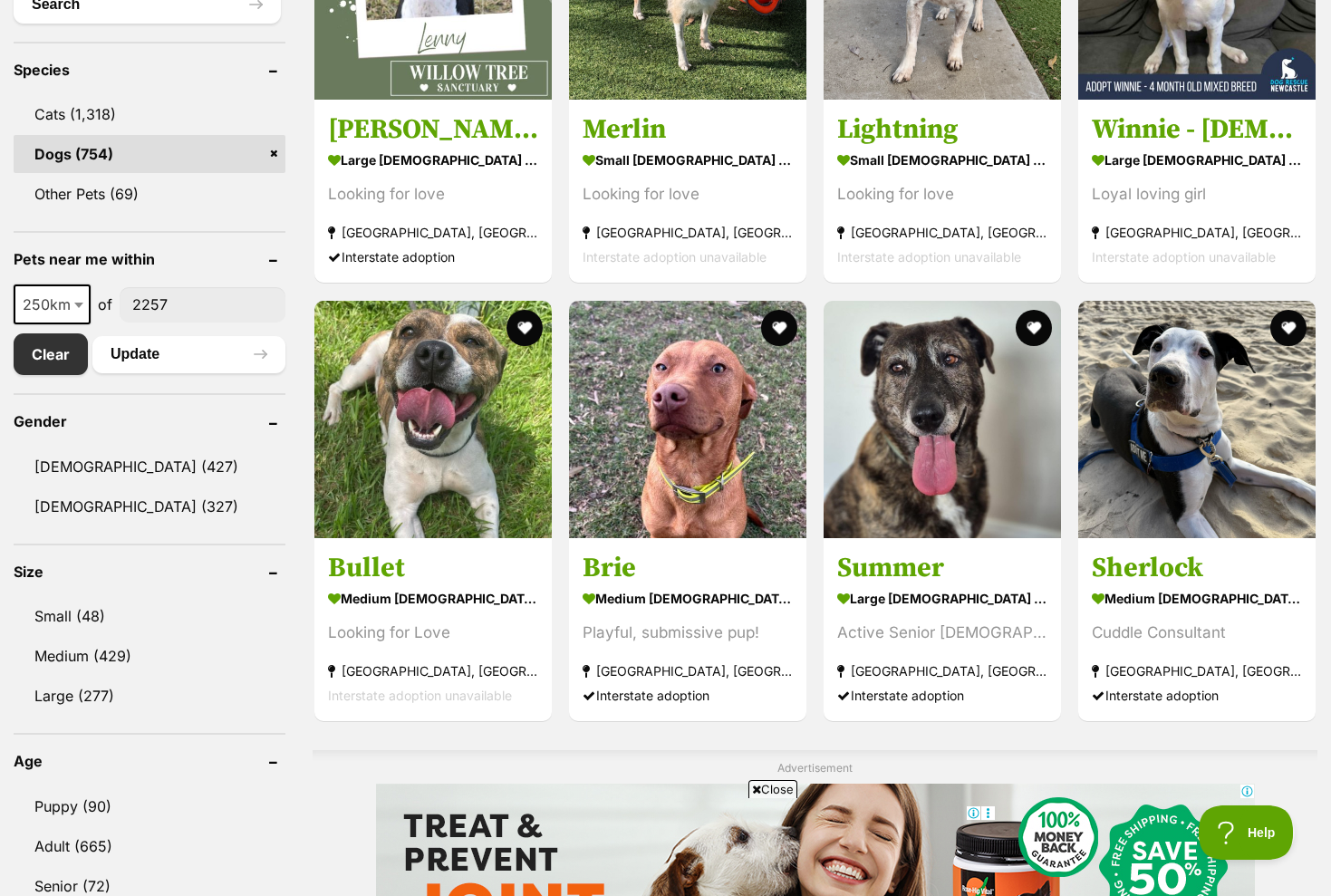
scroll to position [682, 0]
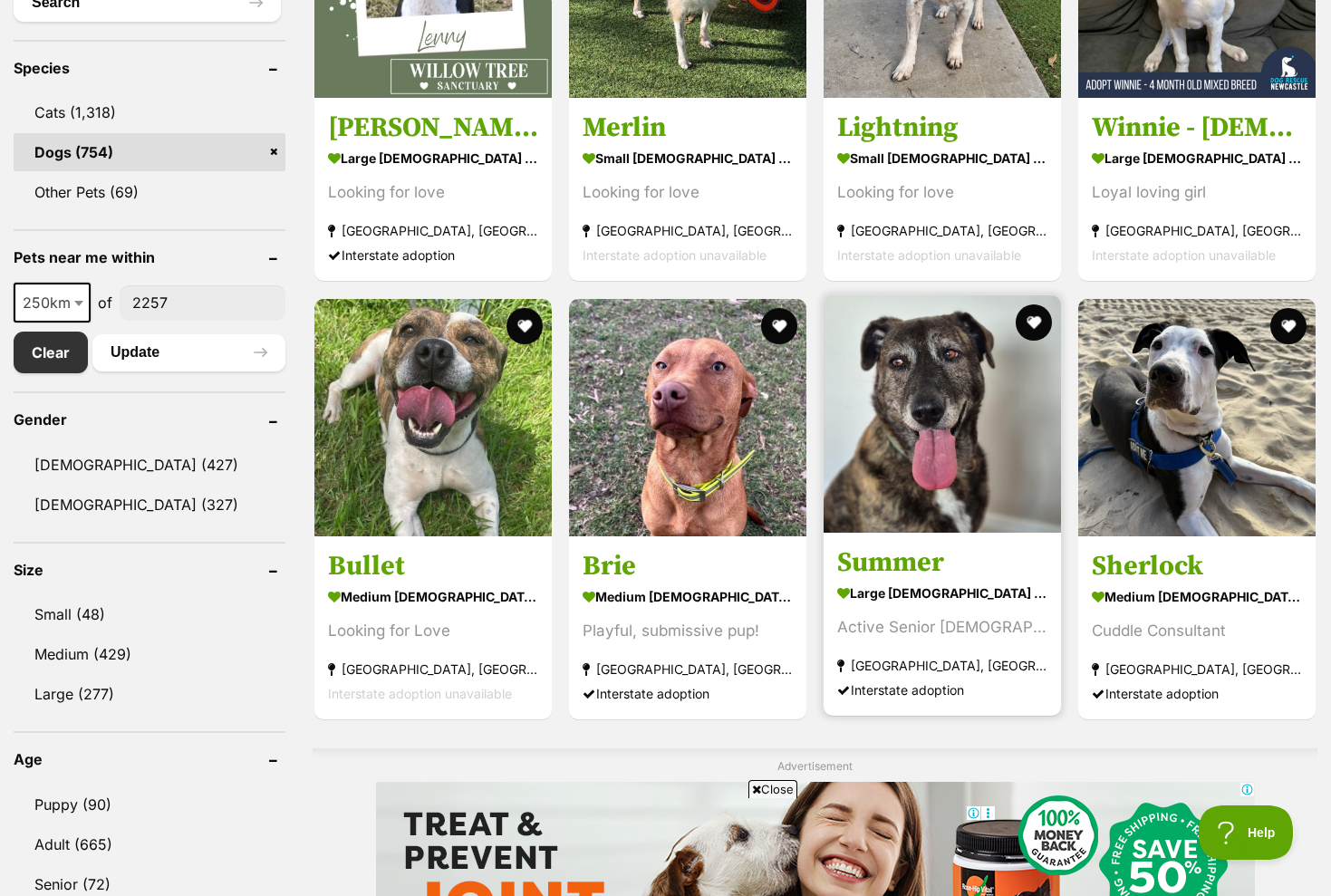
click at [947, 408] on img at bounding box center [941, 413] width 237 height 237
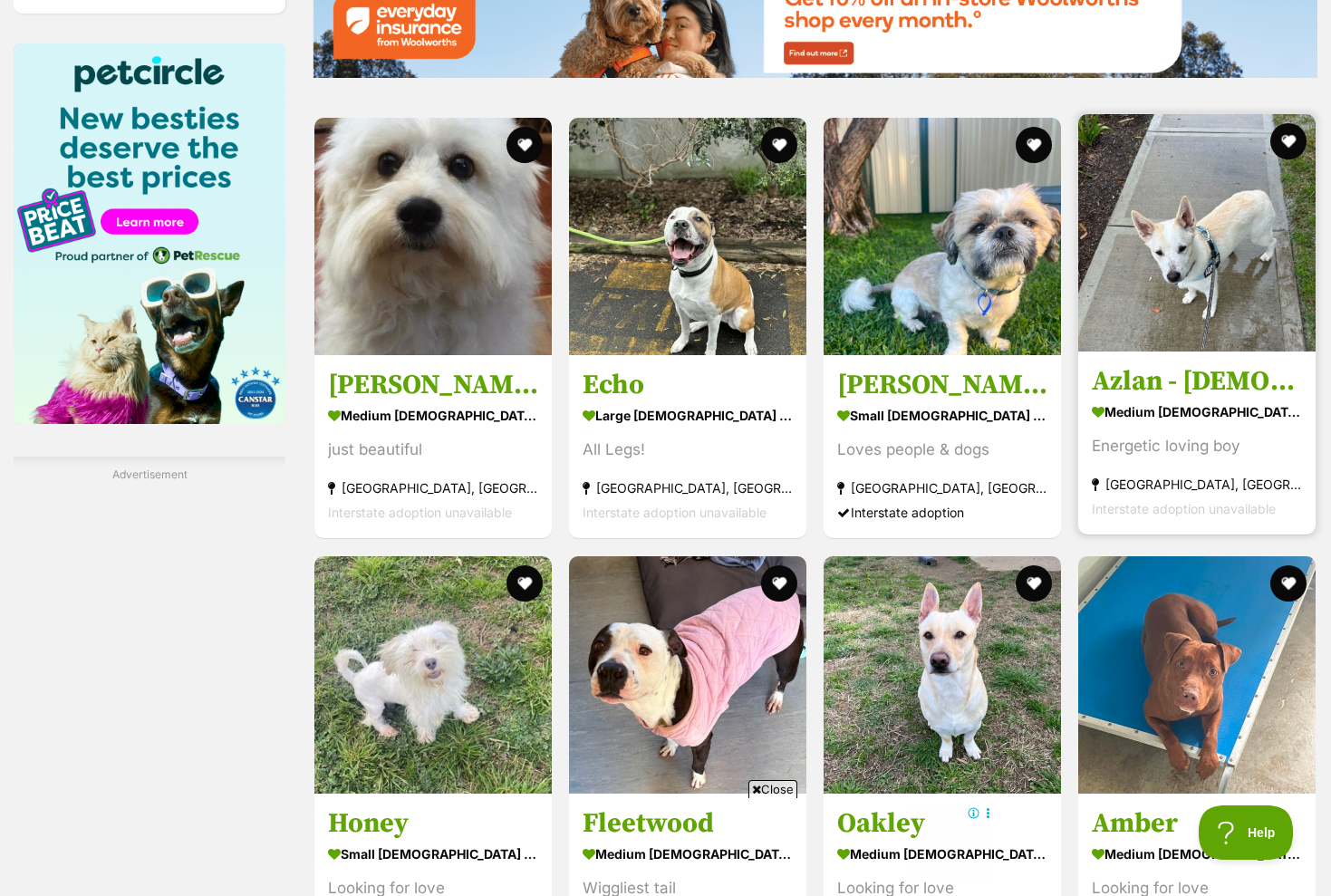
scroll to position [2250, 0]
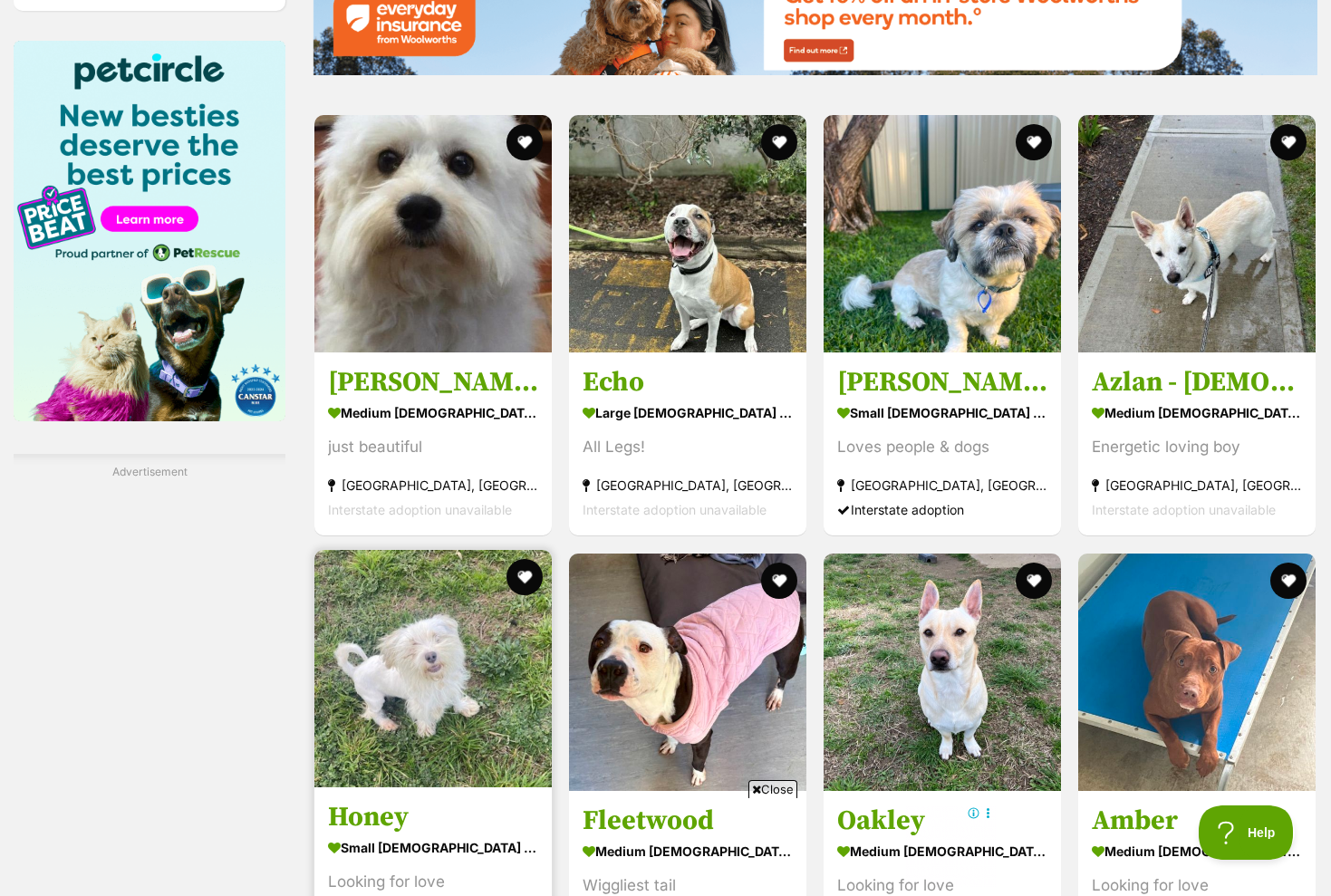
click at [447, 691] on img at bounding box center [433, 668] width 237 height 237
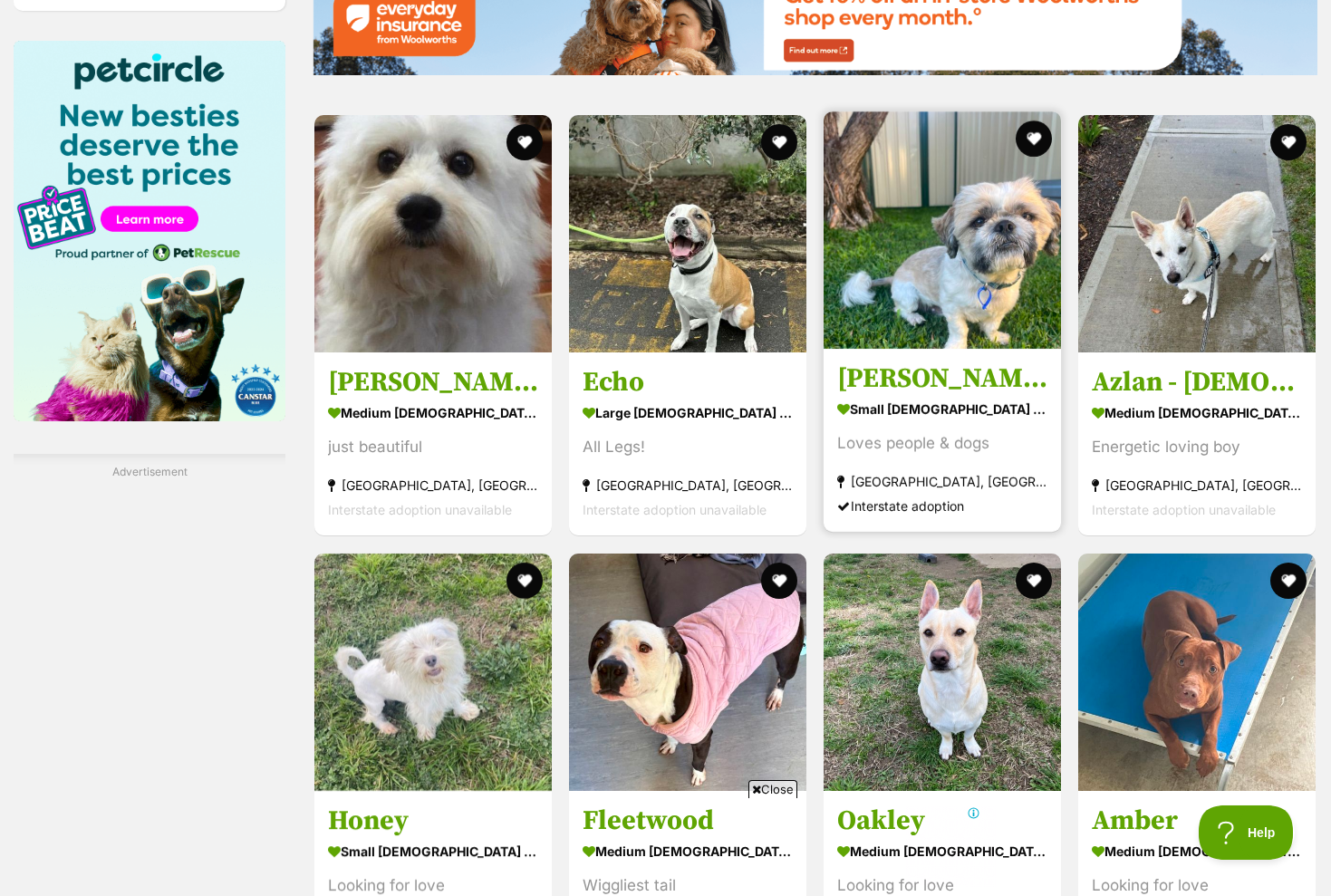
scroll to position [0, 0]
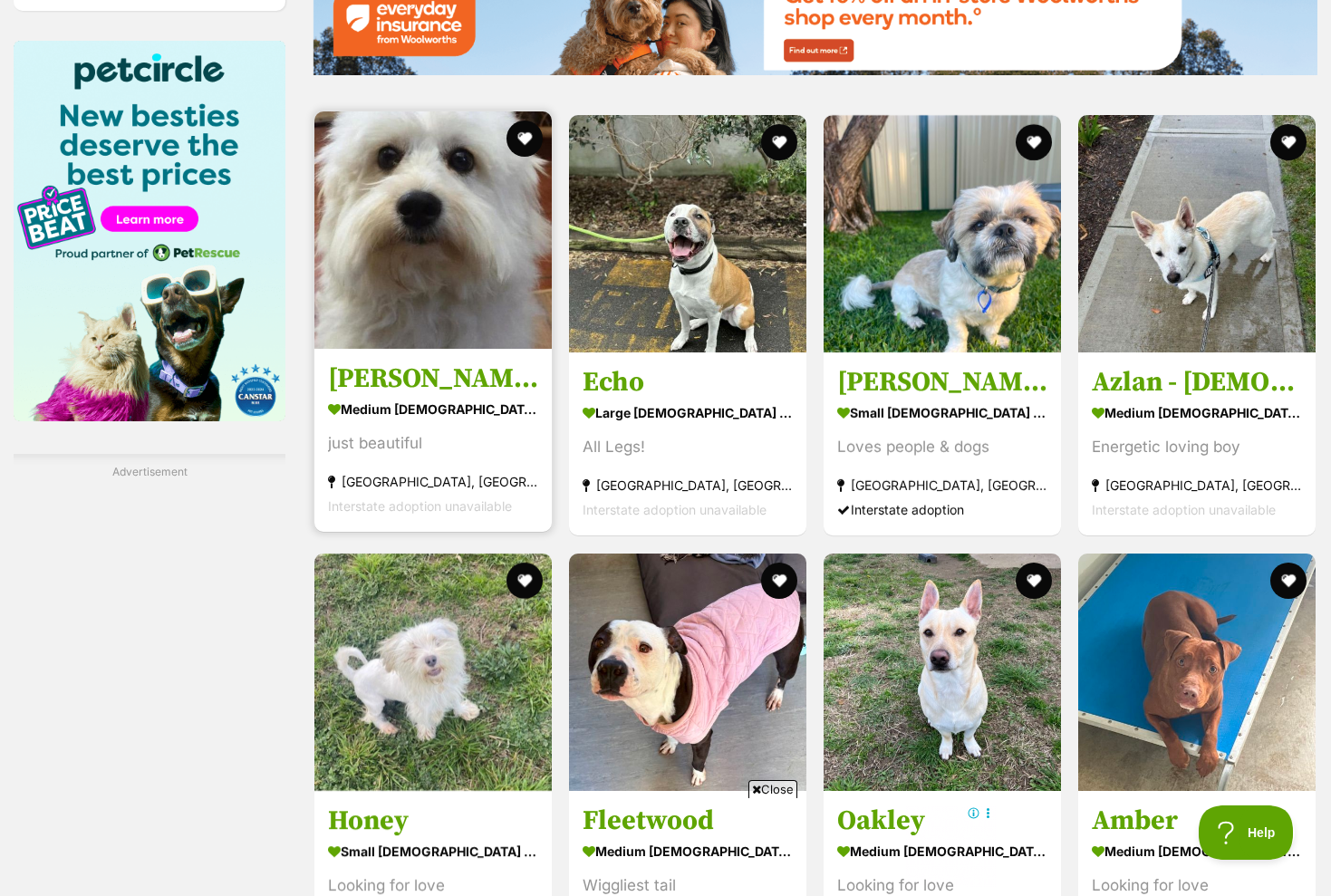
click at [465, 235] on img at bounding box center [433, 230] width 237 height 237
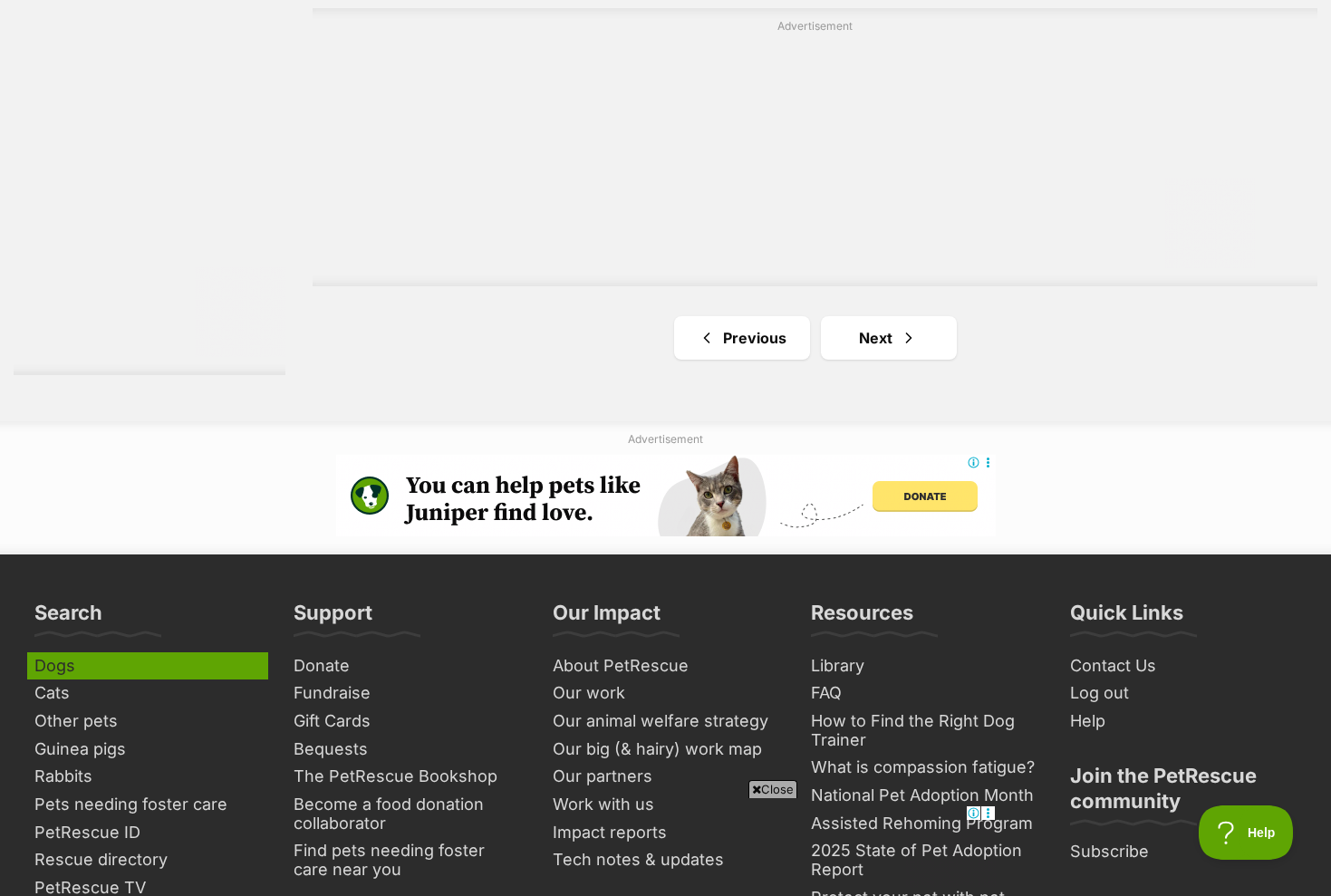
scroll to position [3257, 0]
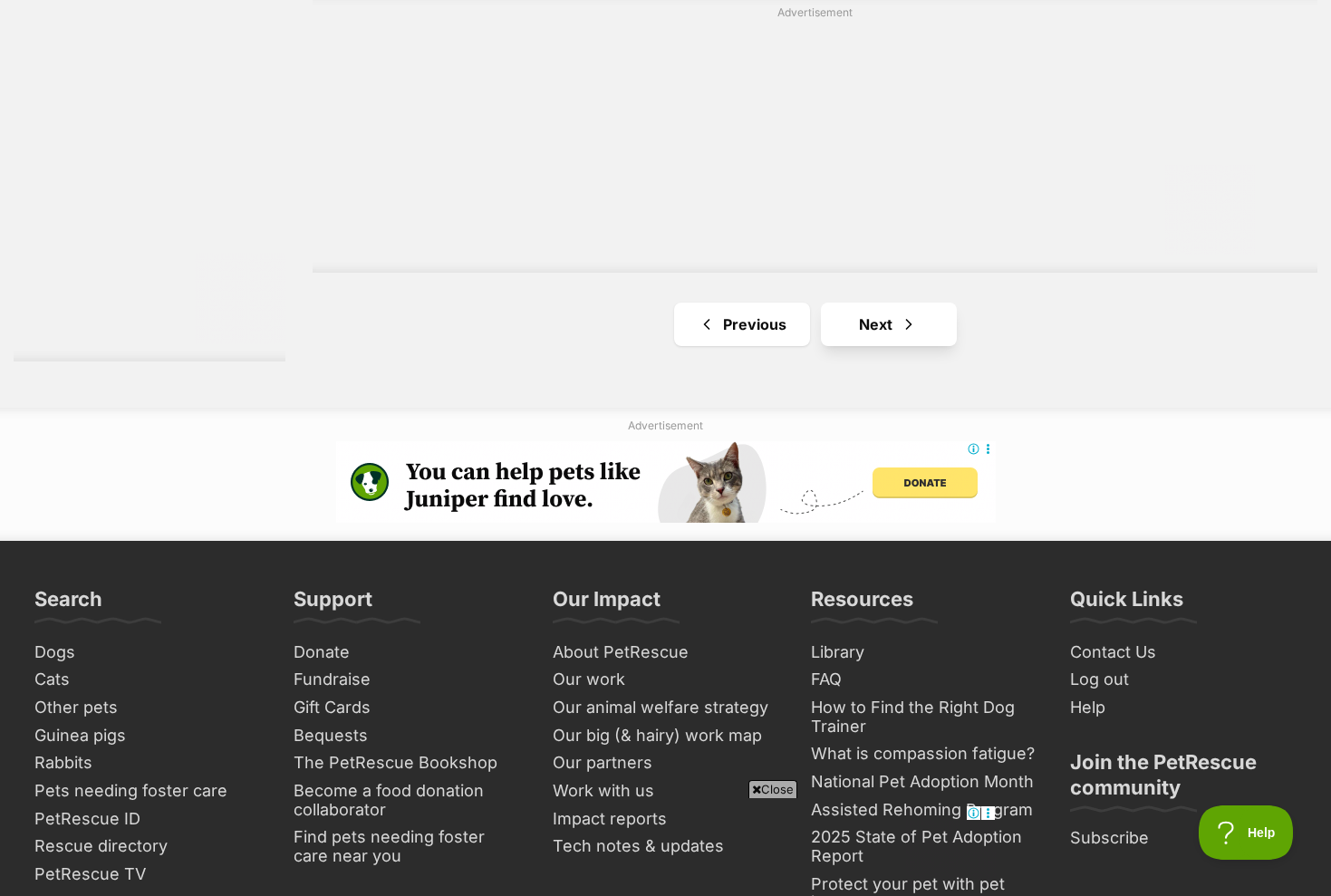
click at [945, 322] on link "Next" at bounding box center [888, 324] width 136 height 43
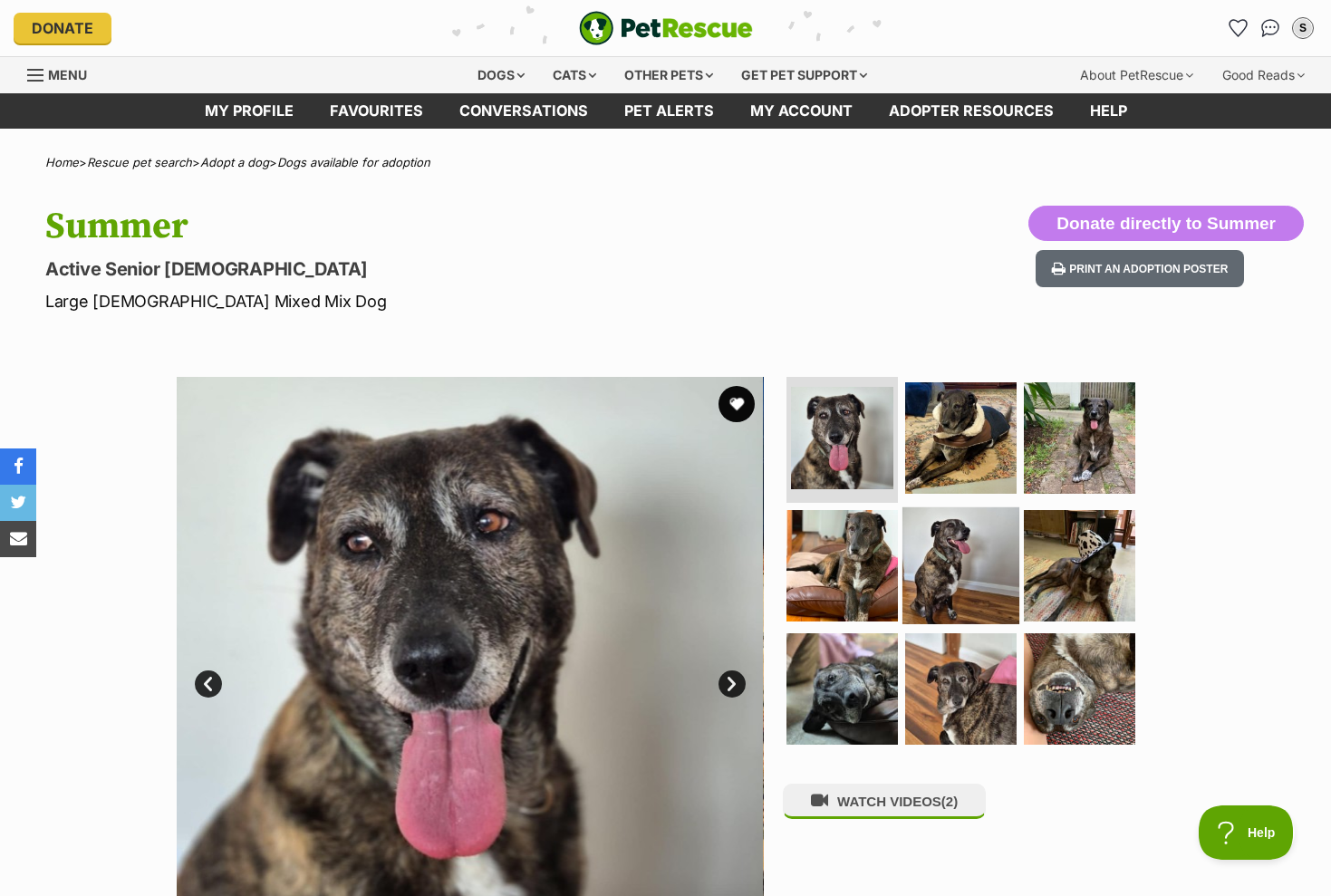
click at [945, 564] on img at bounding box center [961, 566] width 117 height 117
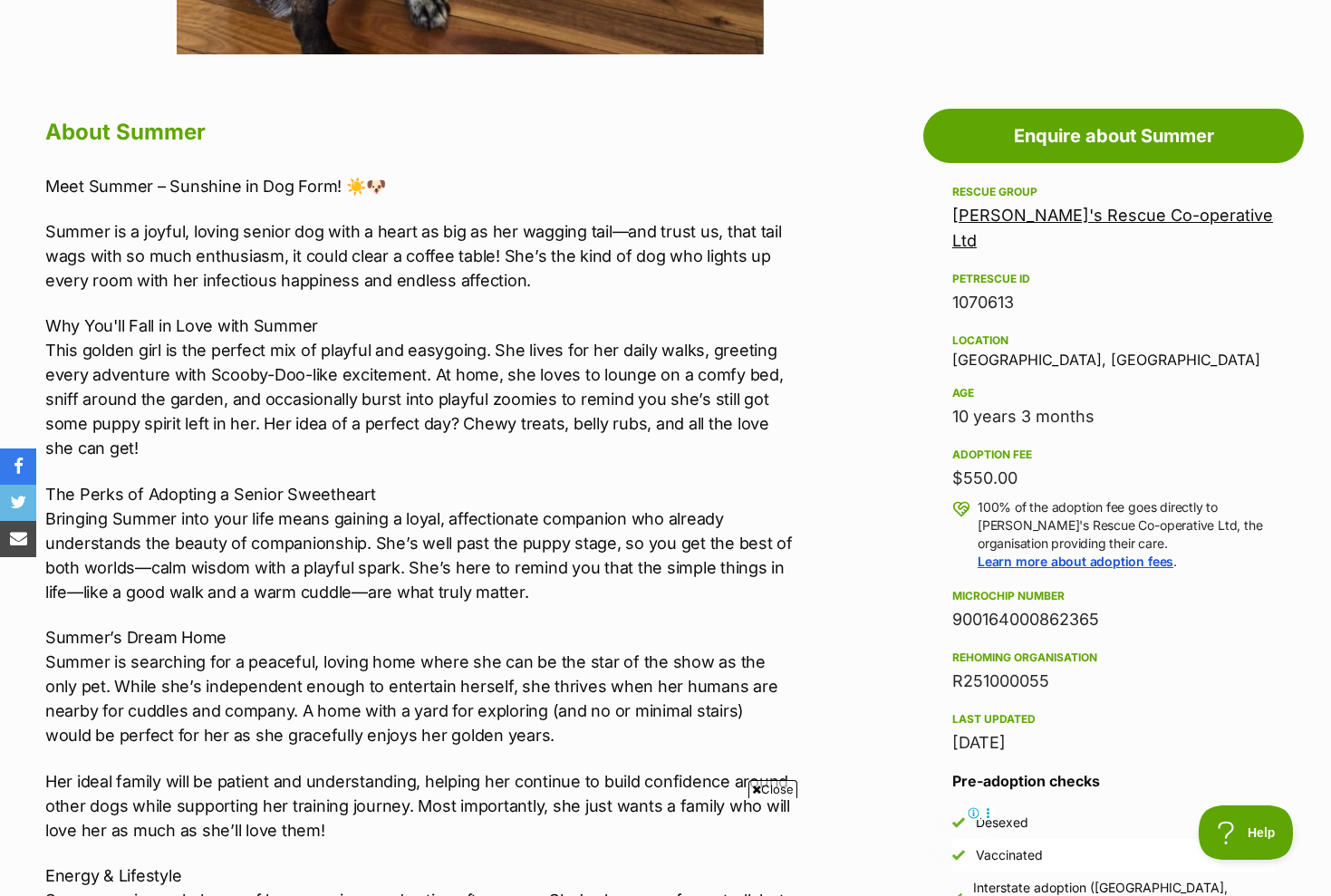
scroll to position [912, 0]
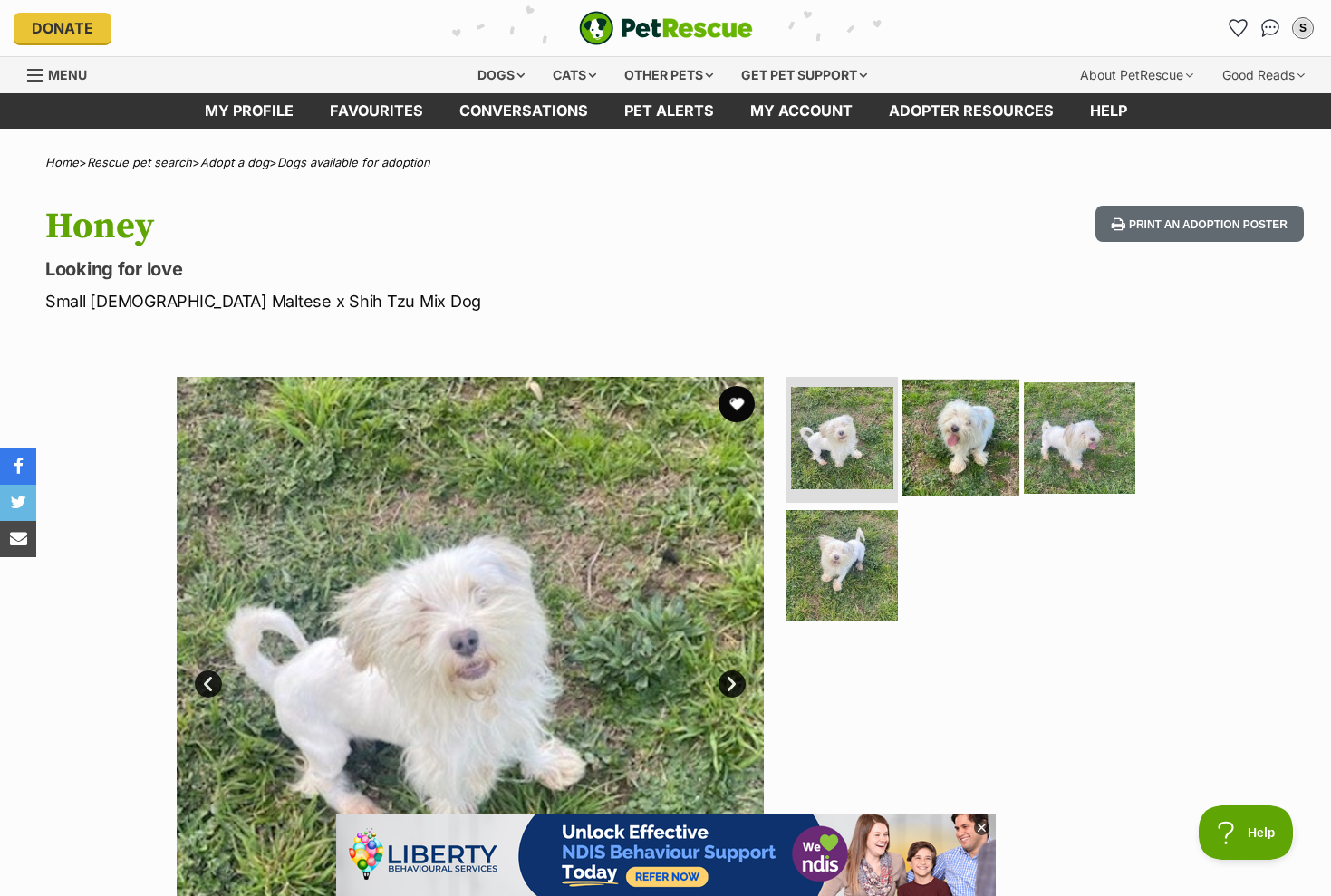
click at [976, 432] on img at bounding box center [961, 436] width 117 height 117
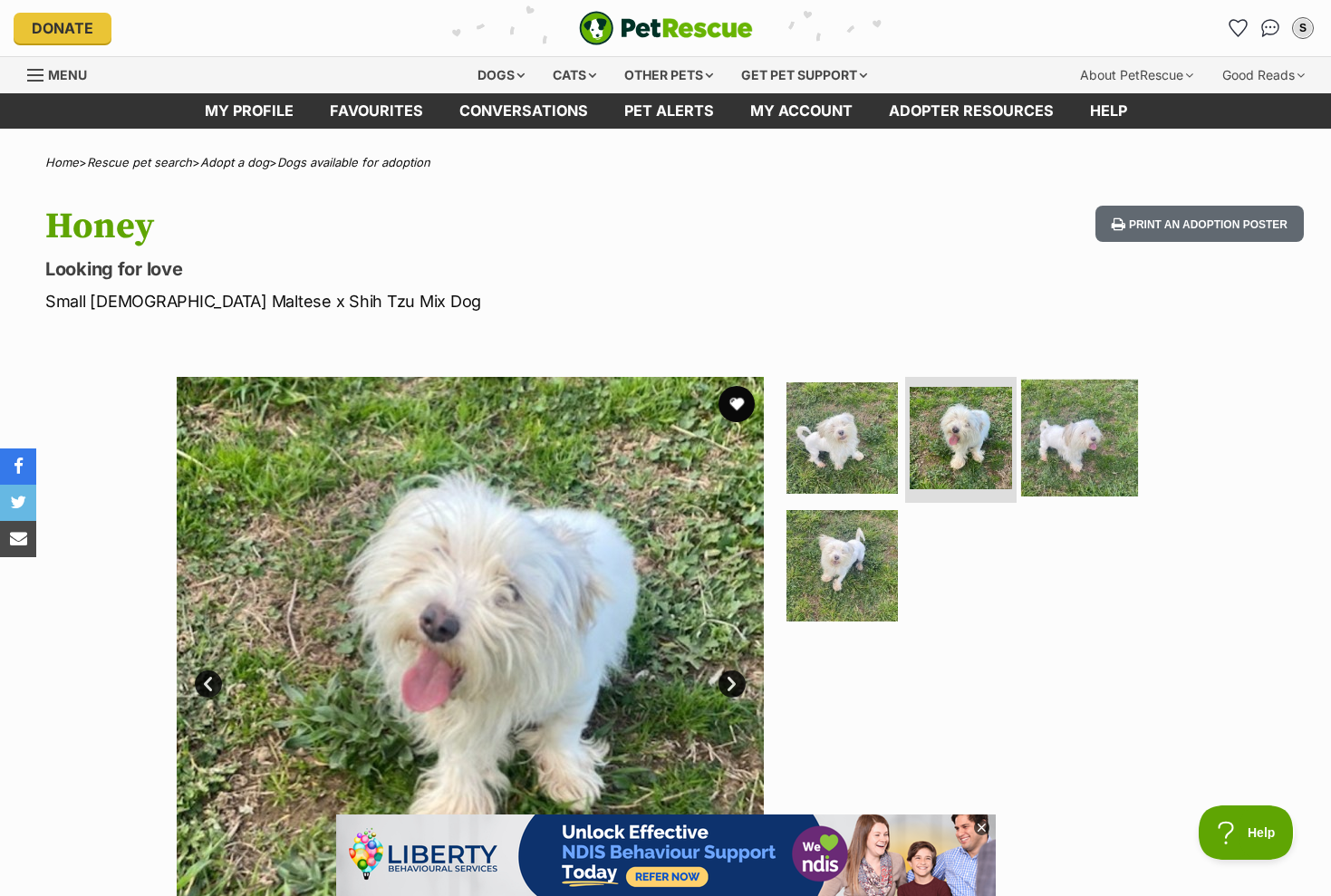
click at [1047, 428] on img at bounding box center [1079, 436] width 117 height 117
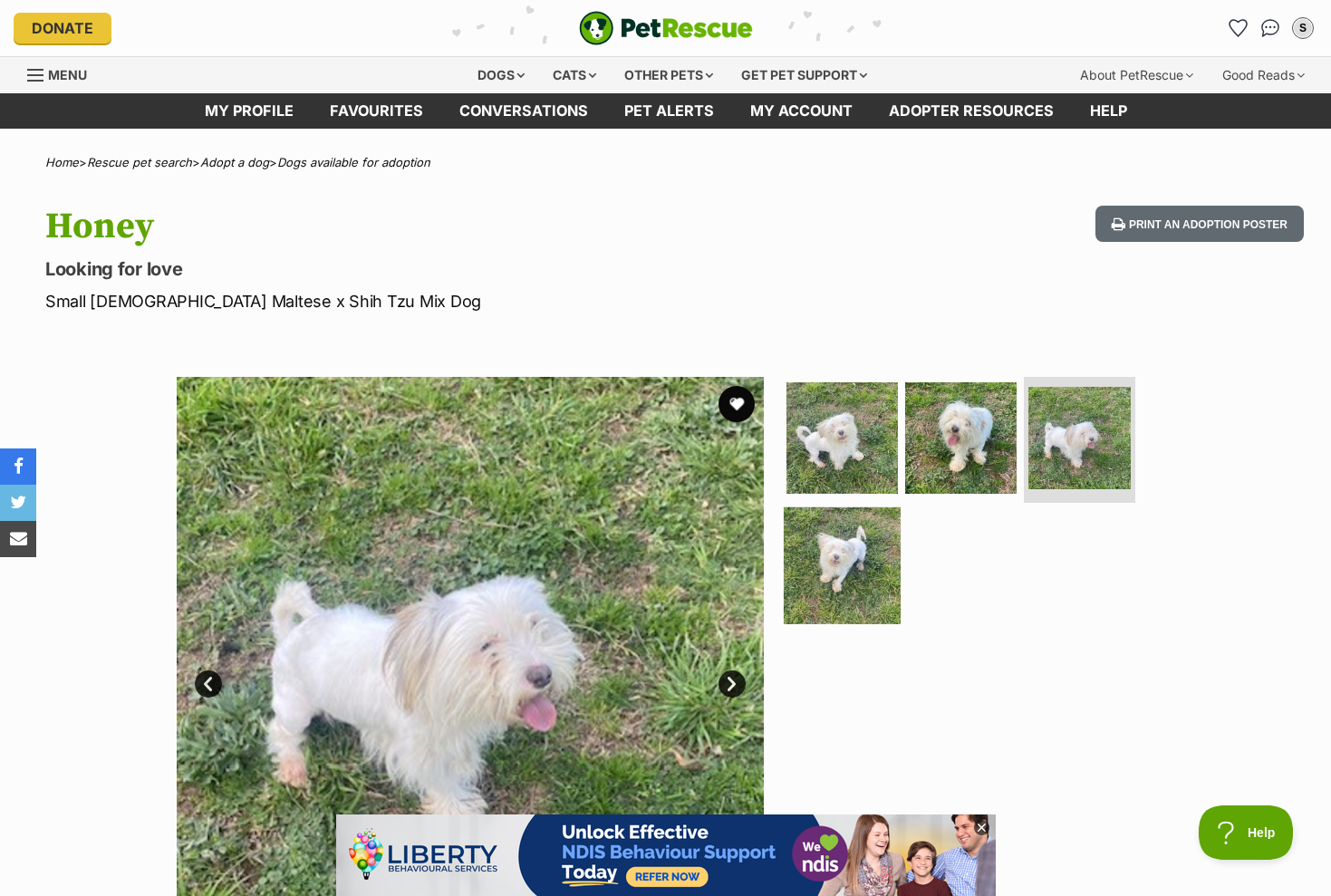
click at [832, 557] on img at bounding box center [842, 566] width 117 height 117
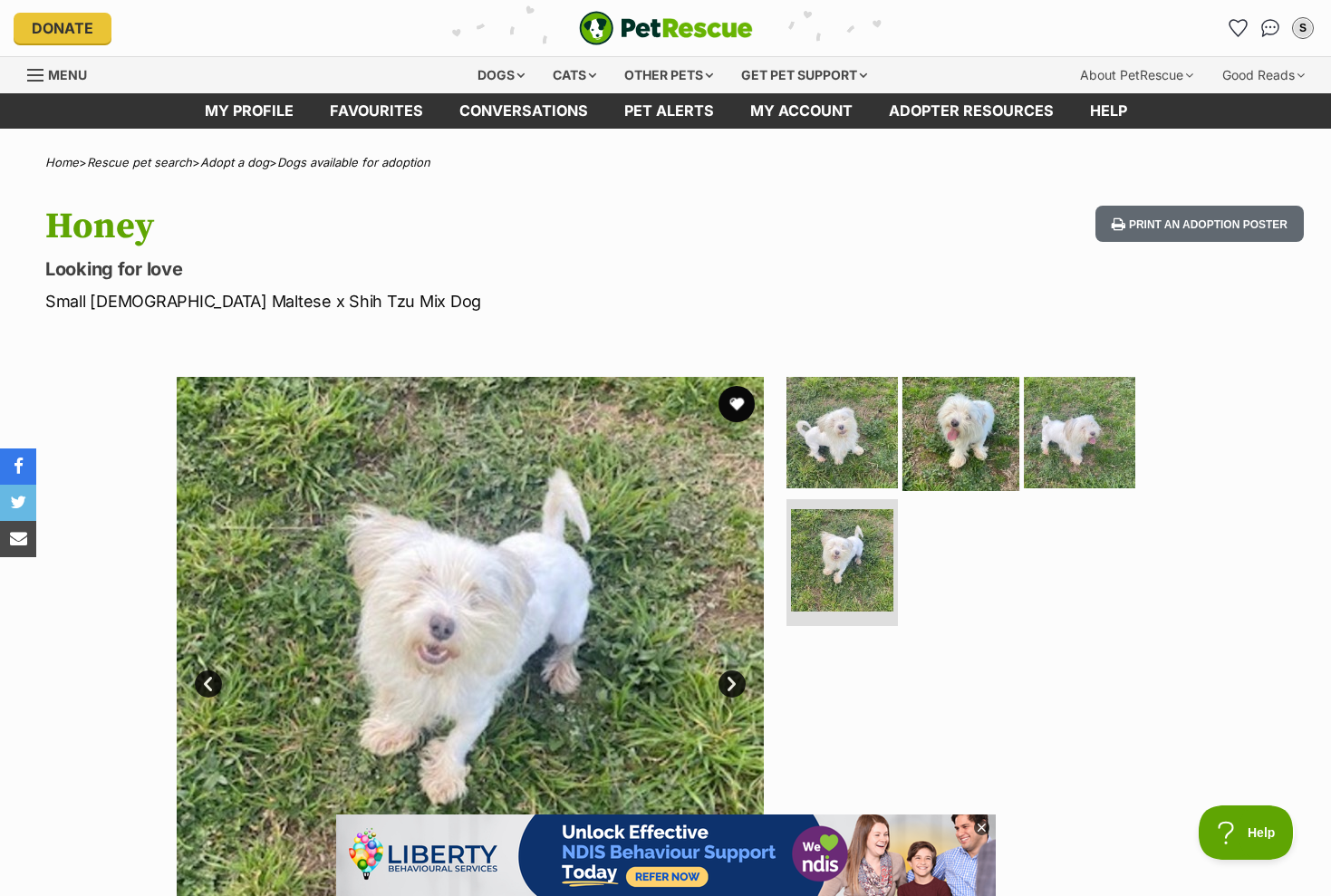
click at [928, 436] on img at bounding box center [961, 431] width 117 height 117
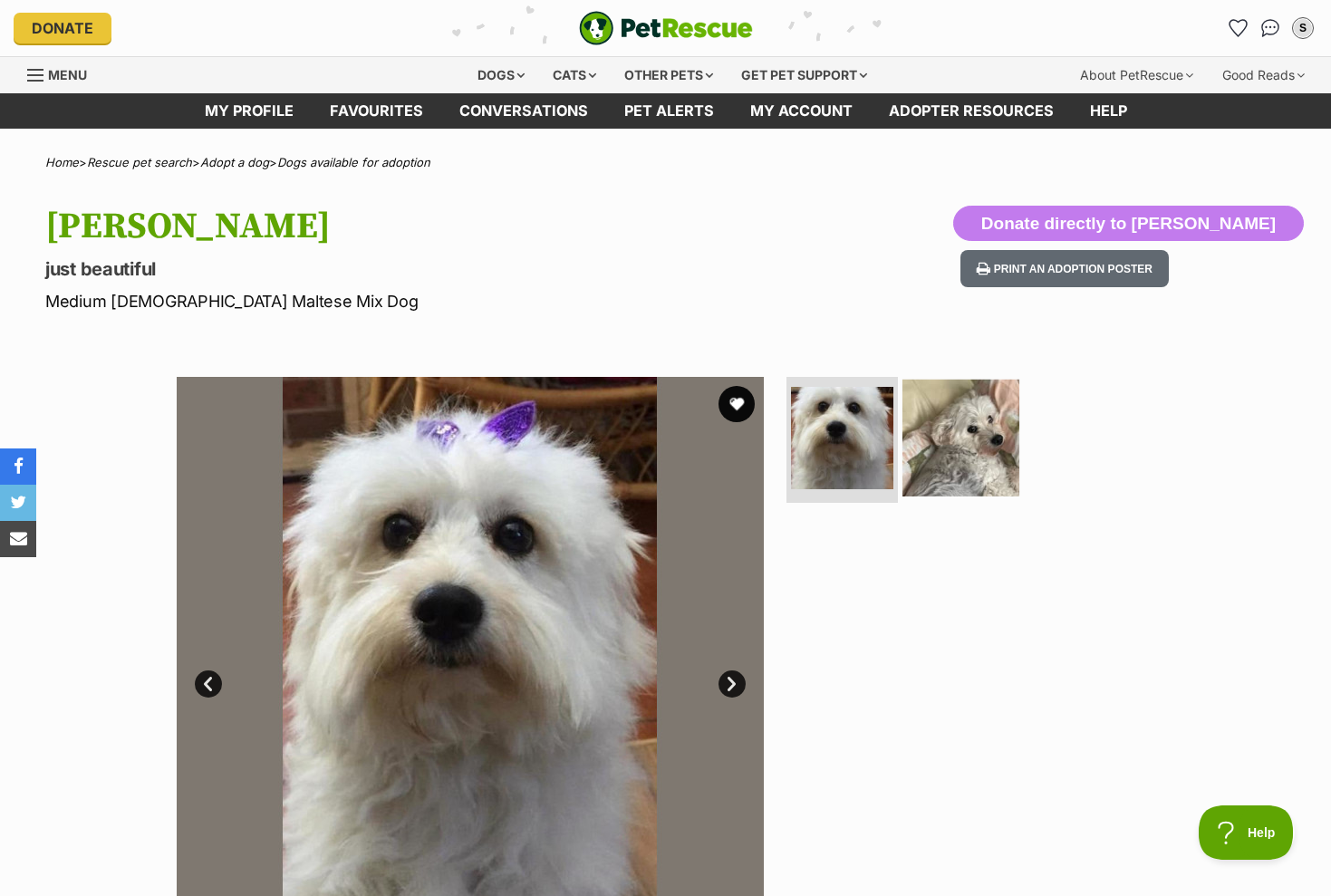
click at [974, 431] on img at bounding box center [961, 436] width 117 height 117
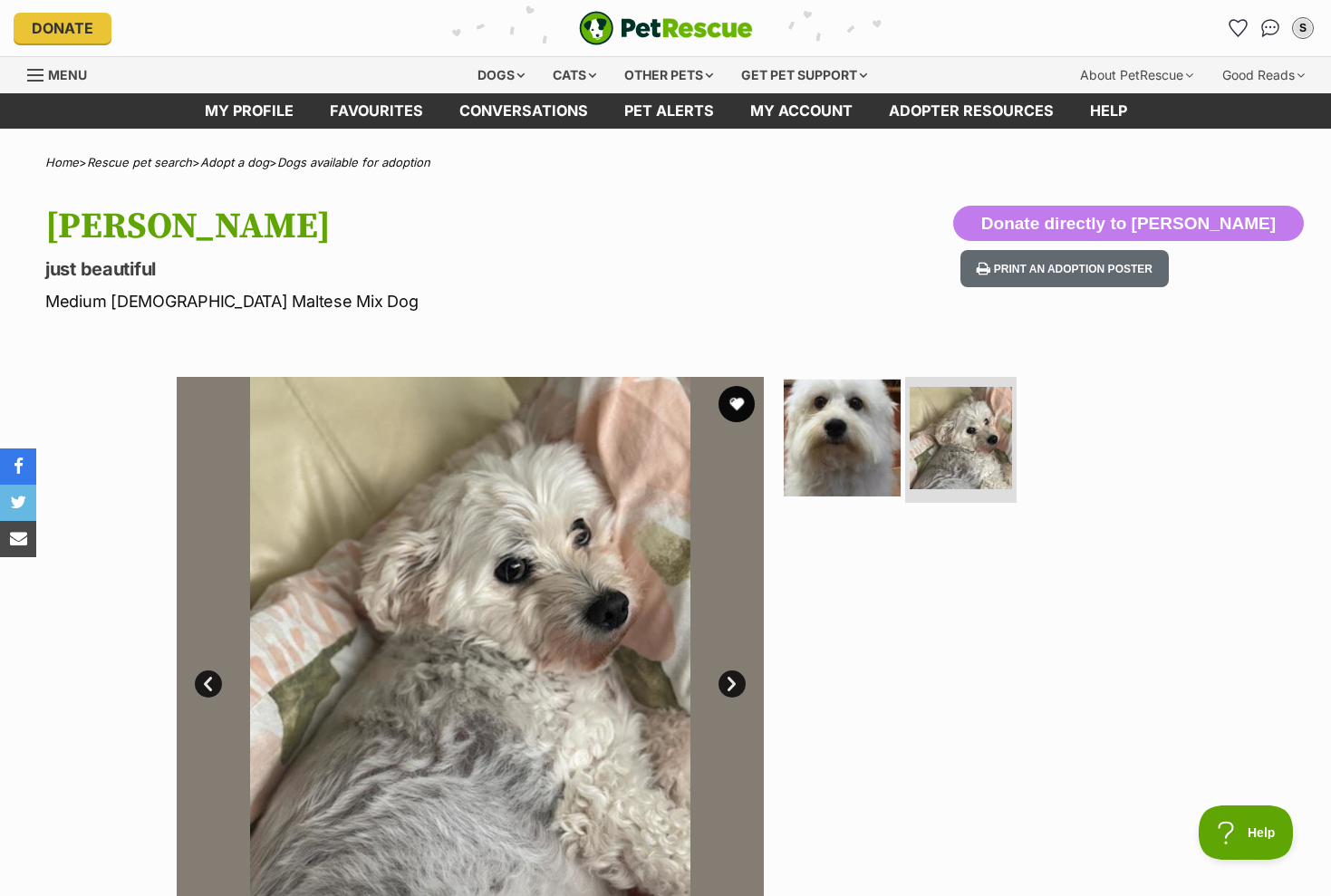
click at [838, 429] on img at bounding box center [842, 436] width 117 height 117
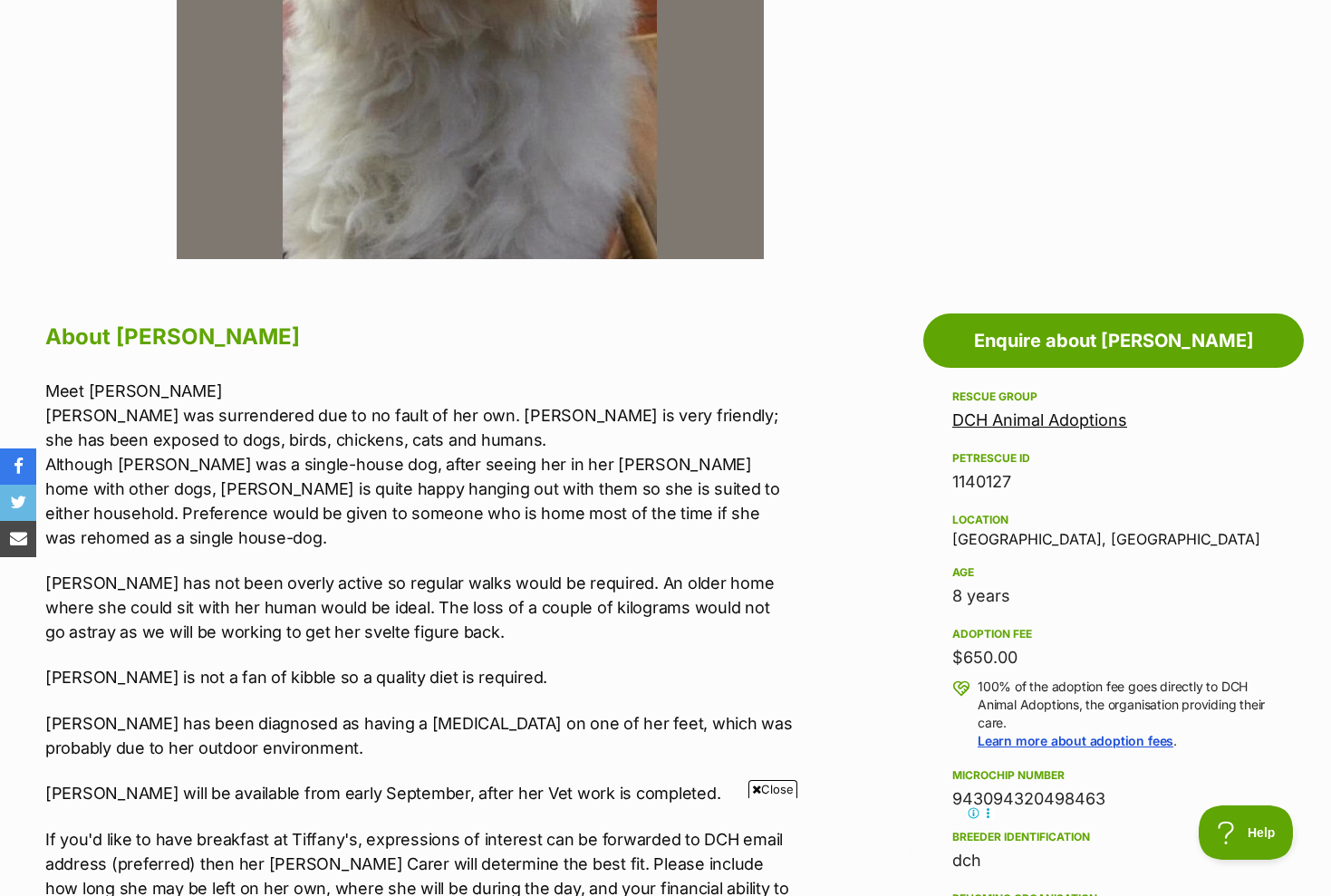
scroll to position [706, 0]
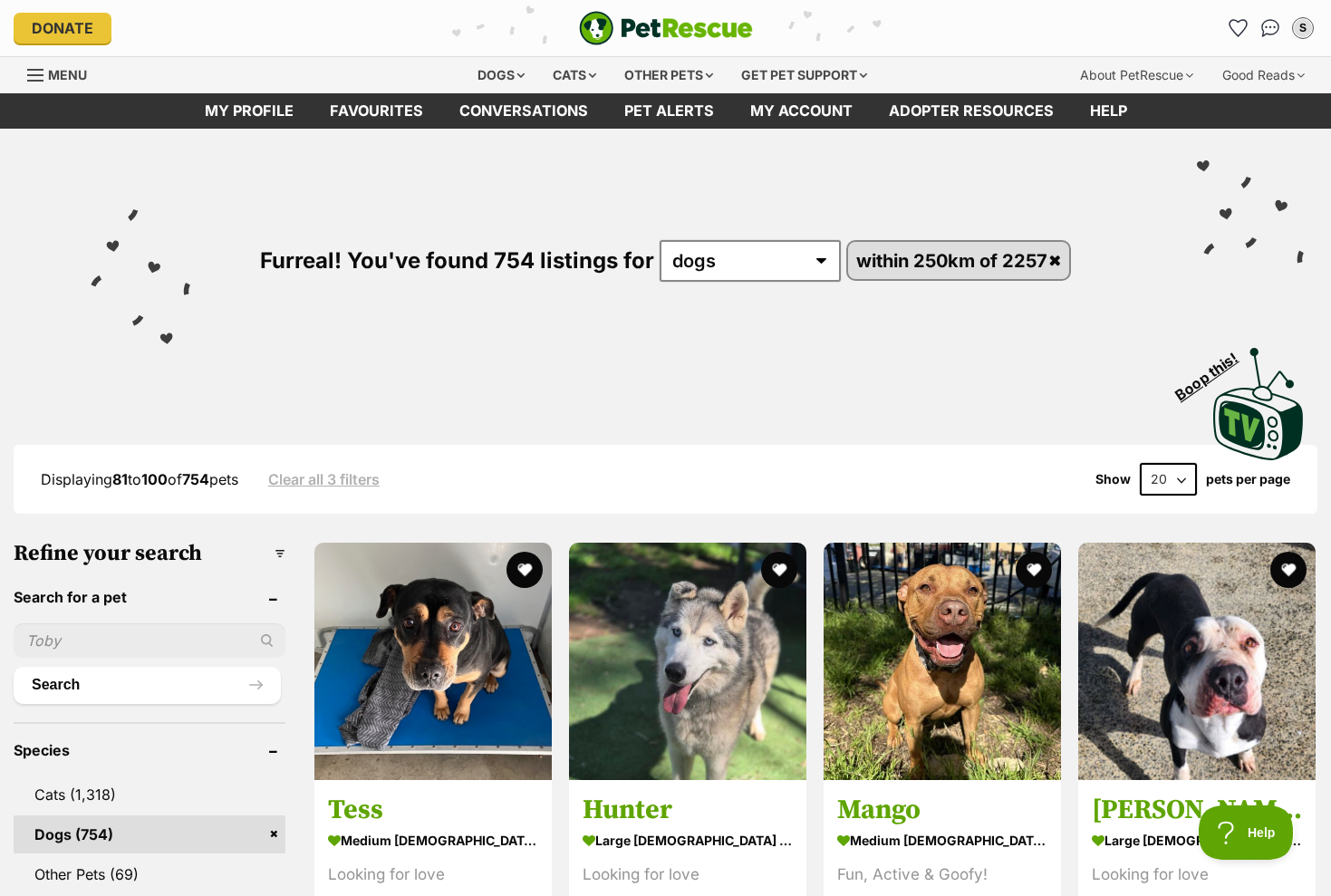
click at [114, 635] on input "text" at bounding box center [150, 639] width 272 height 34
type input "bailey"
click at [147, 685] on button "Search" at bounding box center [148, 685] width 268 height 36
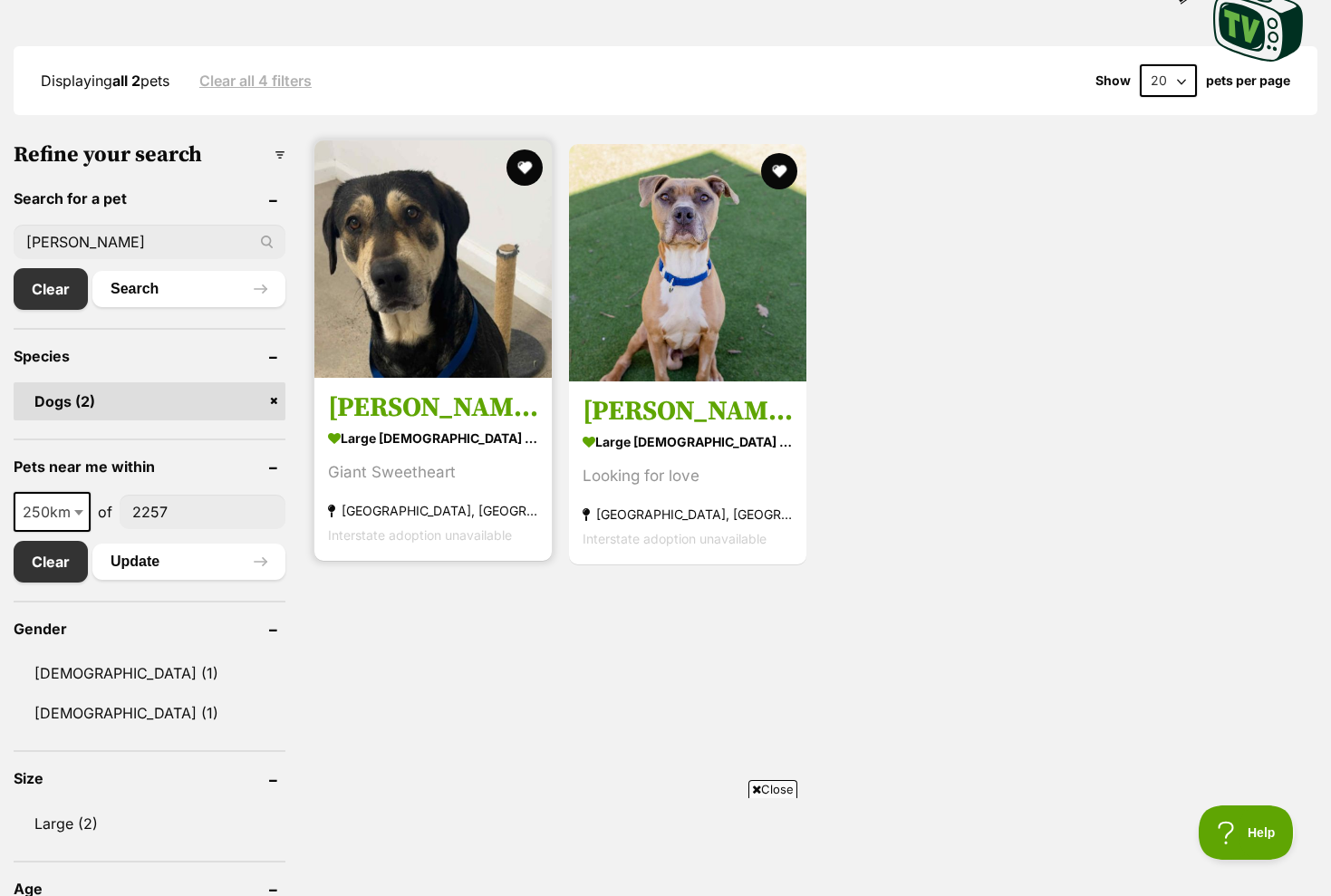
click at [413, 295] on img at bounding box center [433, 258] width 237 height 237
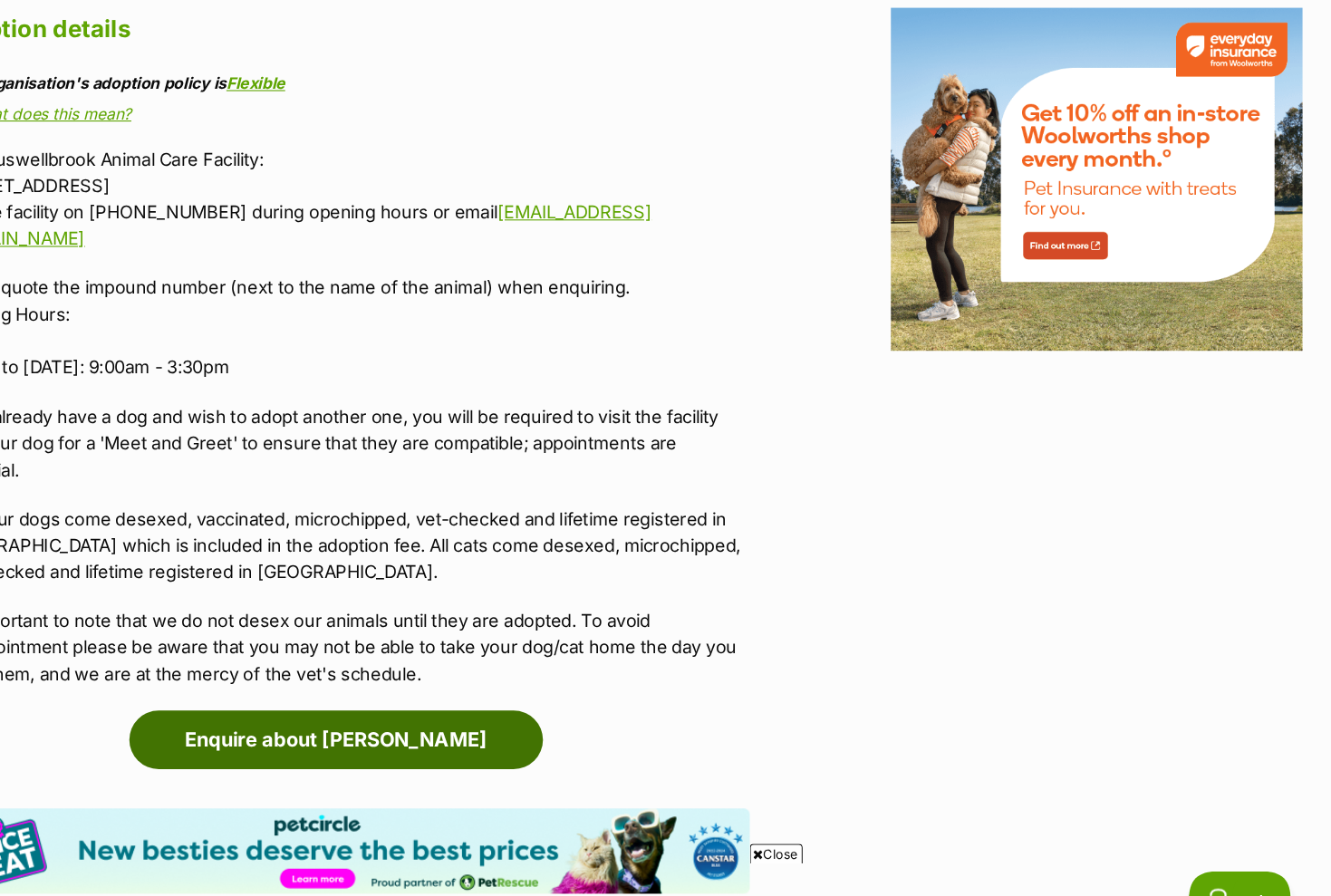
click at [347, 657] on link "Enquire about [PERSON_NAME]" at bounding box center [411, 684] width 382 height 54
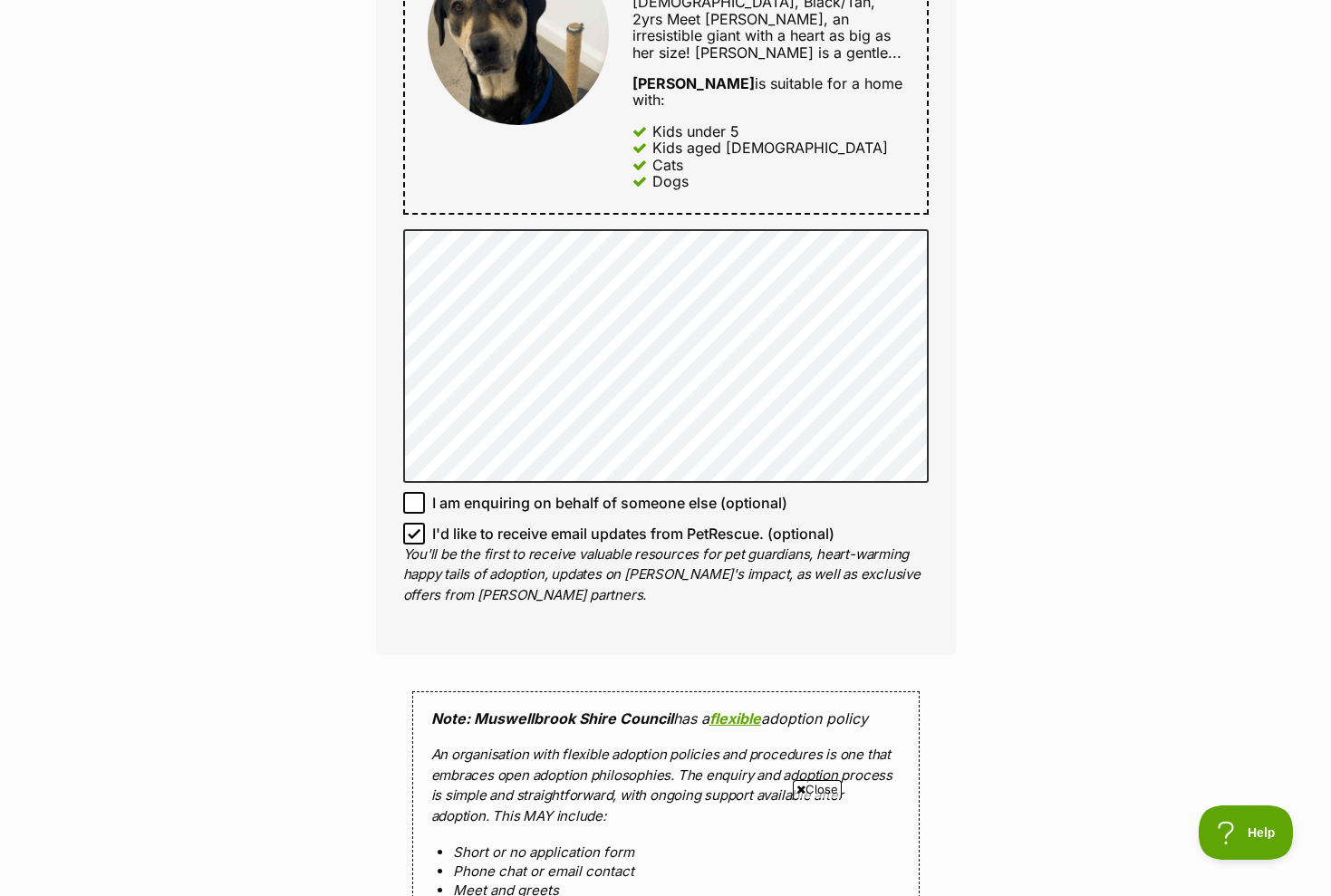
scroll to position [1211, 0]
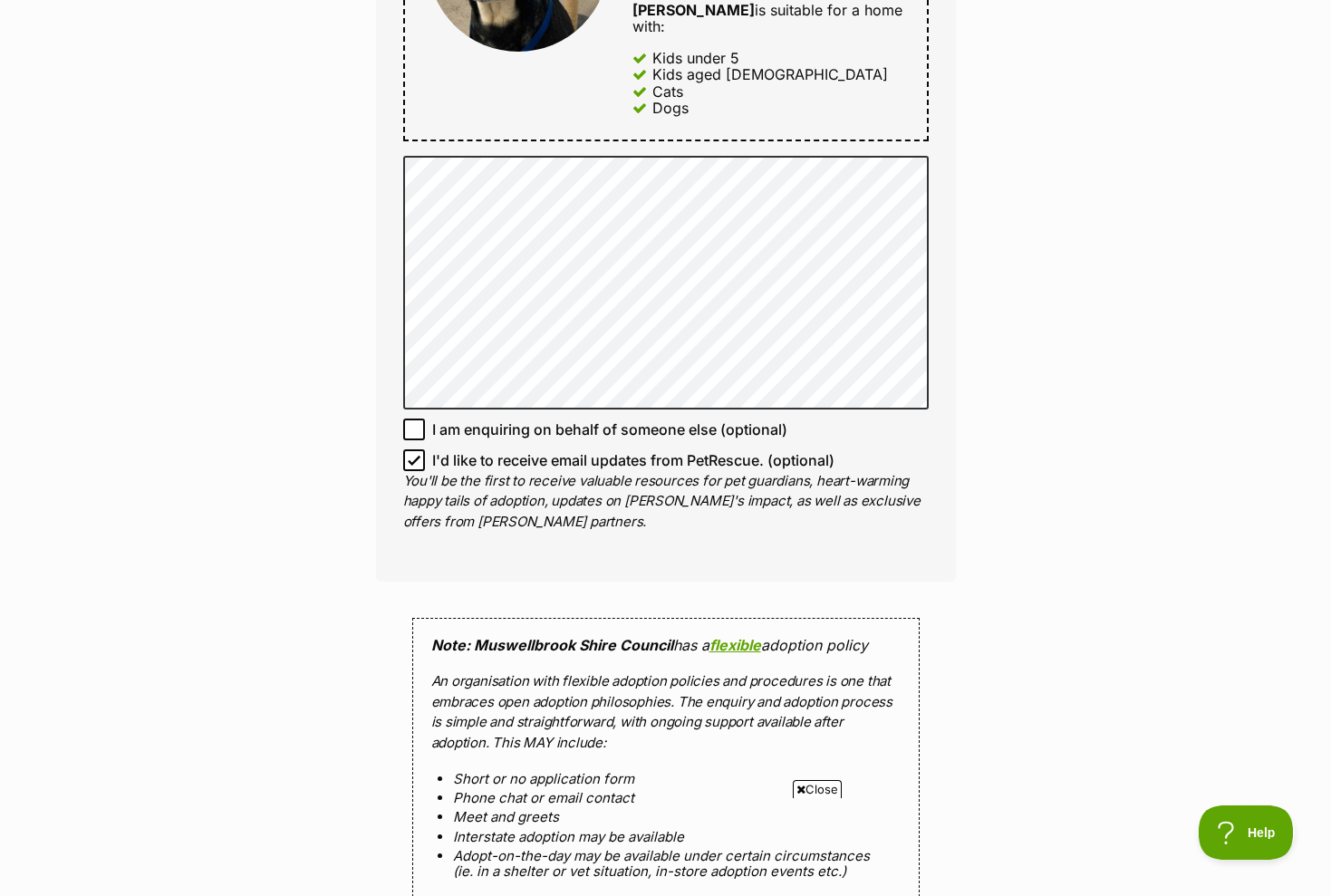
click at [416, 454] on icon at bounding box center [414, 460] width 13 height 13
click at [416, 449] on input "I'd like to receive email updates from PetRescue. (optional)" at bounding box center [414, 460] width 22 height 22
checkbox input "false"
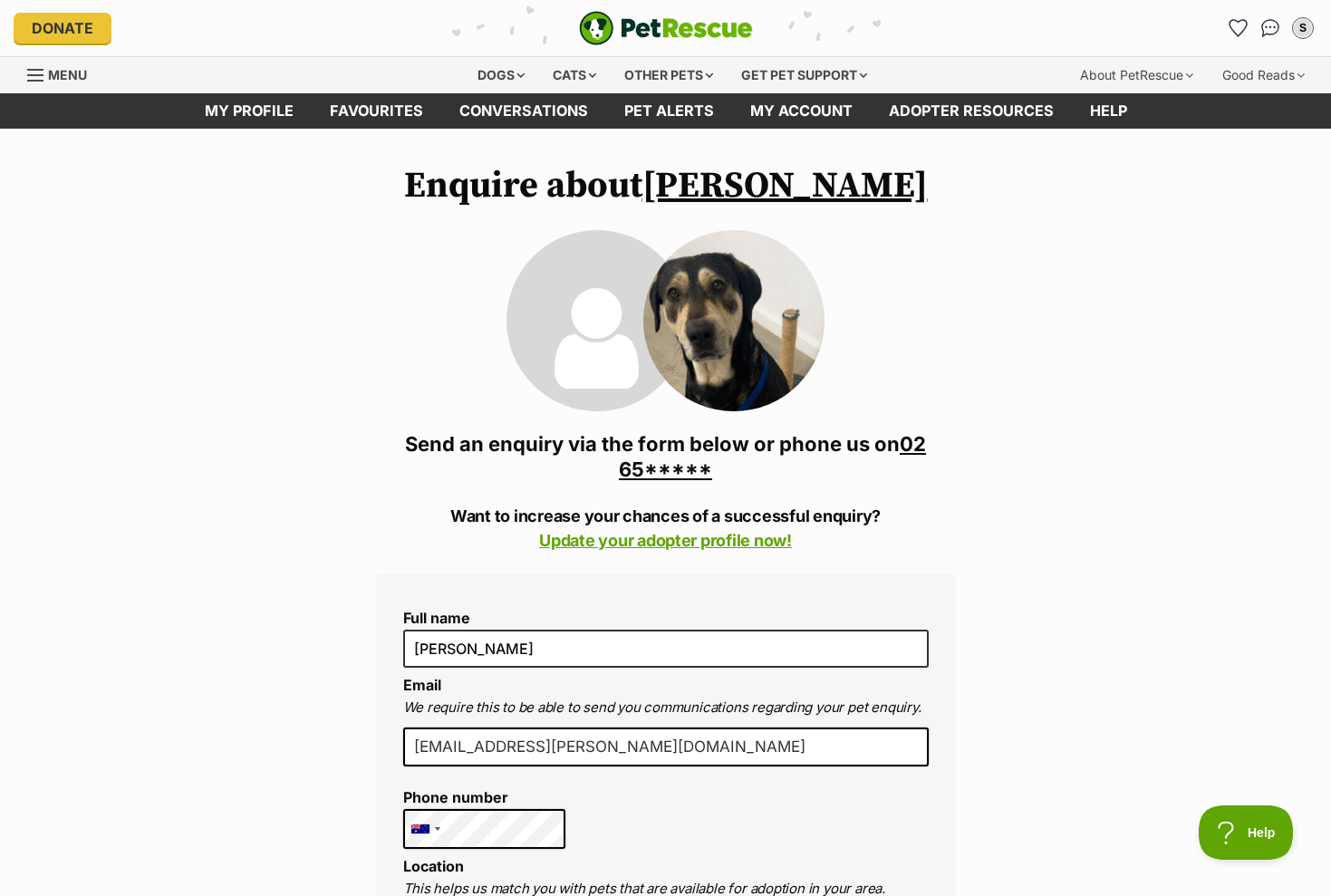
scroll to position [0, 0]
click at [679, 472] on link "02 65*****" at bounding box center [773, 456] width 307 height 49
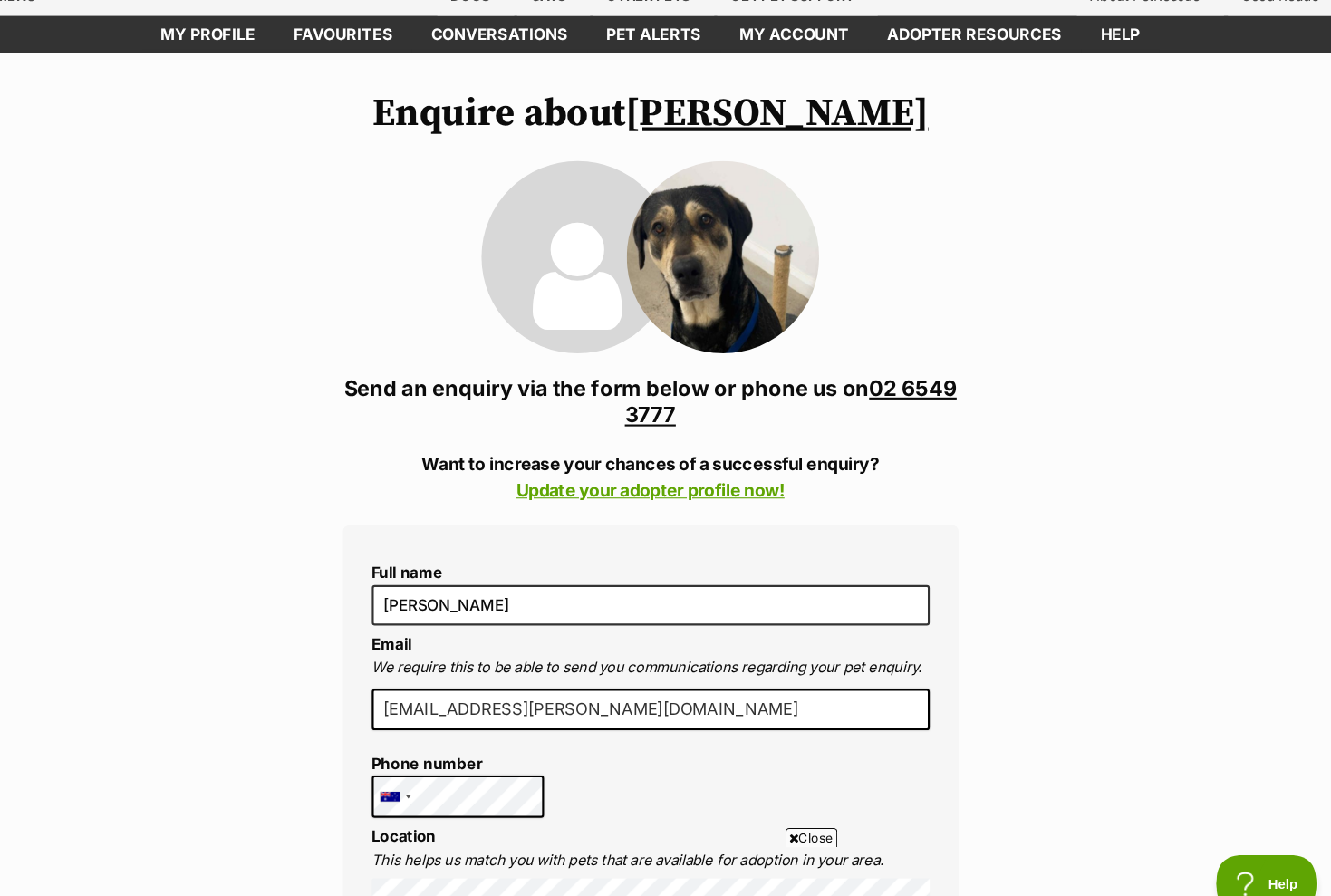
scroll to position [78, 0]
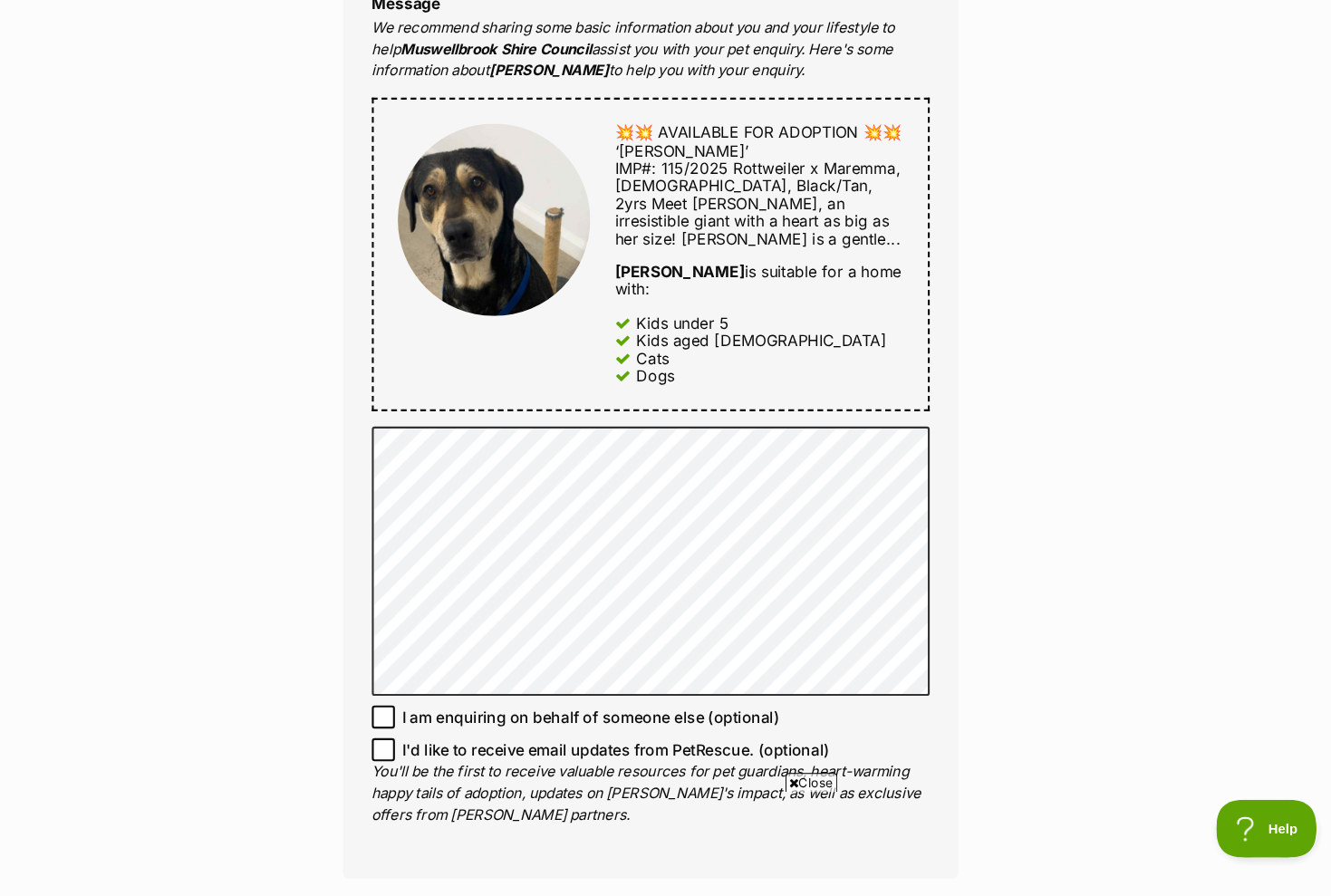
scroll to position [944, 0]
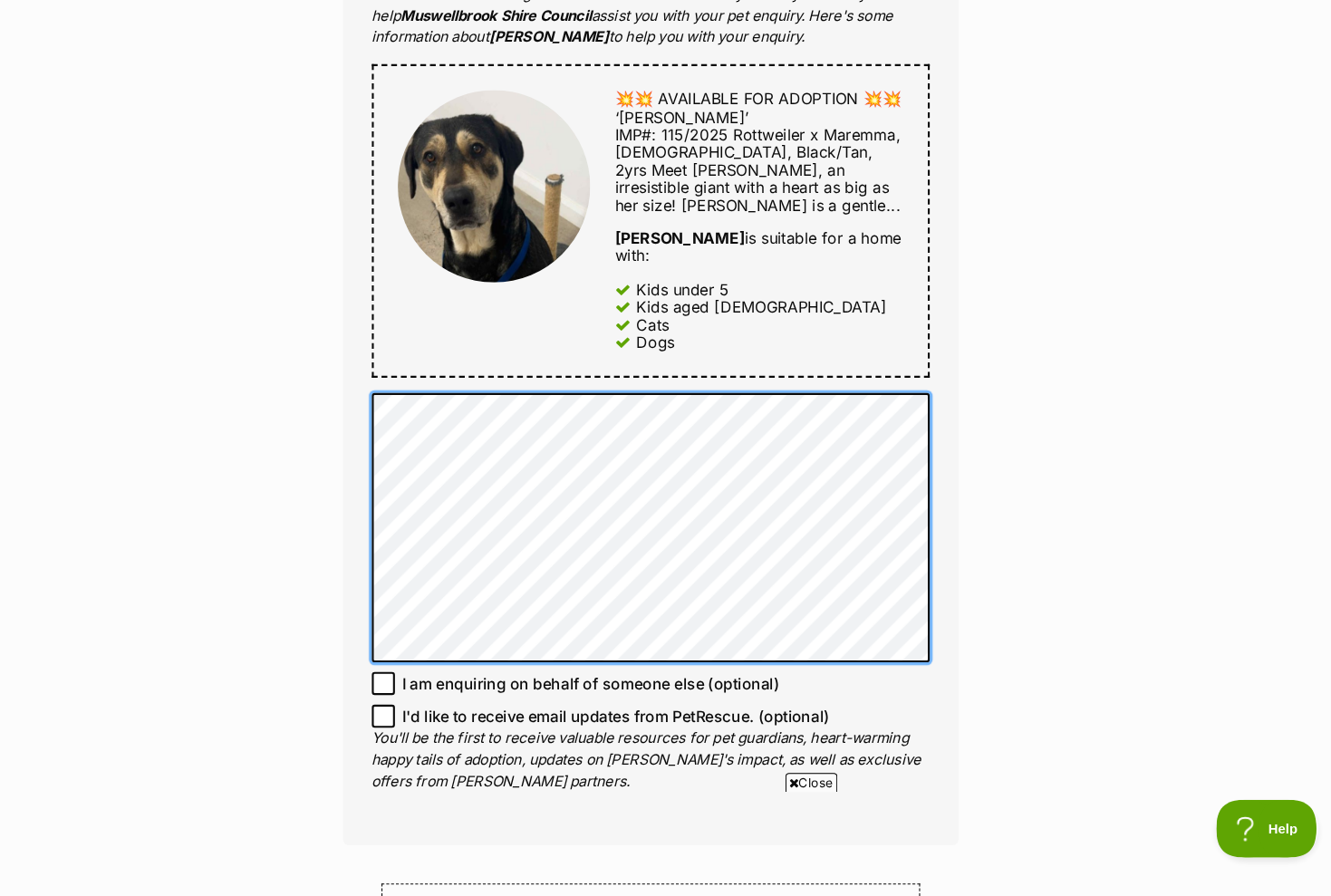
click at [376, 347] on div "Full name [PERSON_NAME] Email We require this to be able to send you communicat…" at bounding box center [666, 238] width 580 height 1218
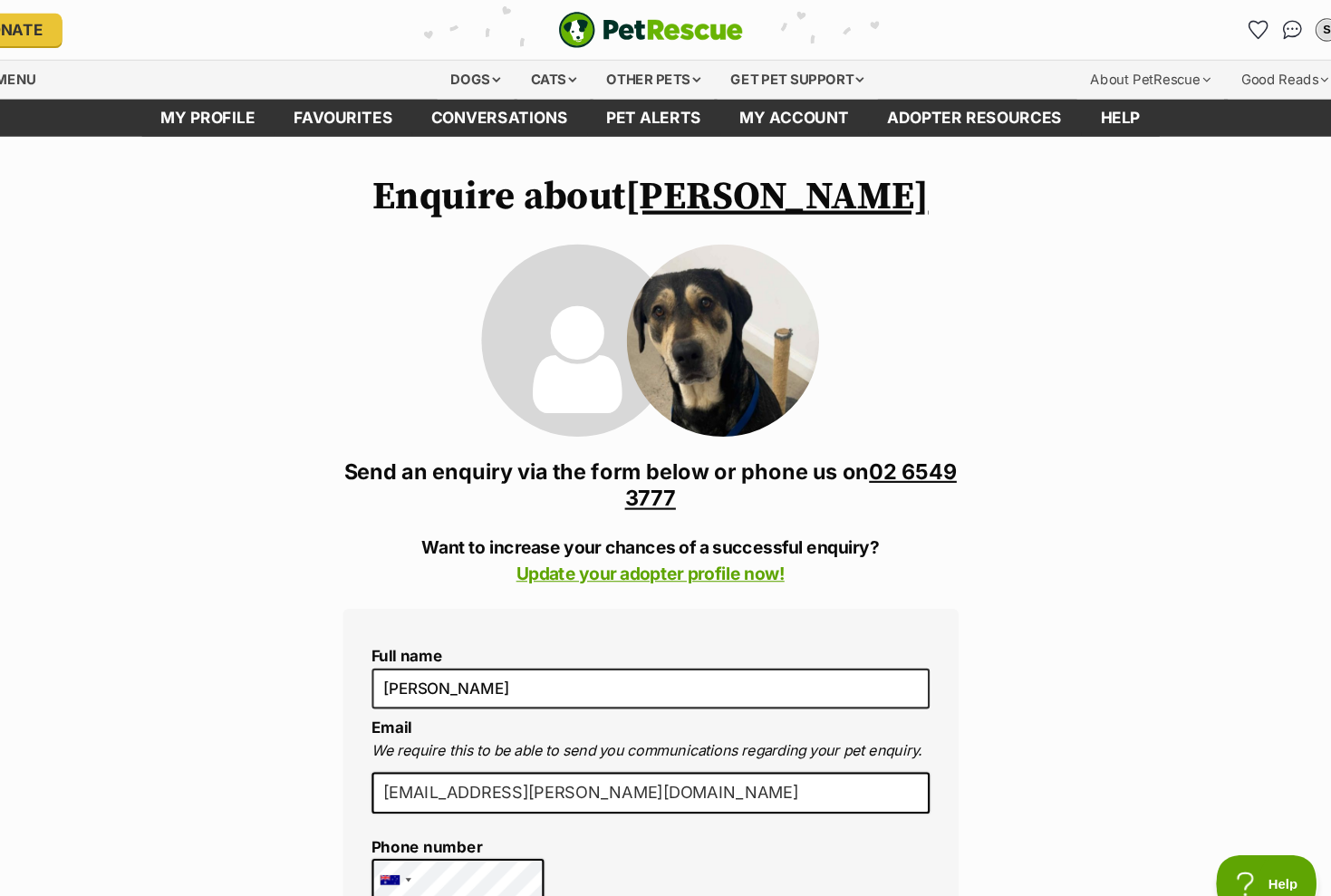
scroll to position [0, 0]
